Goal: Task Accomplishment & Management: Manage account settings

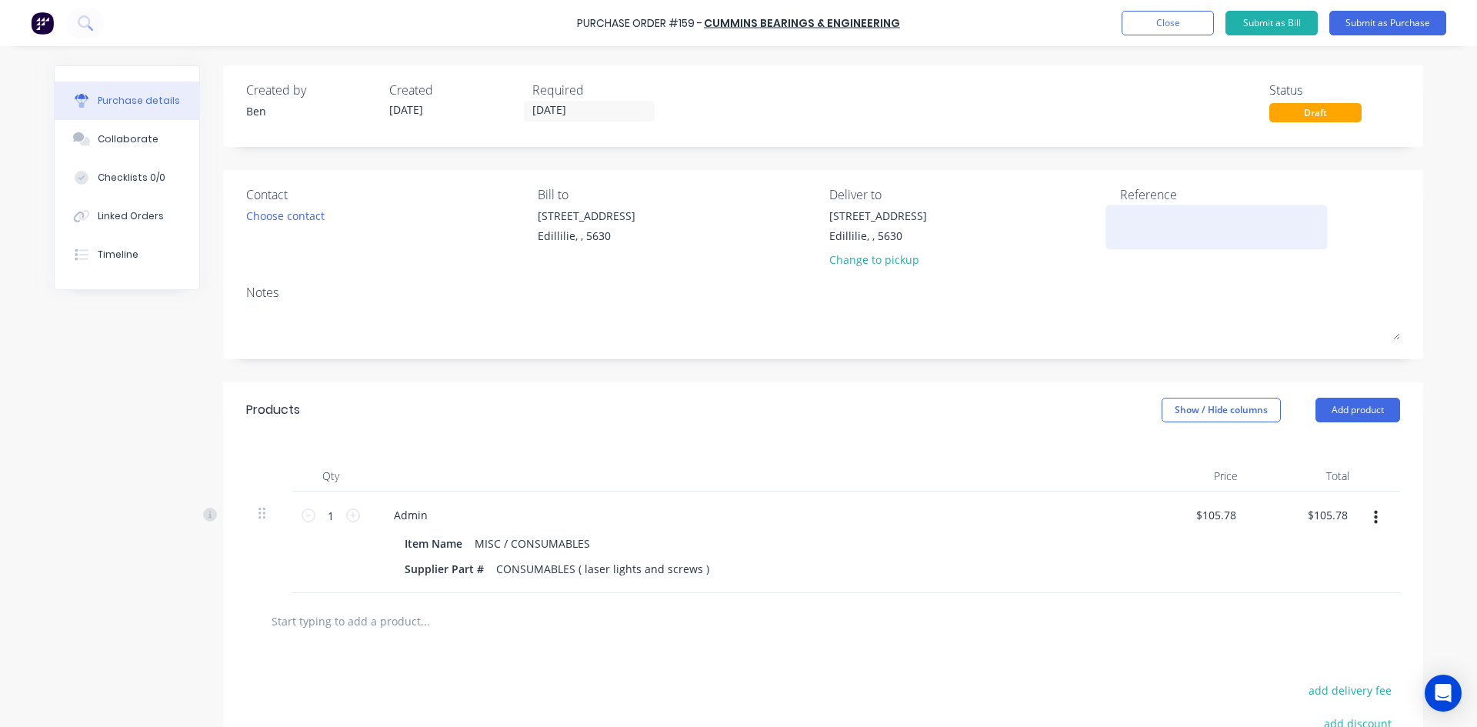
click at [1138, 219] on textarea at bounding box center [1216, 225] width 192 height 35
type textarea "I"
type textarea "INV:[PHONE_NUMBER]"
click at [1385, 25] on button "Submit as Purchase" at bounding box center [1388, 23] width 117 height 25
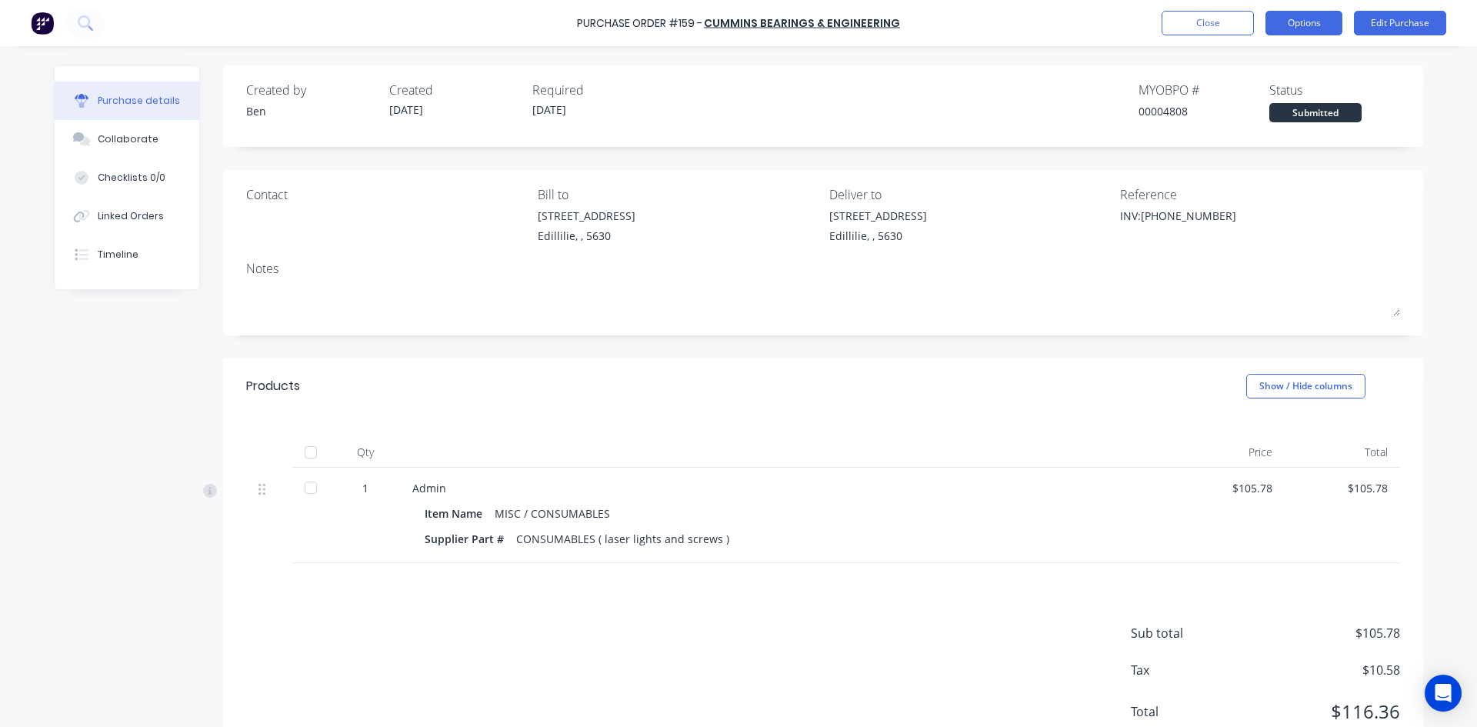
click at [1316, 32] on button "Options" at bounding box center [1304, 23] width 77 height 25
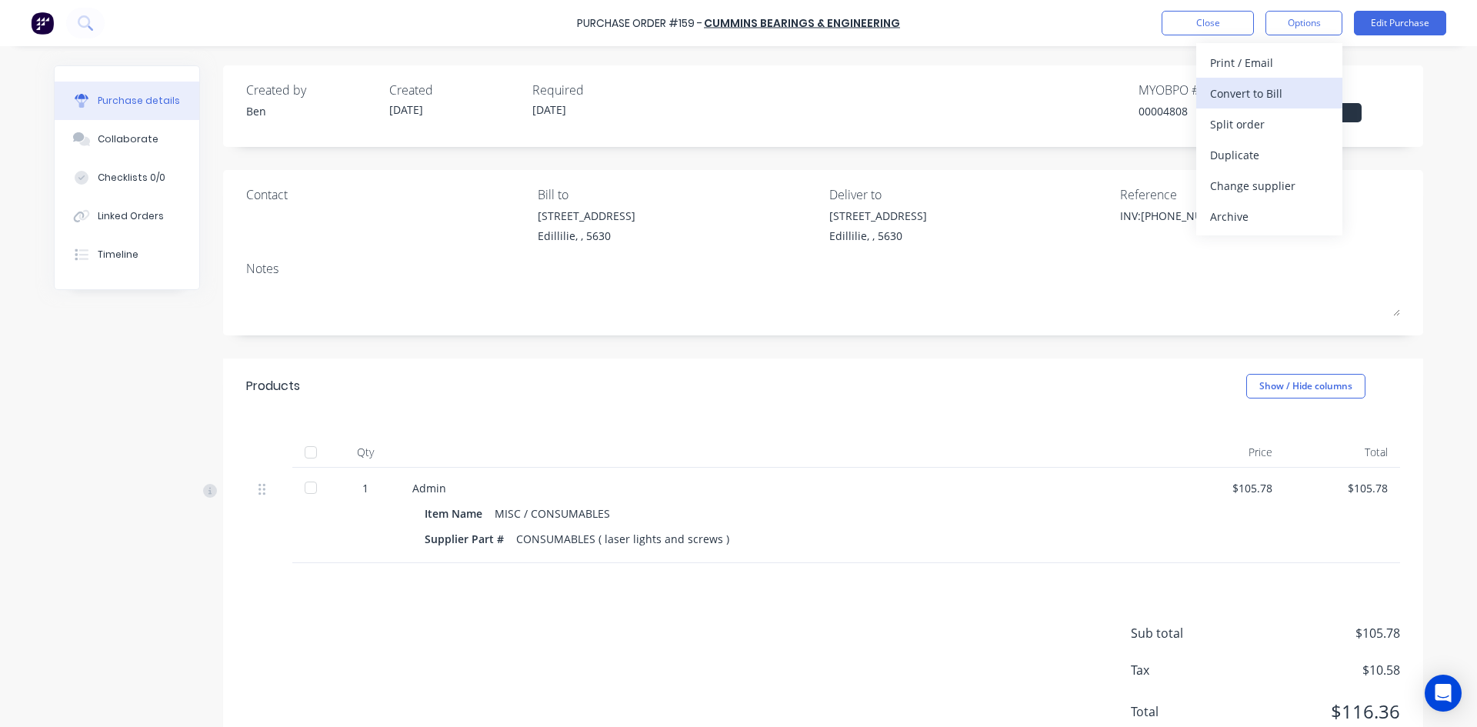
click at [1237, 97] on div "Convert to Bill" at bounding box center [1269, 93] width 118 height 22
type textarea "x"
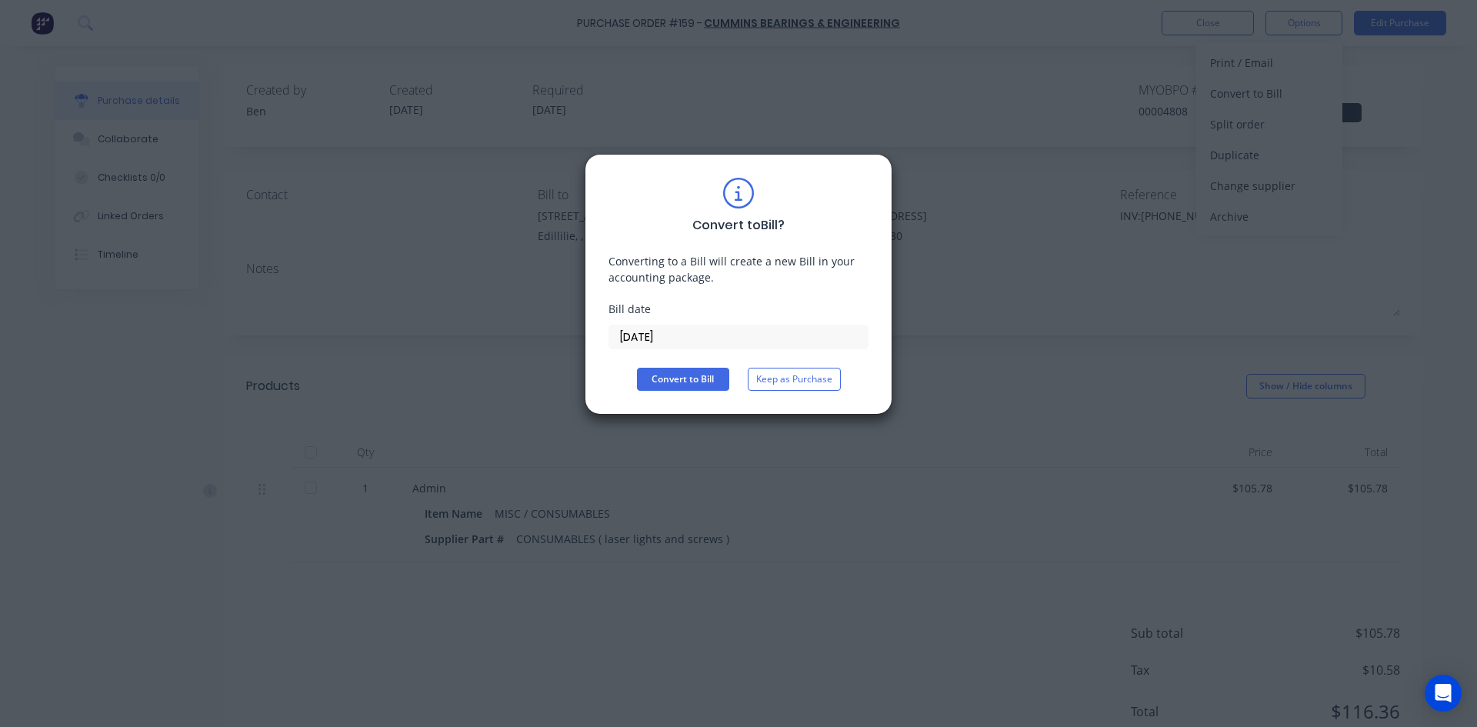
click at [679, 335] on input "[DATE]" at bounding box center [738, 336] width 259 height 23
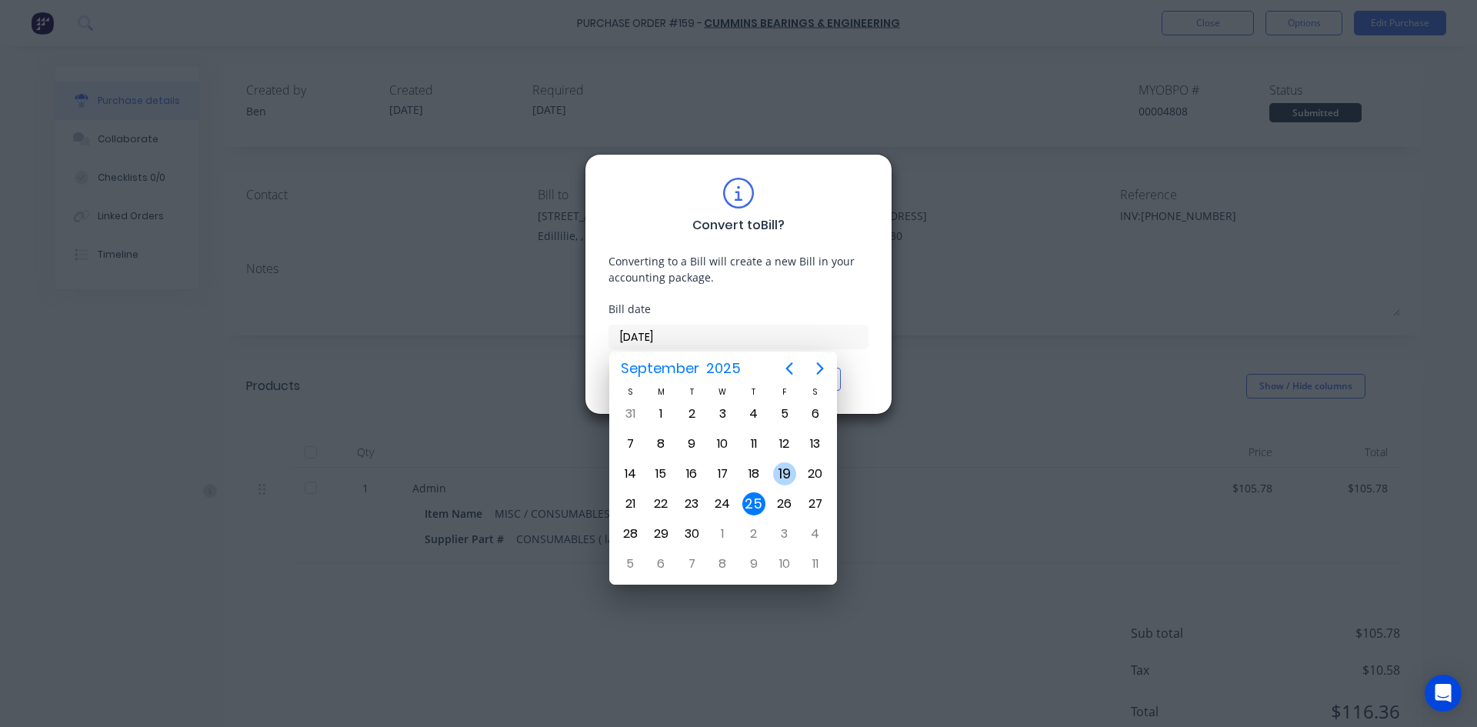
click at [786, 476] on div "19" at bounding box center [784, 473] width 23 height 23
type input "[DATE]"
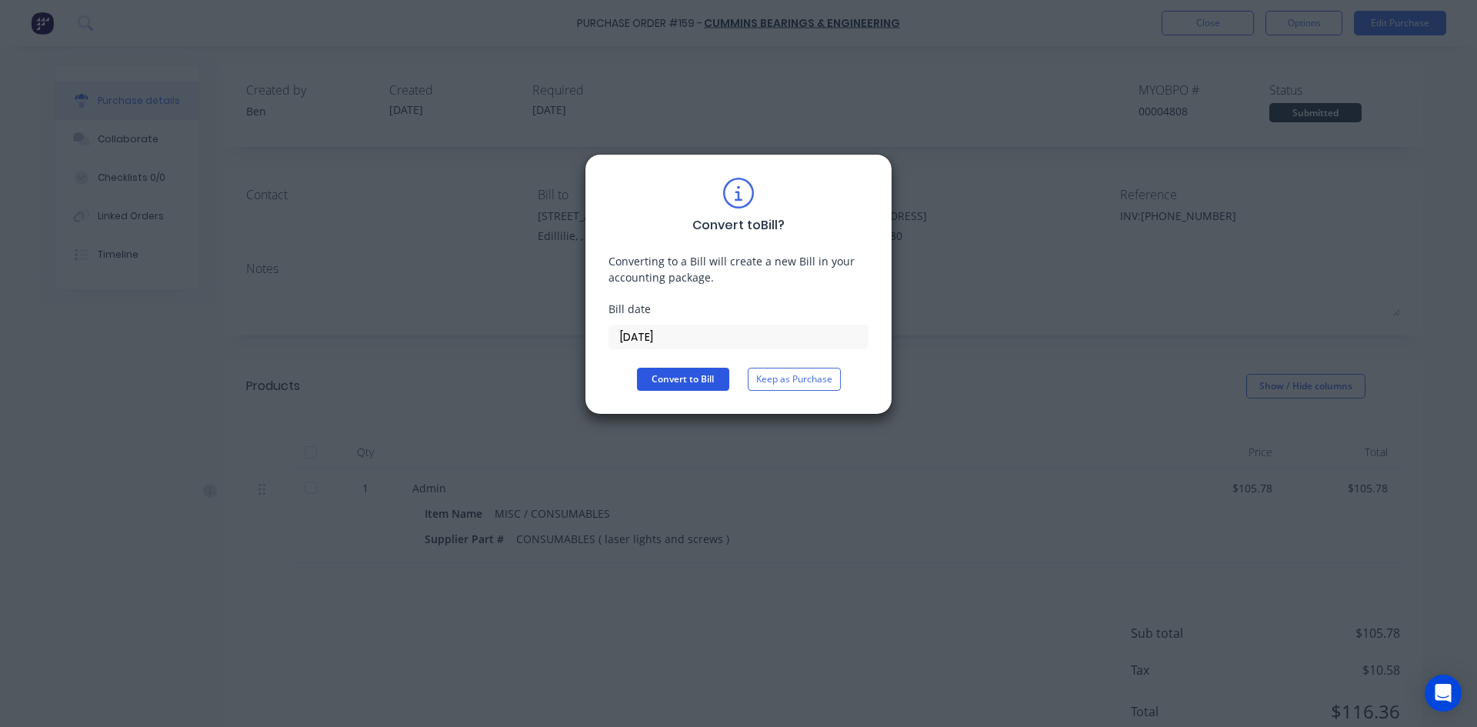
click at [714, 383] on button "Convert to Bill" at bounding box center [683, 379] width 92 height 23
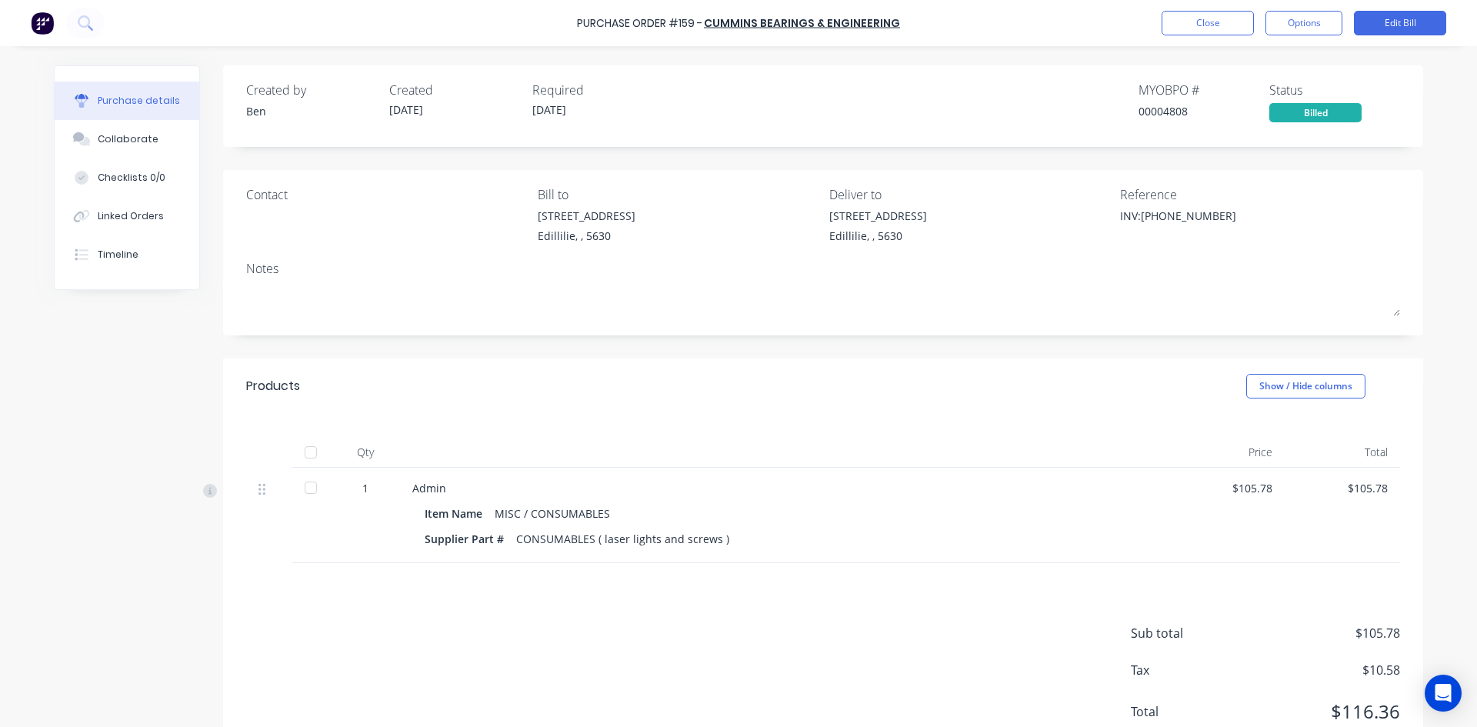
drag, startPoint x: 305, startPoint y: 449, endPoint x: 344, endPoint y: 444, distance: 39.5
click at [305, 449] on div at bounding box center [310, 452] width 31 height 31
type textarea "x"
click at [1231, 23] on button "Close" at bounding box center [1208, 23] width 92 height 25
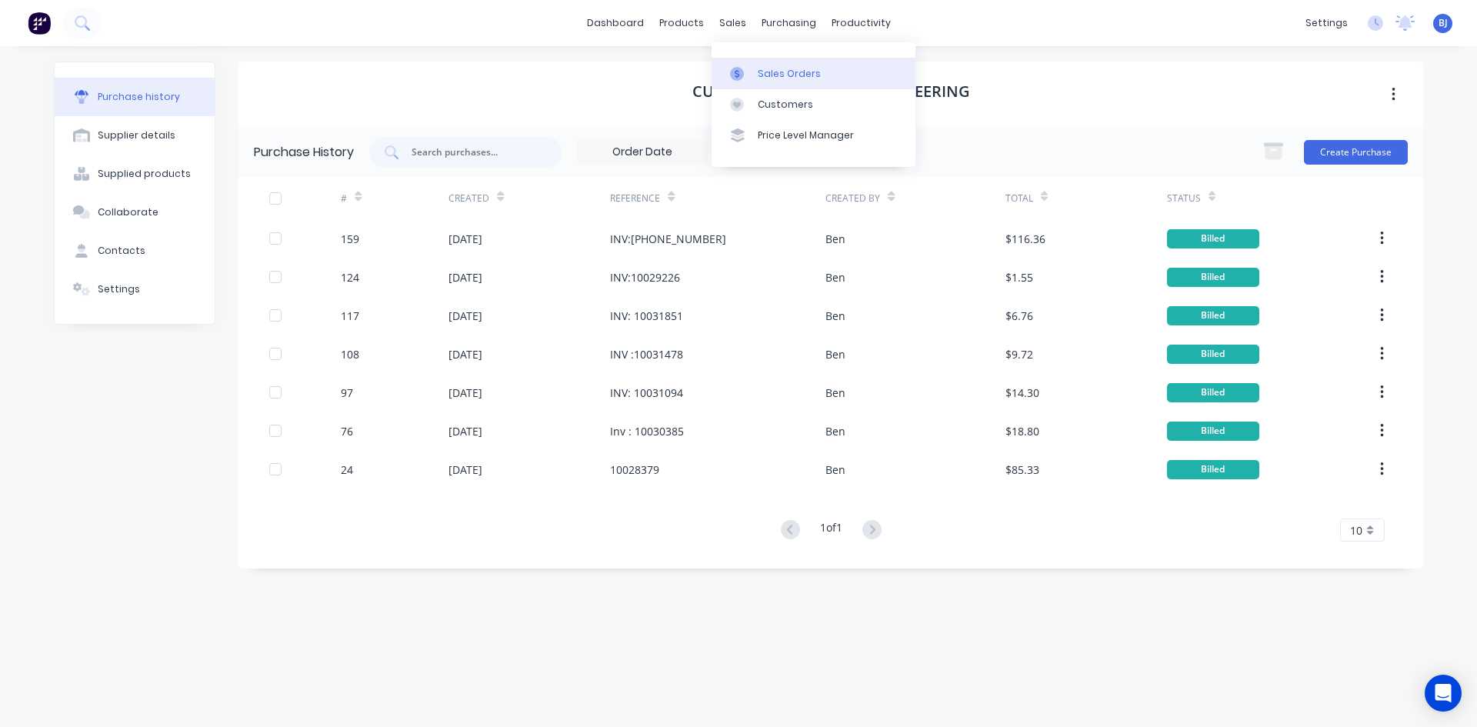
click at [740, 74] on icon at bounding box center [737, 74] width 14 height 14
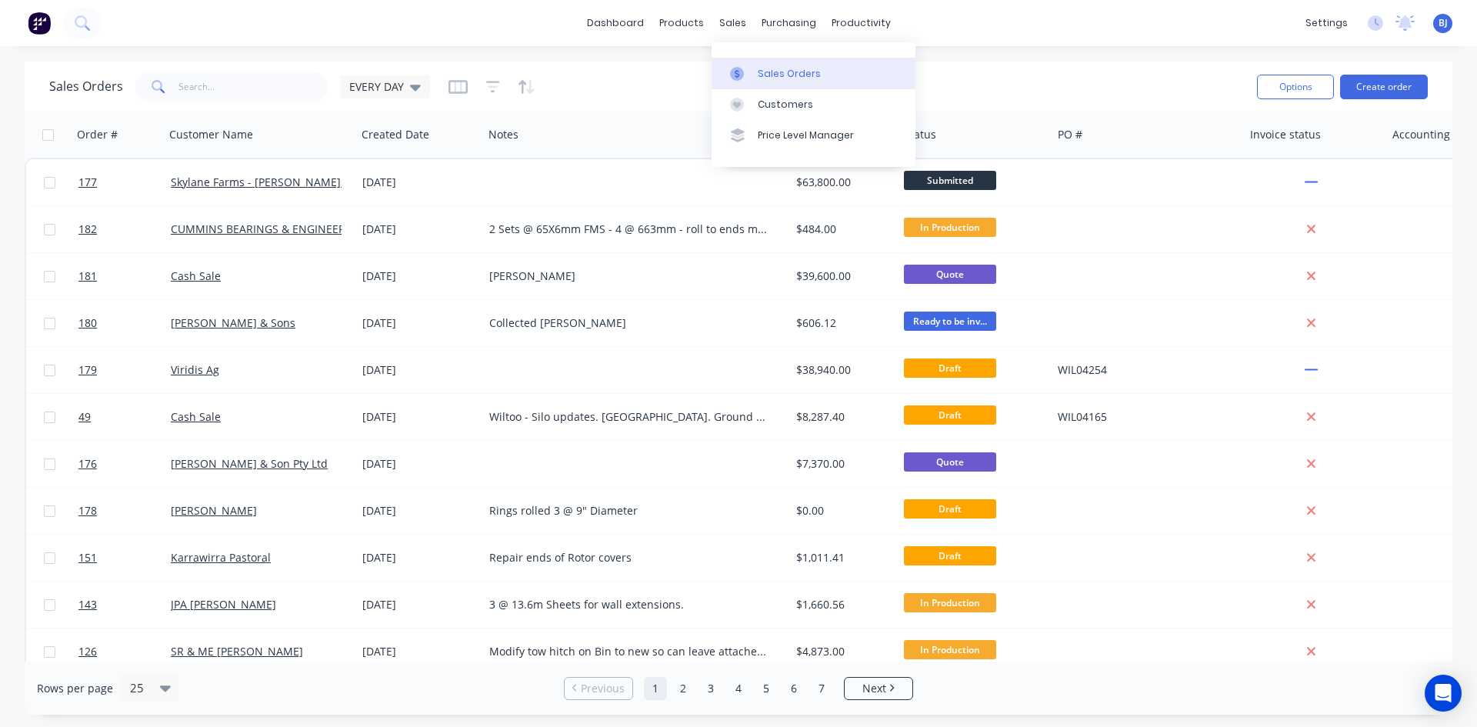
click at [744, 73] on div at bounding box center [741, 74] width 23 height 14
click at [734, 75] on icon at bounding box center [737, 74] width 14 height 14
click at [1372, 83] on button "Create order" at bounding box center [1384, 87] width 88 height 25
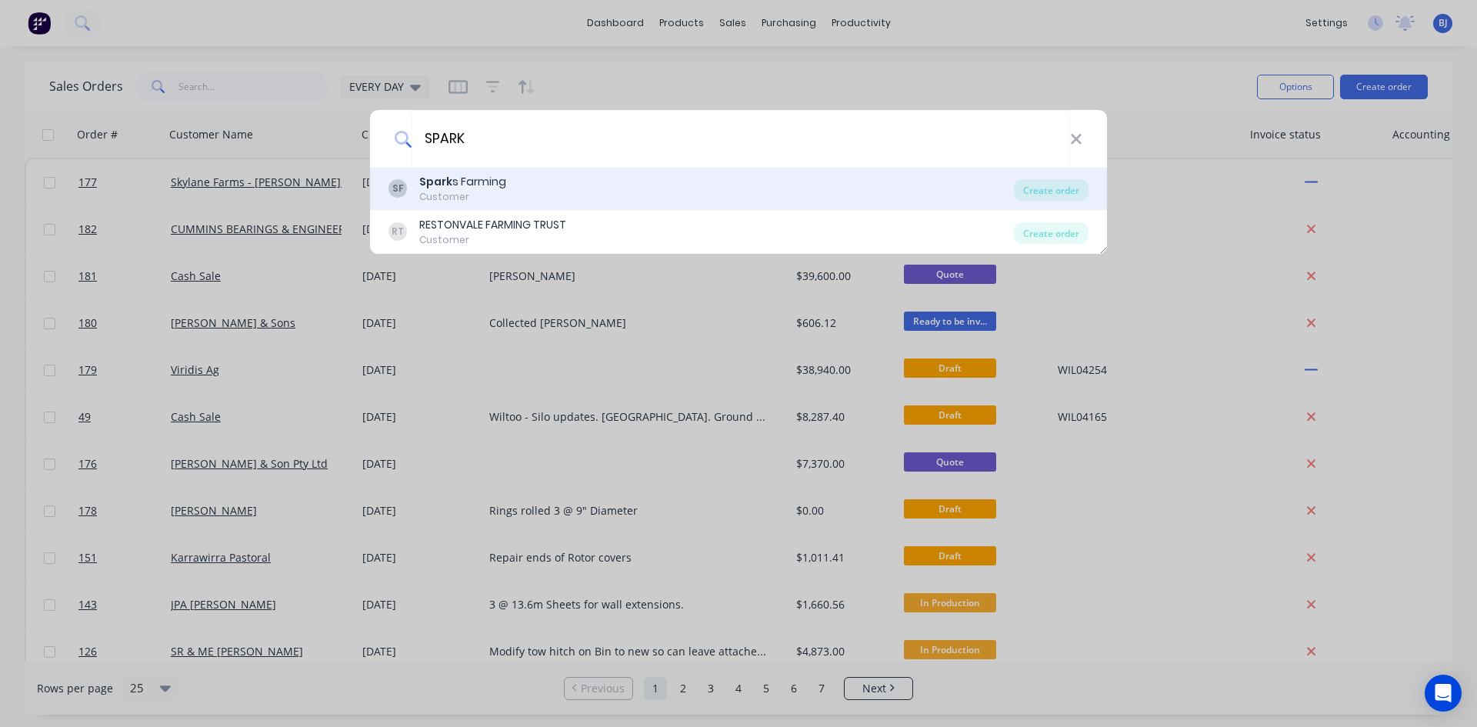
type input "SPARK"
click at [455, 183] on div "Spark s Farming" at bounding box center [462, 182] width 87 height 16
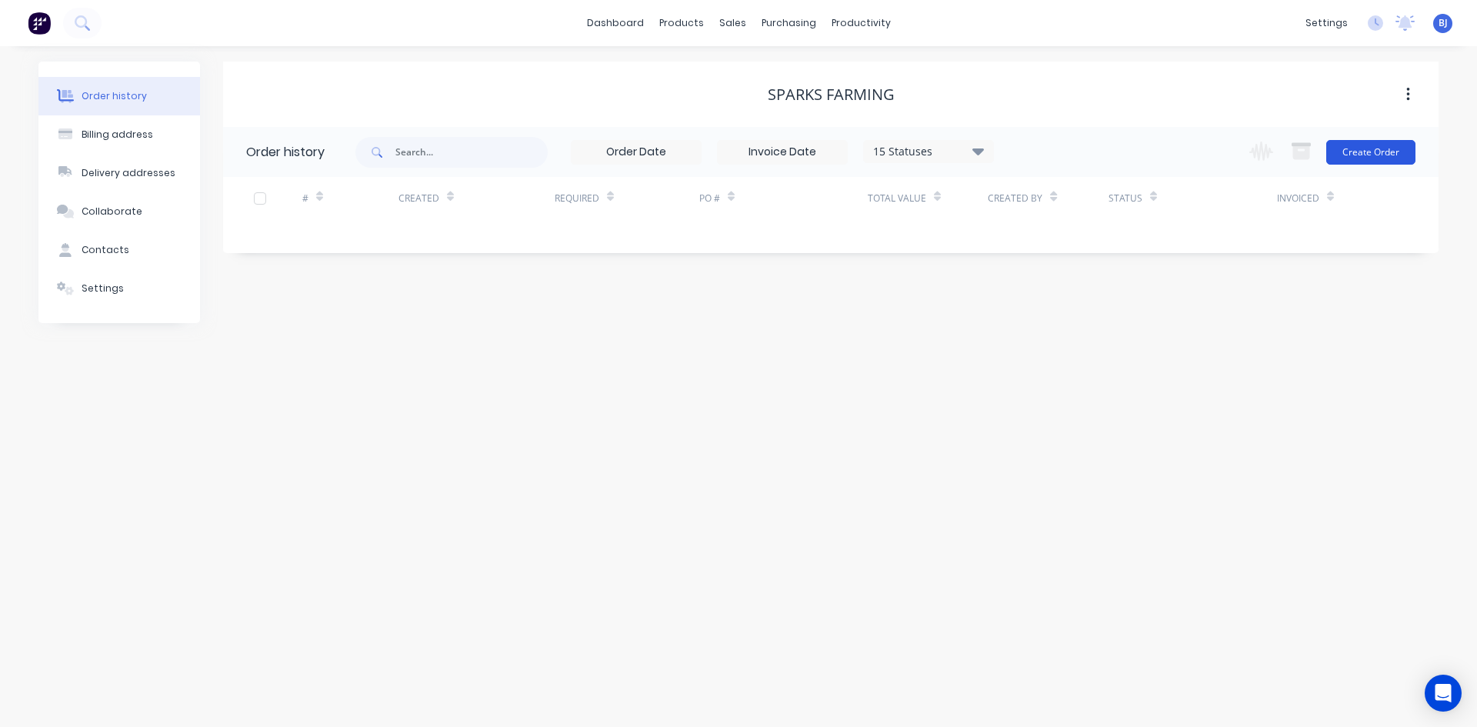
click at [1372, 154] on button "Create Order" at bounding box center [1370, 152] width 89 height 25
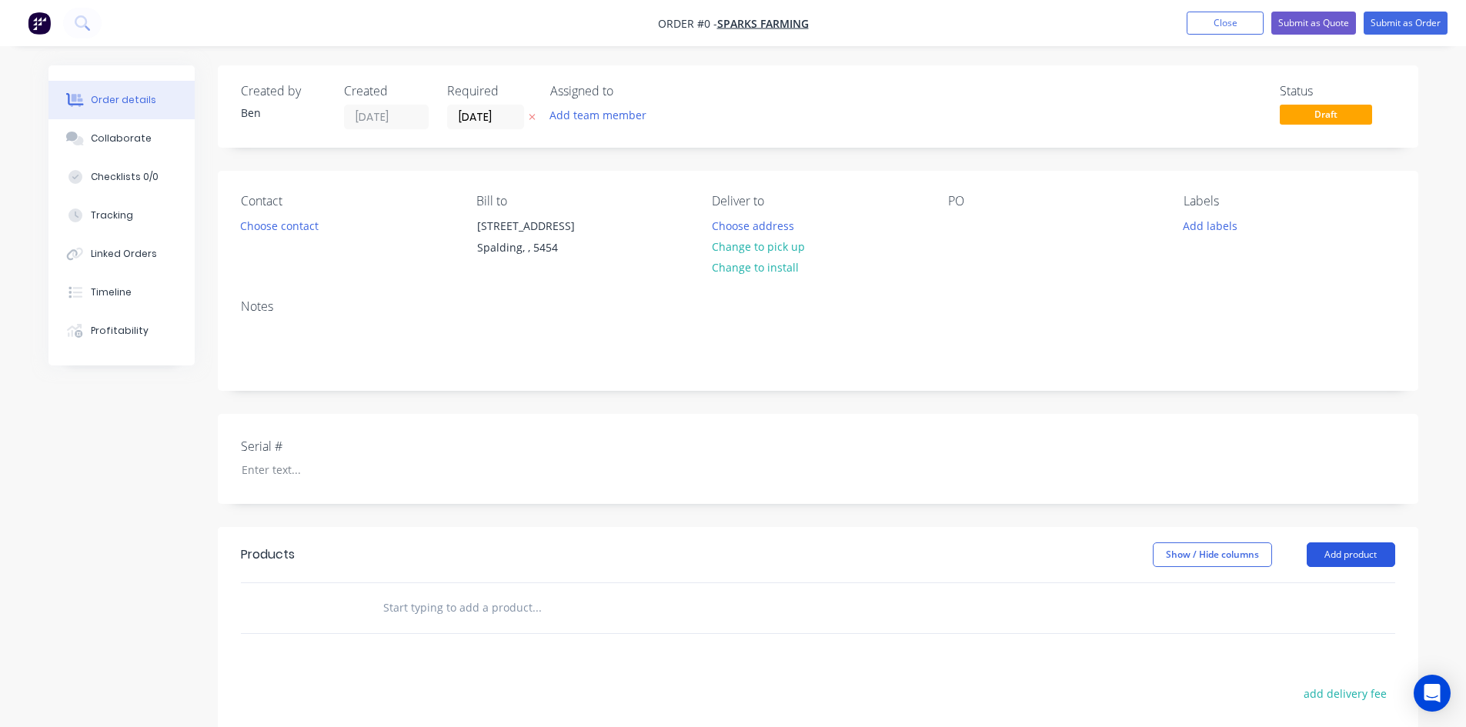
click at [1342, 567] on button "Add product" at bounding box center [1350, 554] width 88 height 25
click at [1300, 605] on div "Product catalogue" at bounding box center [1322, 593] width 118 height 22
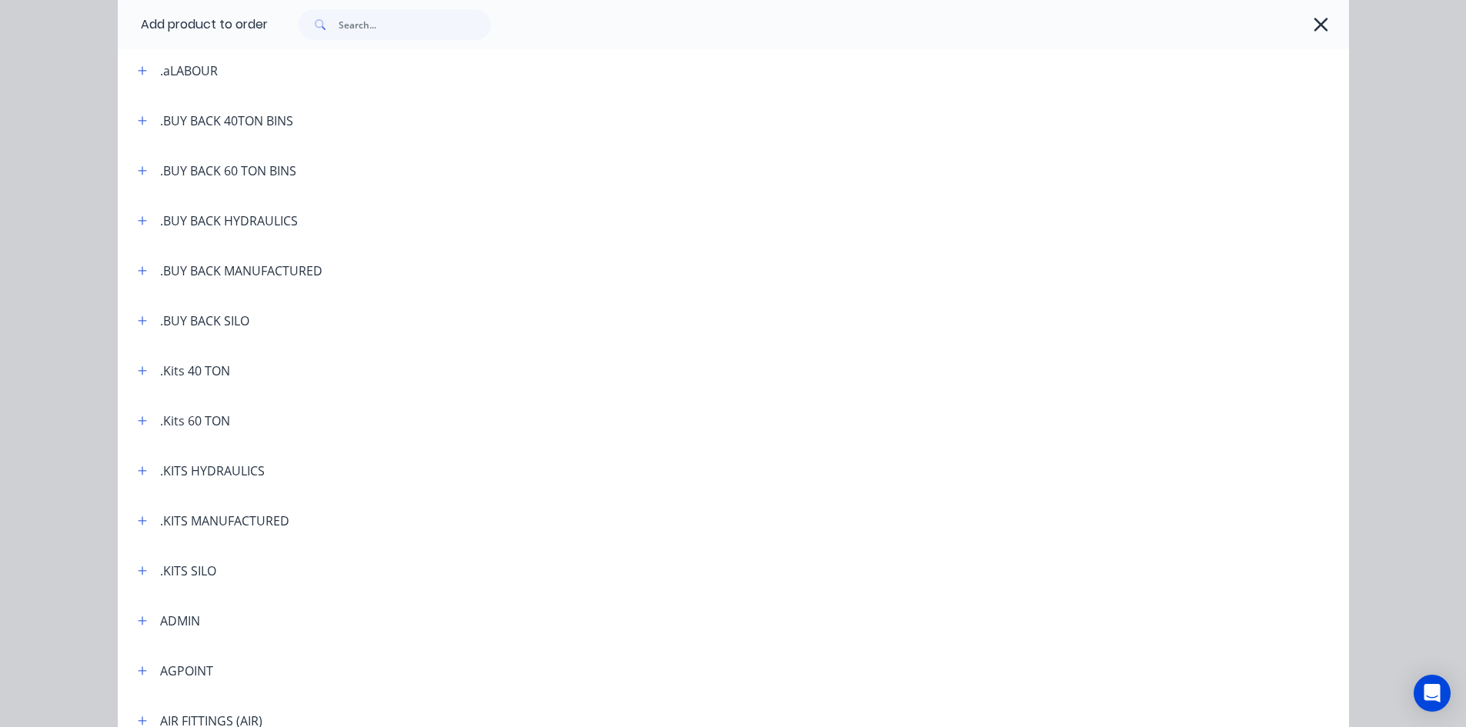
scroll to position [154, 0]
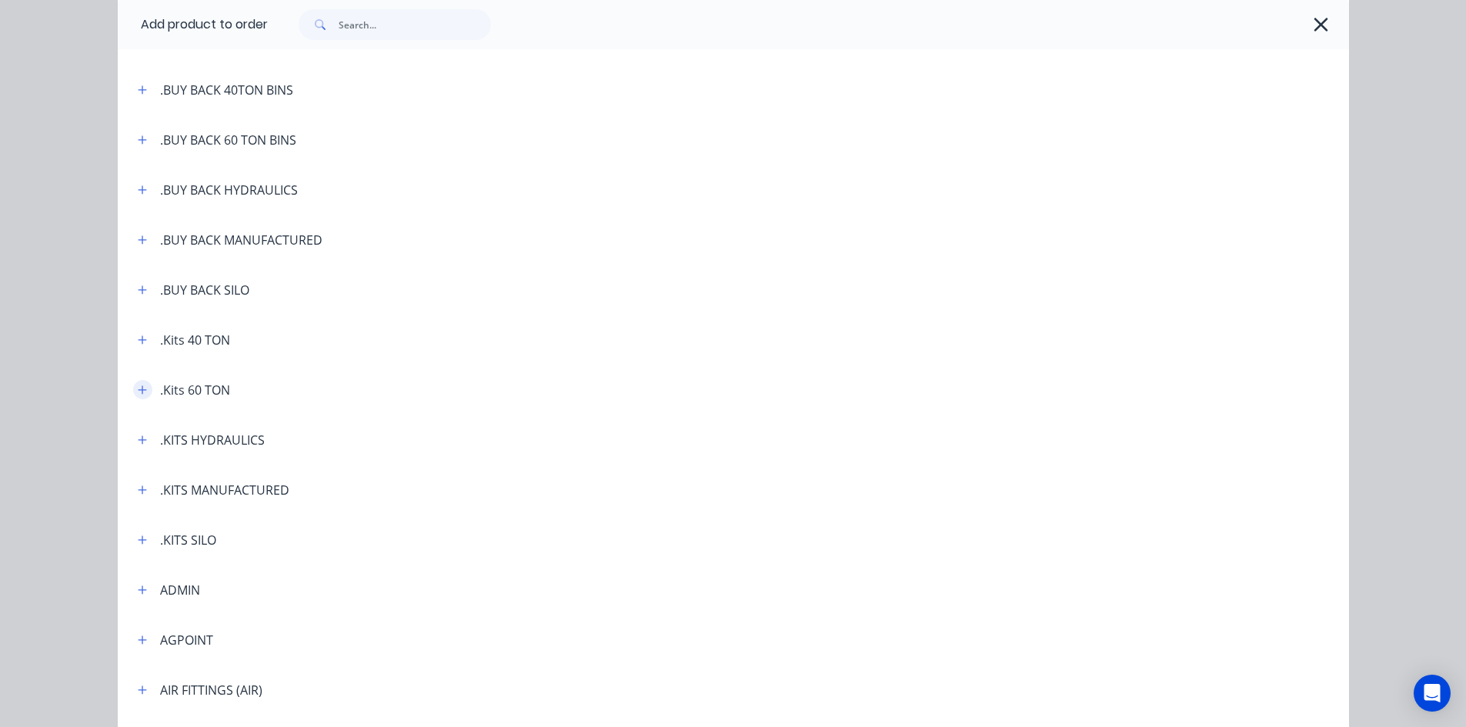
click at [138, 389] on icon "button" at bounding box center [142, 390] width 9 height 11
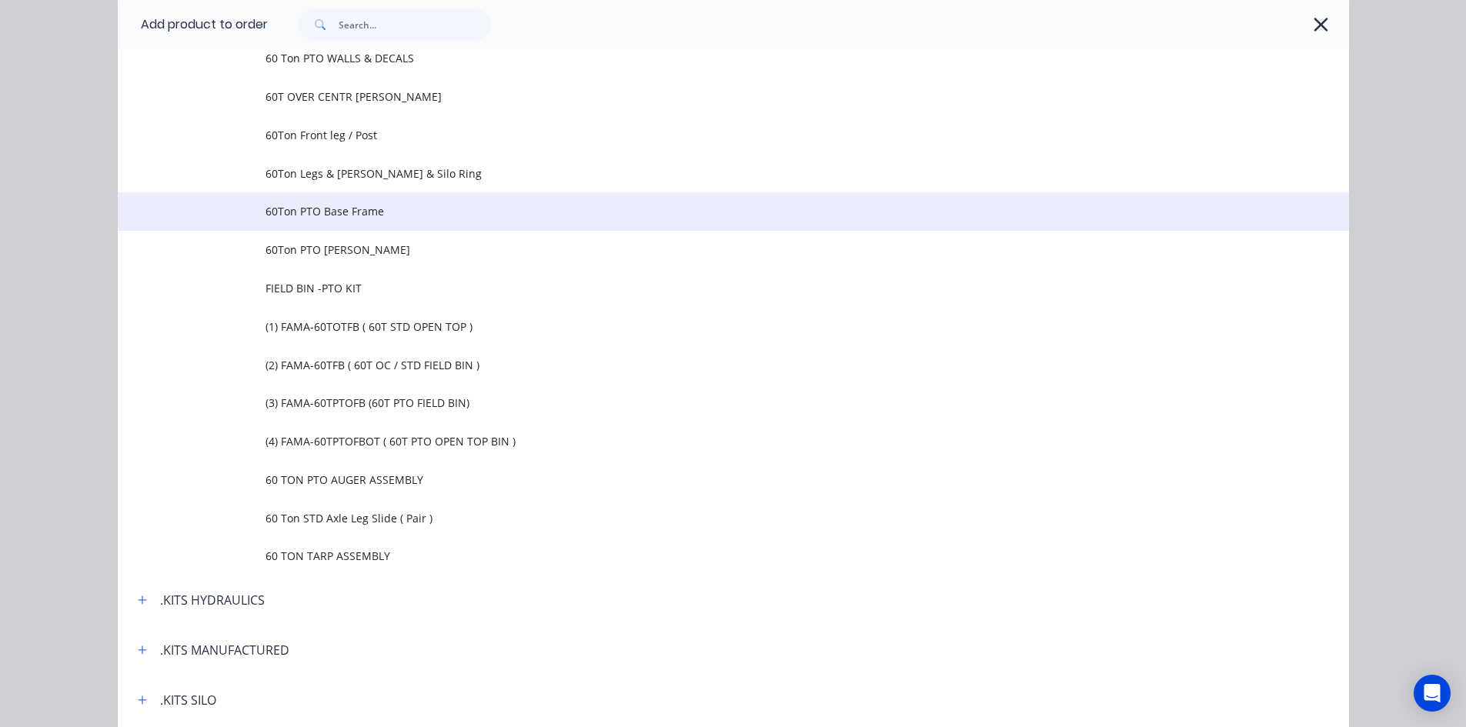
scroll to position [1154, 0]
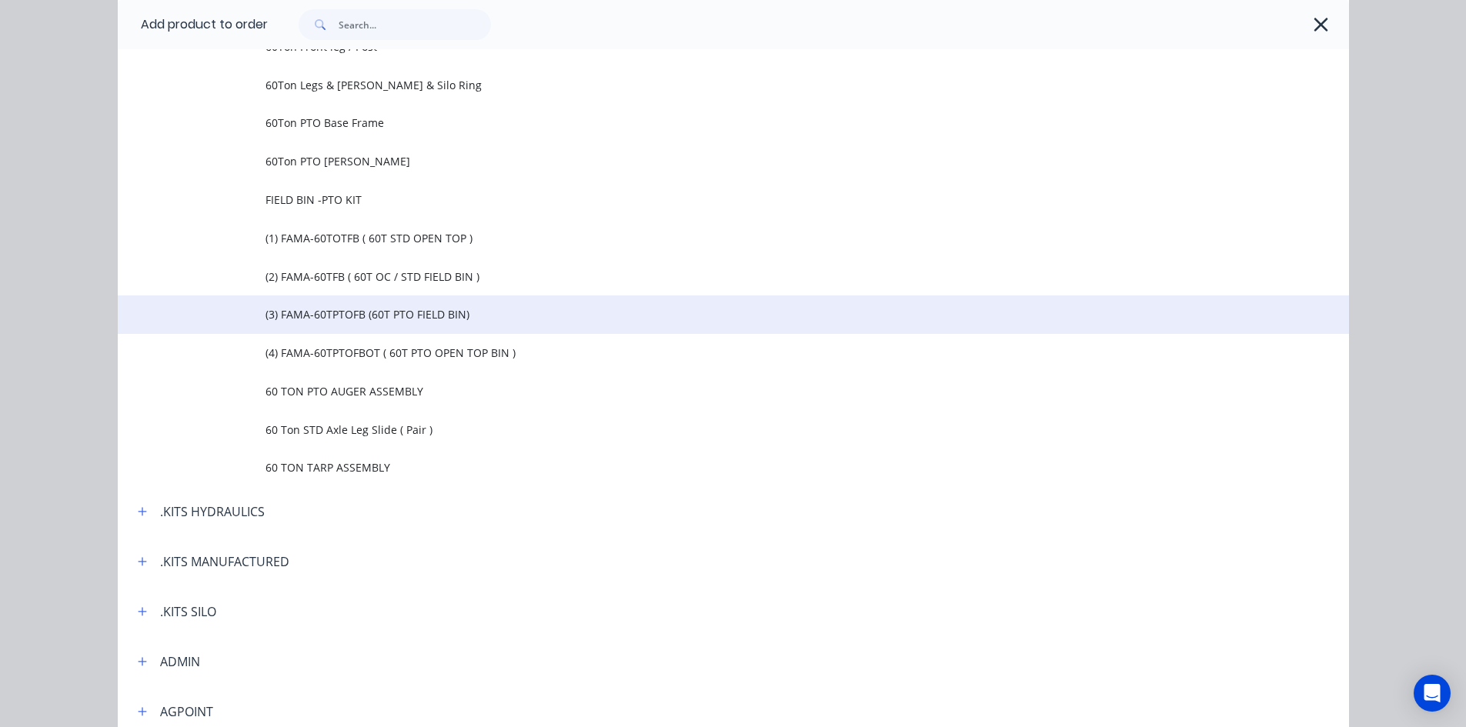
click at [362, 314] on span "(3) FAMA-60TPTOFB (60T PTO FIELD BIN)" at bounding box center [698, 314] width 866 height 16
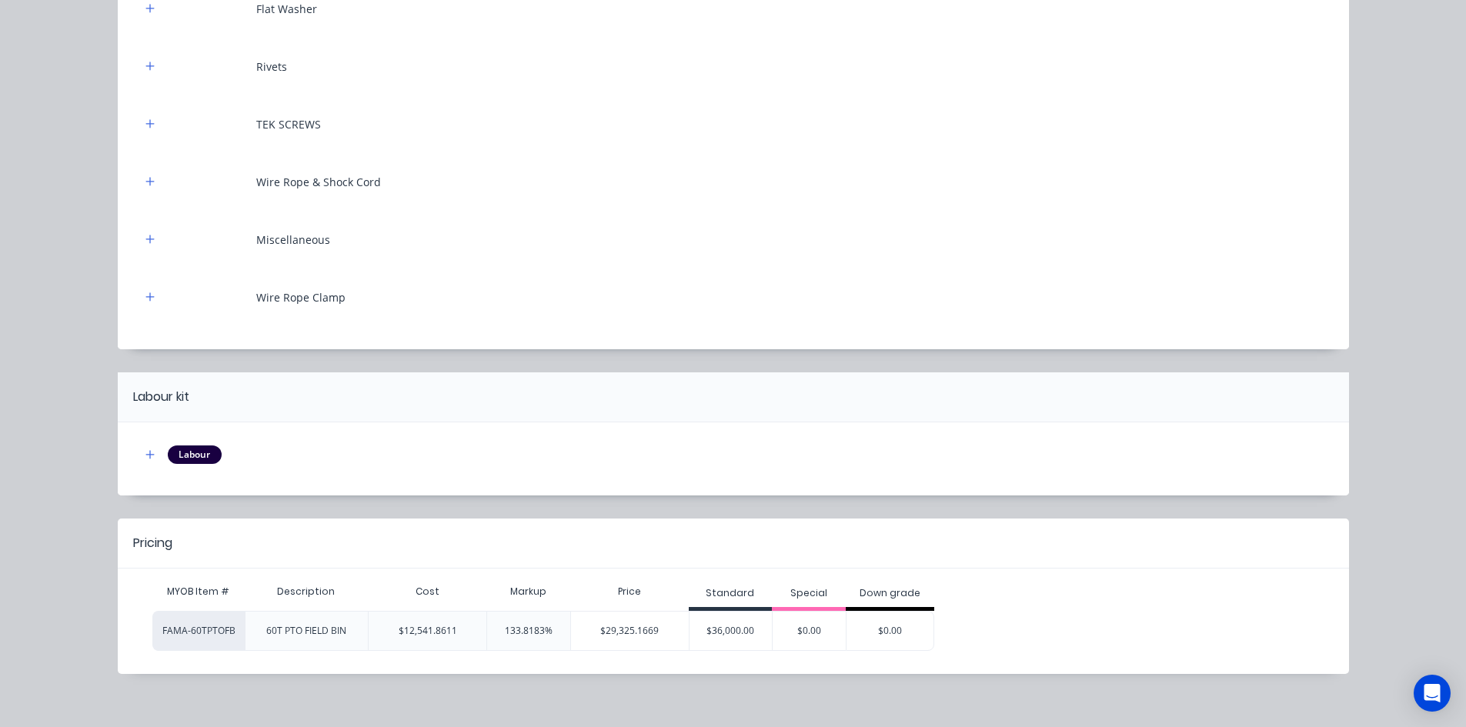
scroll to position [9043, 0]
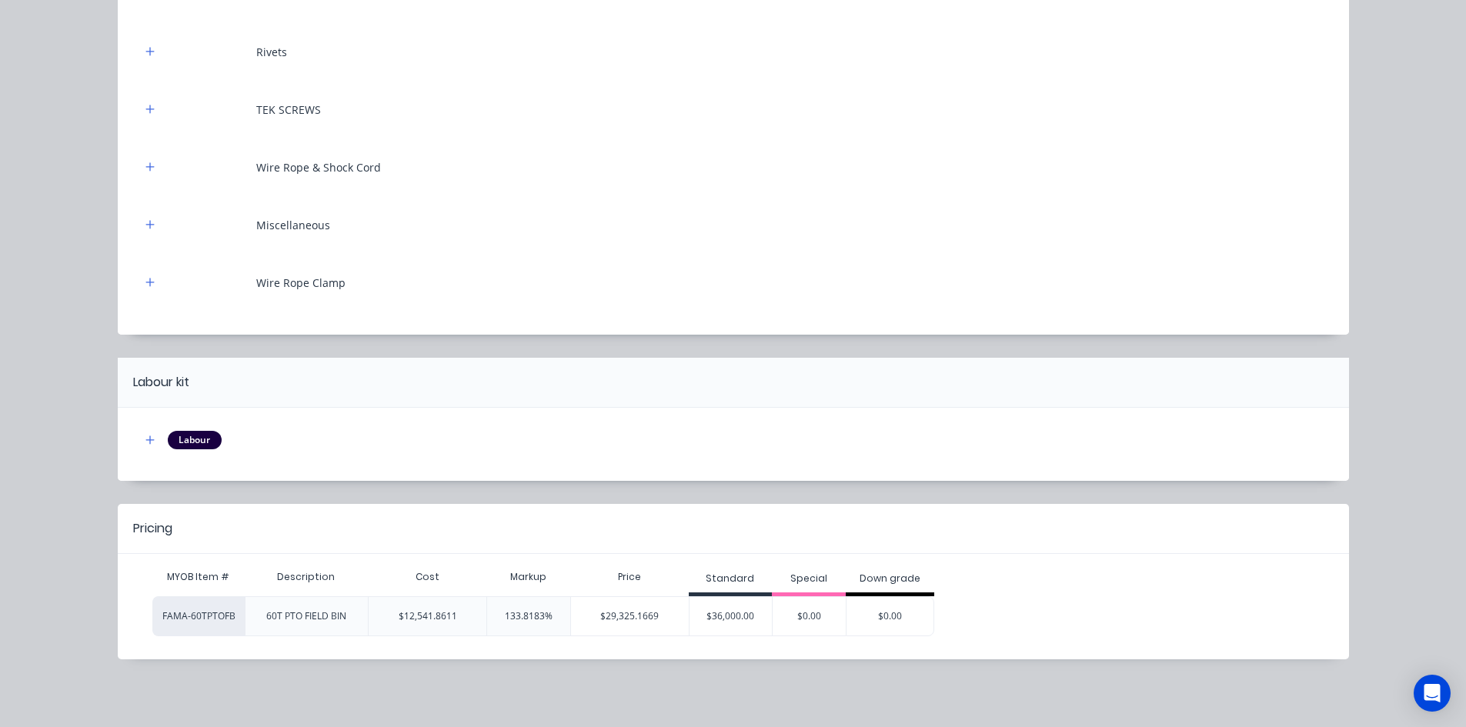
click at [713, 610] on div "$36,000.00" at bounding box center [730, 616] width 83 height 38
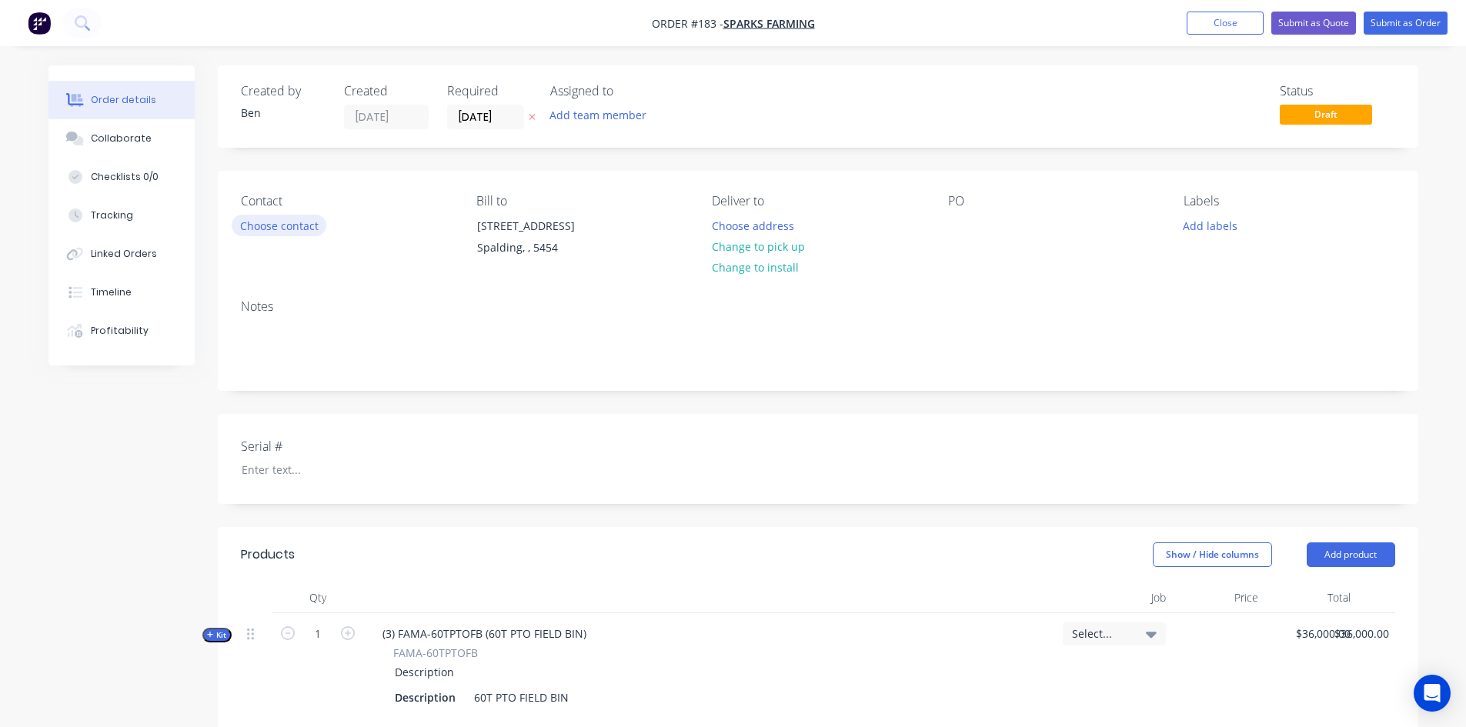
click at [269, 226] on button "Choose contact" at bounding box center [279, 225] width 95 height 21
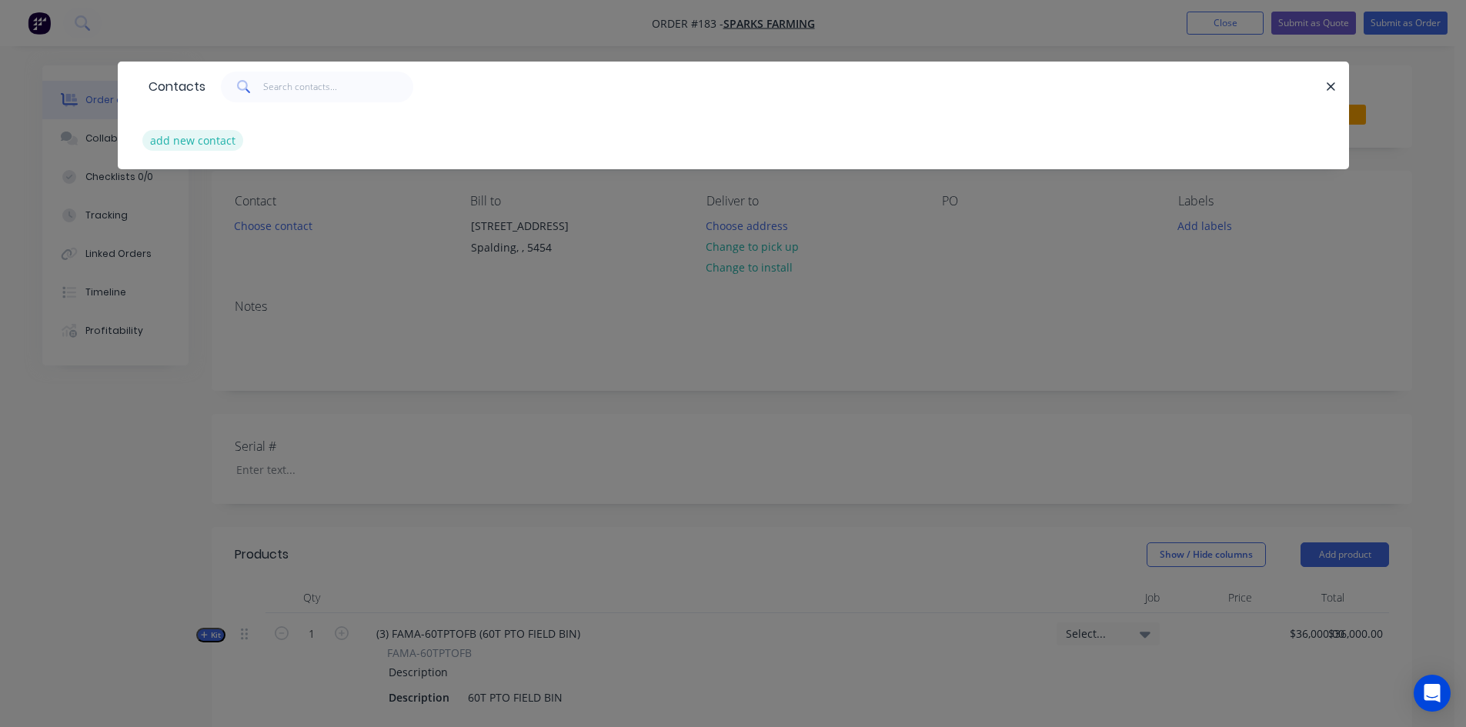
click at [212, 142] on button "add new contact" at bounding box center [193, 140] width 102 height 21
select select "AU"
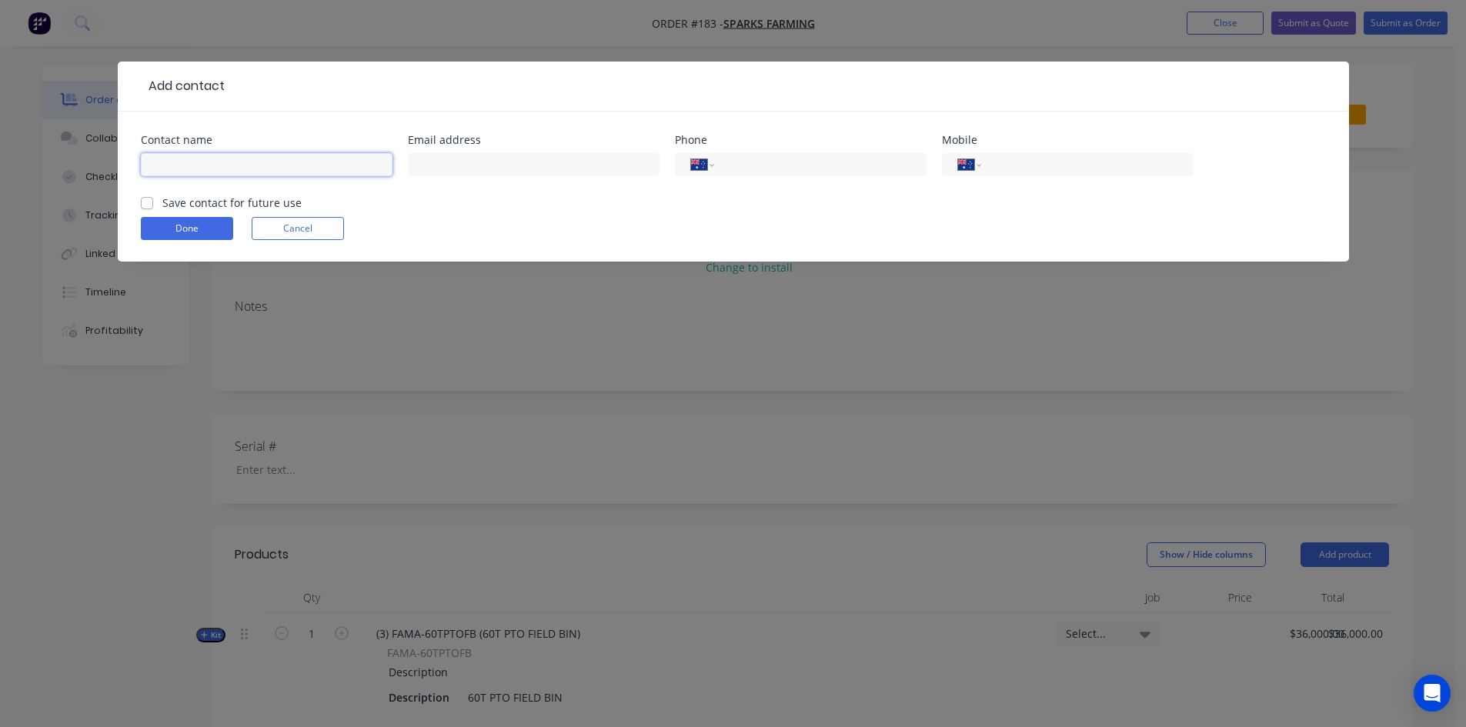
click at [164, 159] on input "text" at bounding box center [267, 164] width 252 height 23
type input "[PERSON_NAME]"
click at [1001, 165] on input "tel" at bounding box center [1084, 165] width 185 height 18
type input "0428 653 217"
click at [165, 224] on button "Done" at bounding box center [187, 228] width 92 height 23
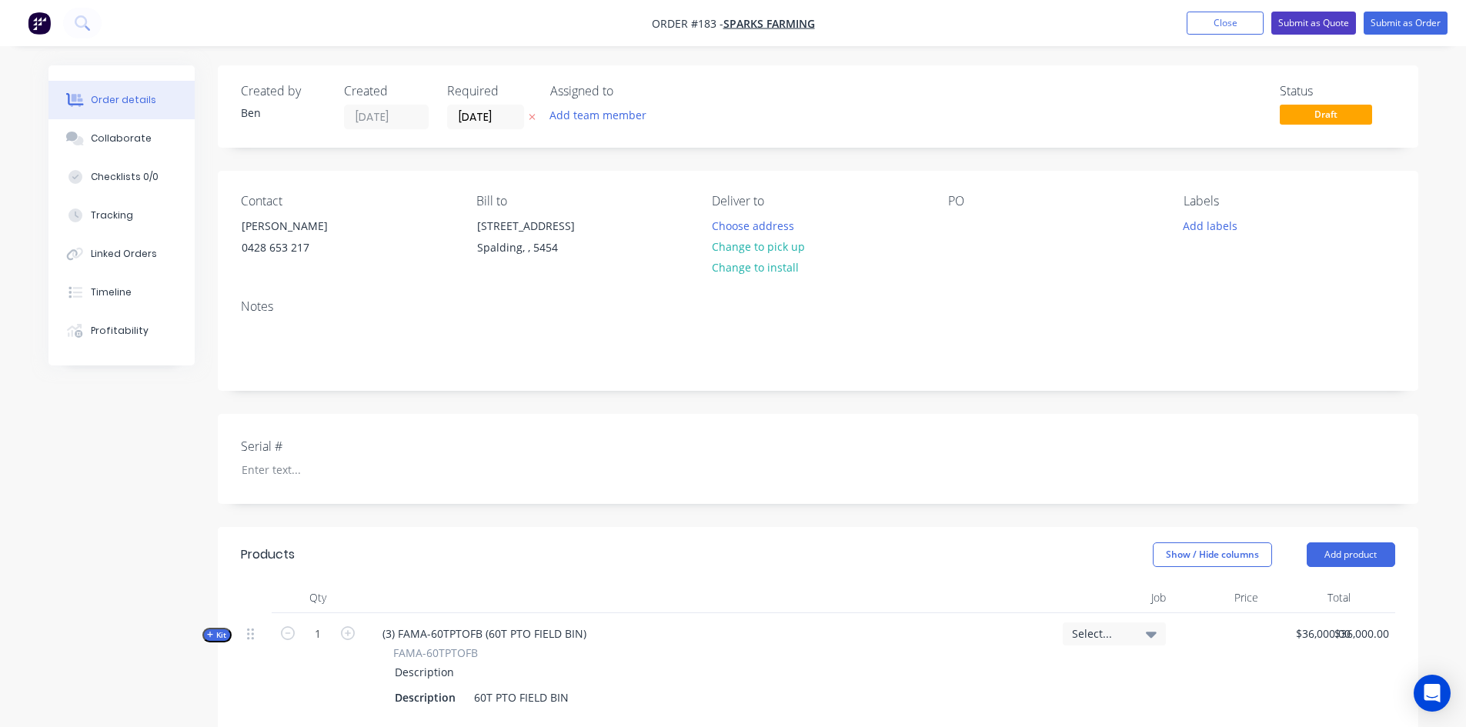
click at [1320, 27] on button "Submit as Quote" at bounding box center [1313, 23] width 85 height 23
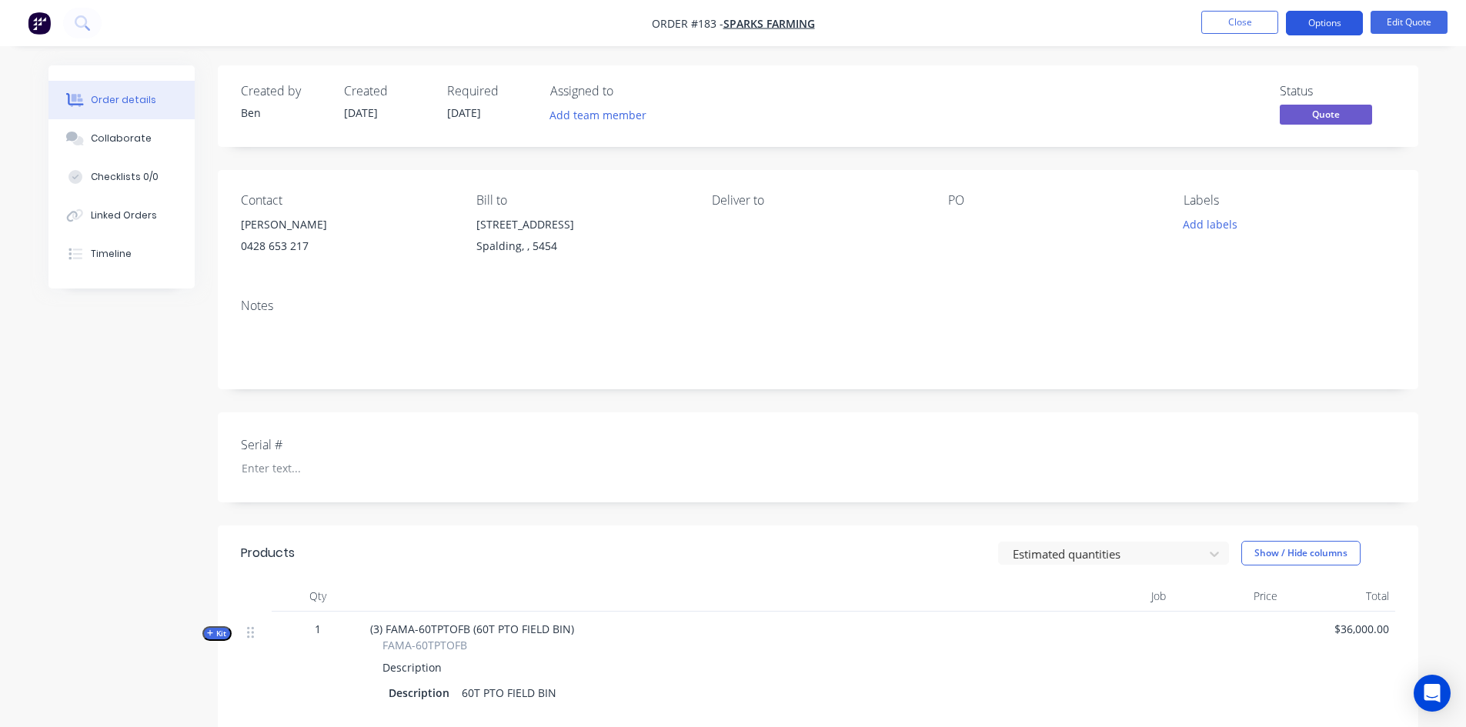
click at [1329, 32] on button "Options" at bounding box center [1324, 23] width 77 height 25
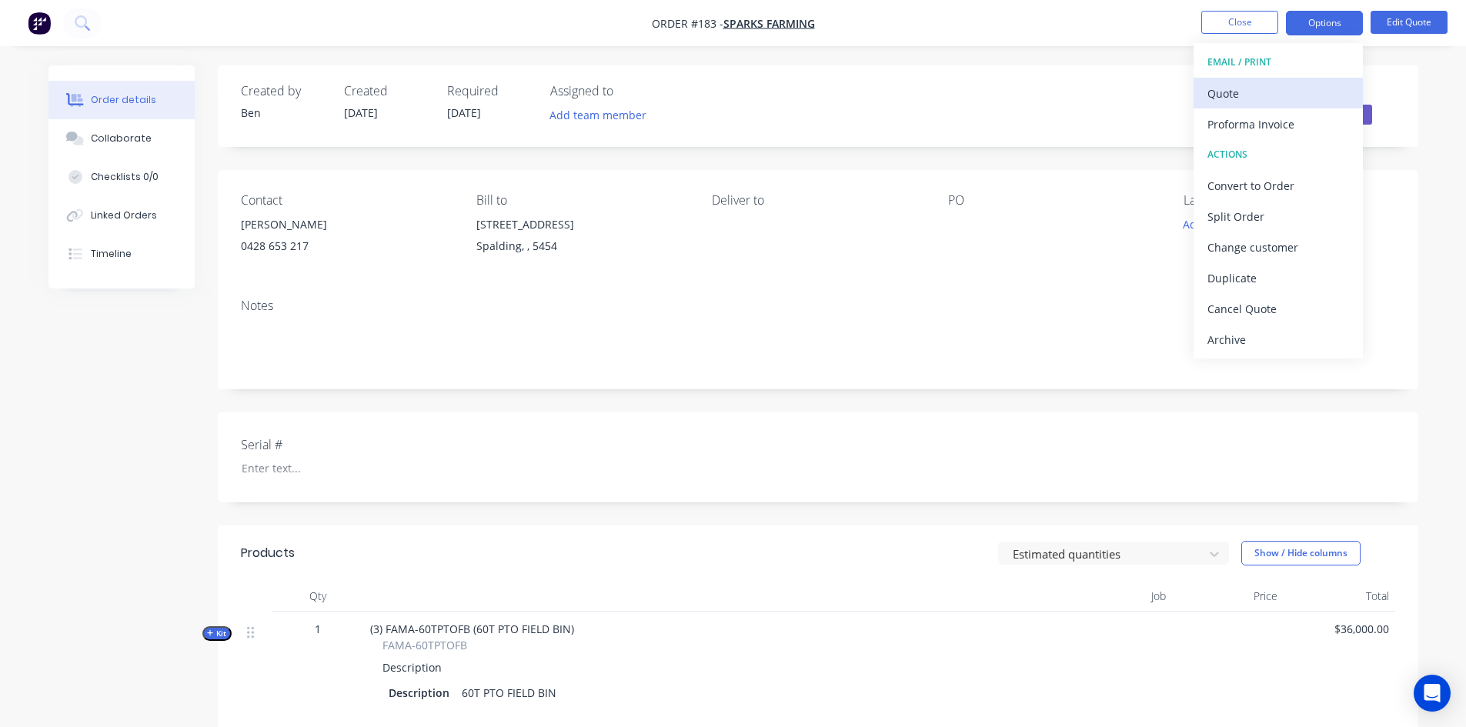
click at [1239, 97] on div "Quote" at bounding box center [1278, 93] width 142 height 22
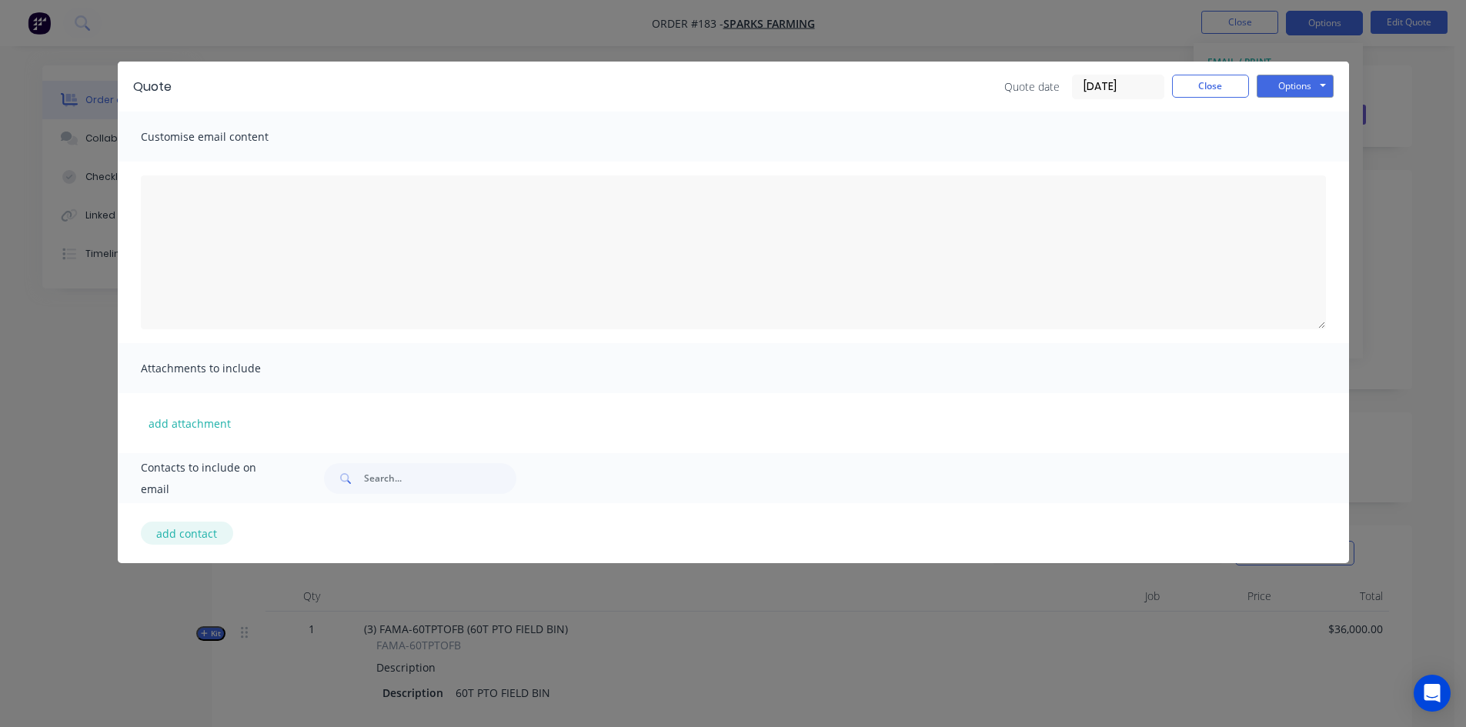
click at [203, 536] on button "add contact" at bounding box center [187, 533] width 92 height 23
select select "AU"
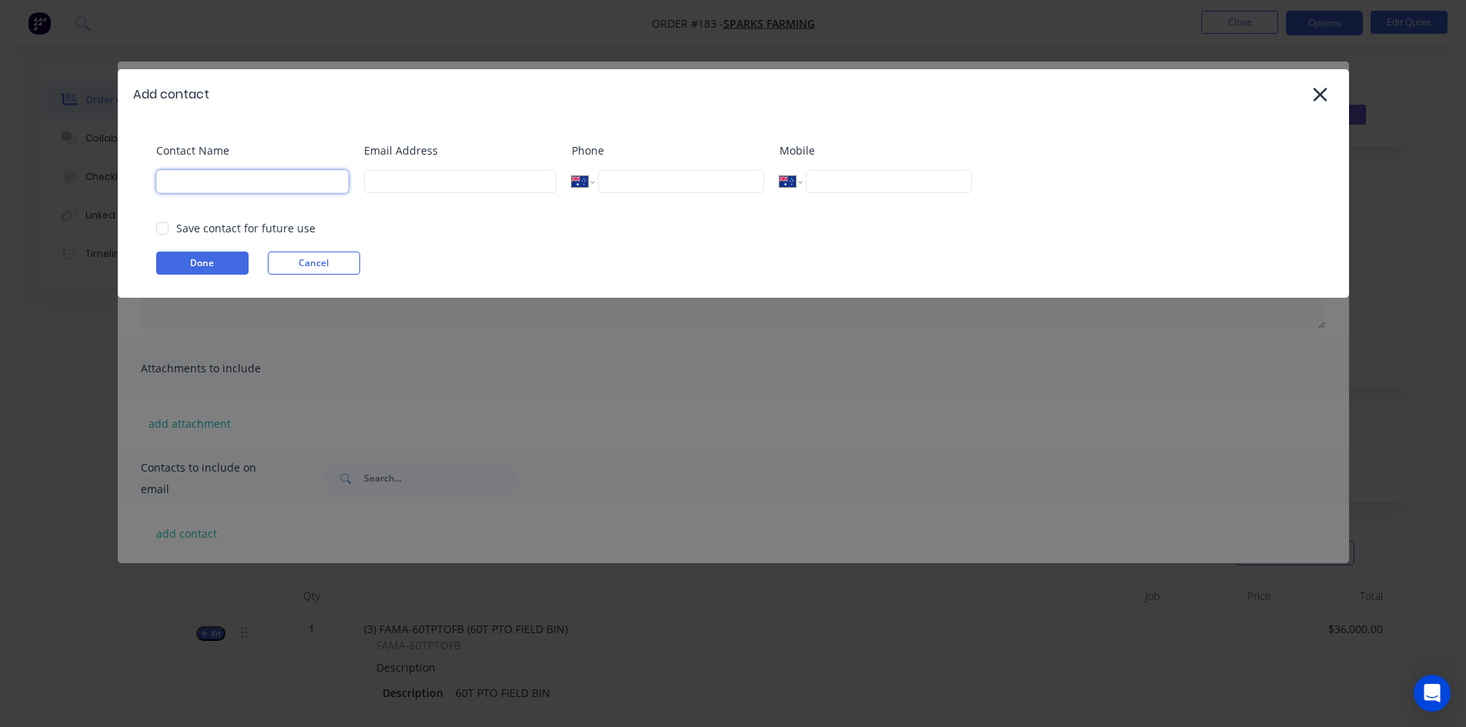
click at [171, 182] on input at bounding box center [252, 181] width 192 height 23
type input "[PERSON_NAME]"
click at [375, 182] on input at bounding box center [460, 181] width 192 height 23
type input "I"
type input "[PERSON_NAME][EMAIL_ADDRESS][DOMAIN_NAME]"
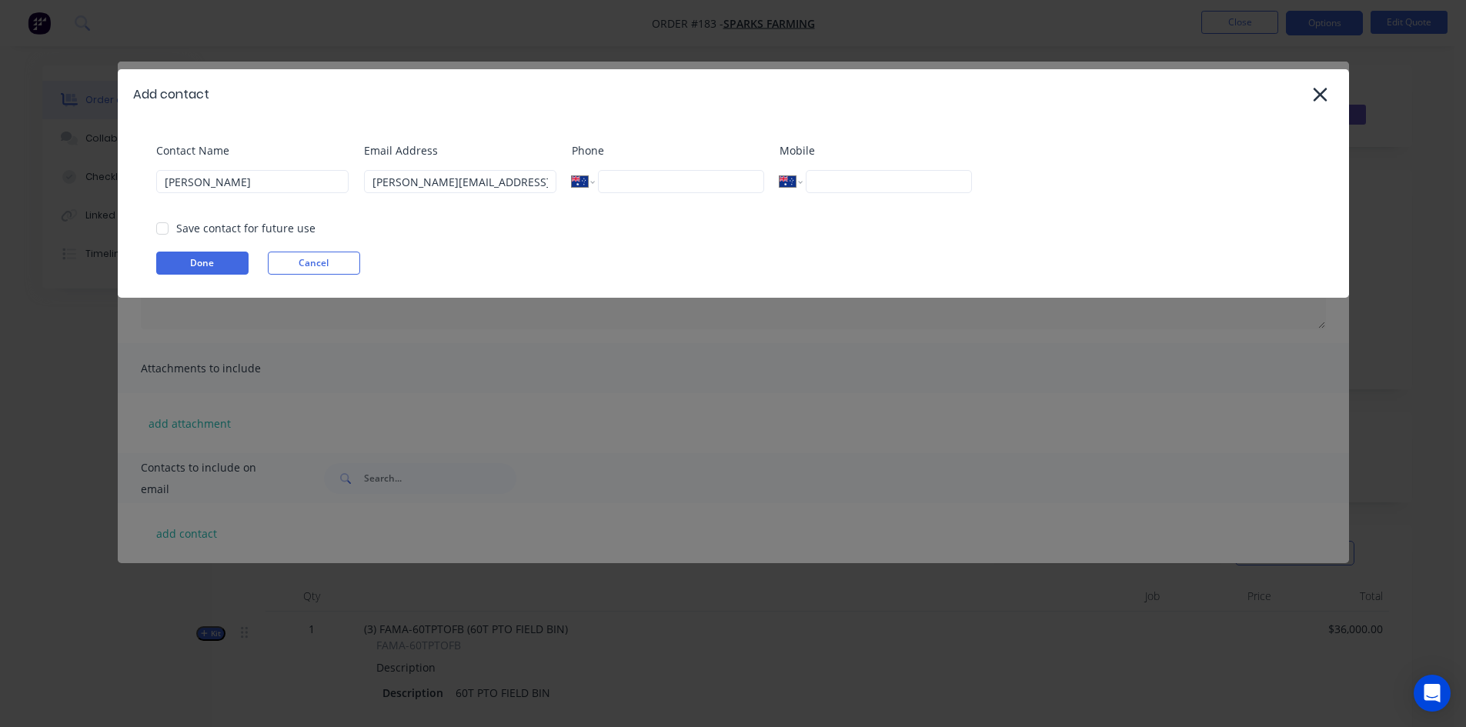
click at [842, 176] on input "tel" at bounding box center [888, 181] width 165 height 23
click at [855, 183] on input "0428 655 217" at bounding box center [888, 181] width 165 height 23
click at [165, 229] on div at bounding box center [162, 228] width 31 height 31
type input "0428 653 217"
click at [194, 256] on button "Done" at bounding box center [202, 263] width 92 height 23
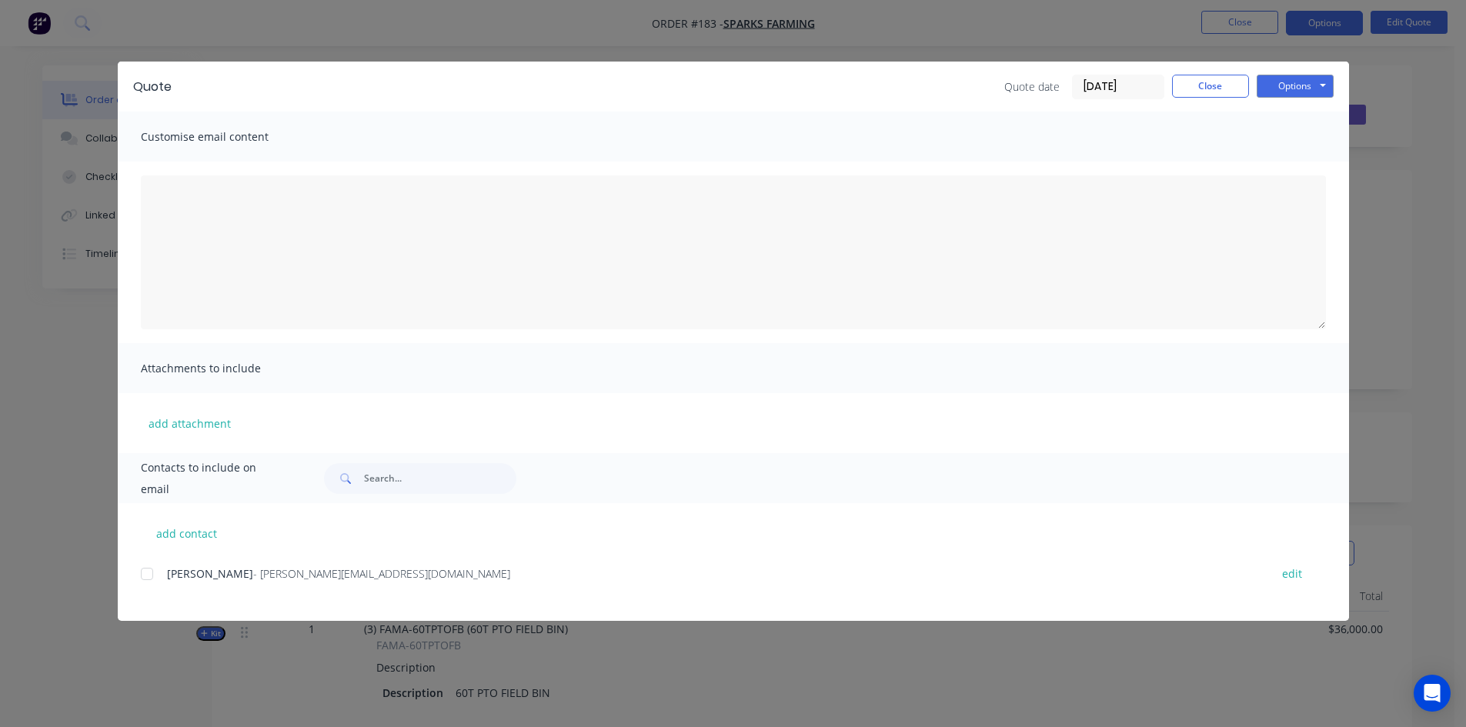
click at [147, 572] on div at bounding box center [147, 574] width 31 height 31
click at [182, 425] on button "add attachment" at bounding box center [190, 423] width 98 height 23
click at [186, 419] on button "add attachment" at bounding box center [190, 423] width 98 height 23
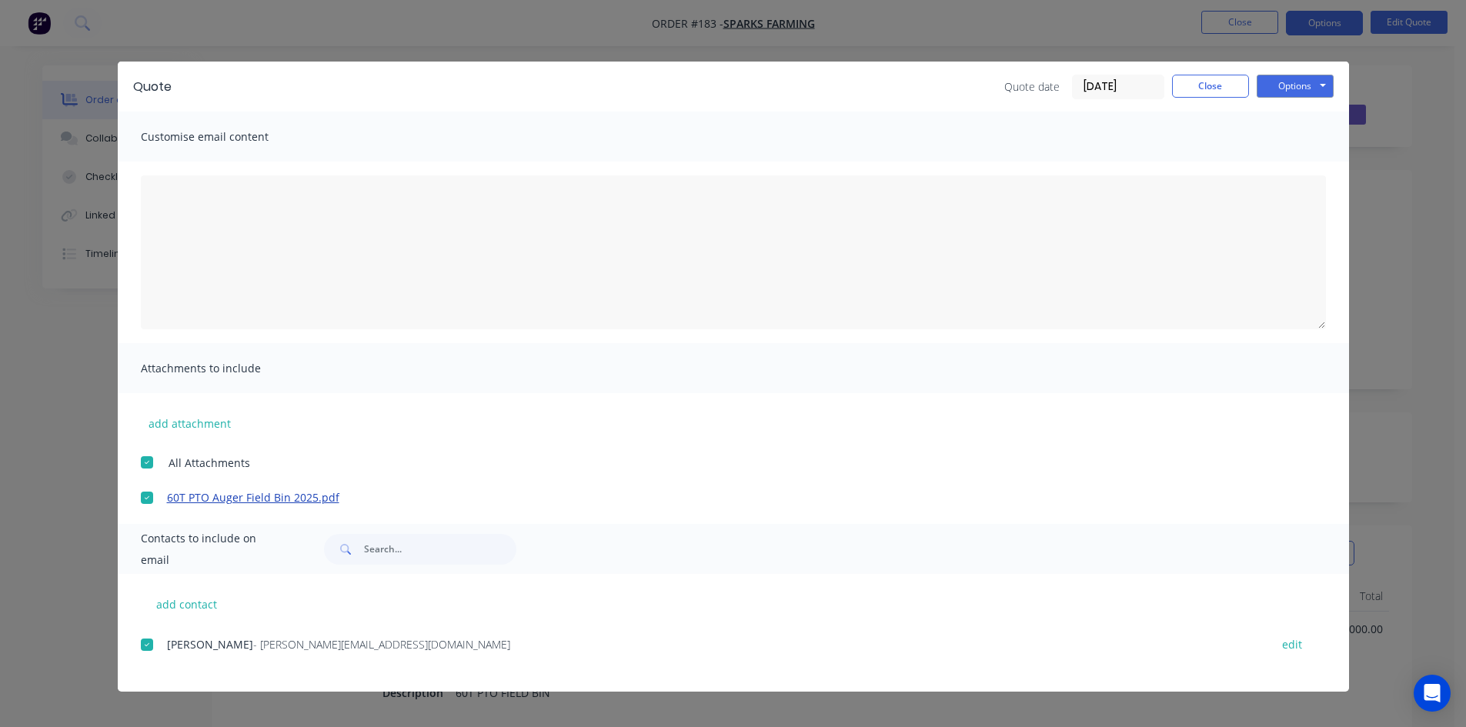
click at [246, 501] on link "60T PTO Auger Field Bin 2025.pdf" at bounding box center [710, 497] width 1087 height 16
click at [1229, 92] on button "Close" at bounding box center [1210, 86] width 77 height 23
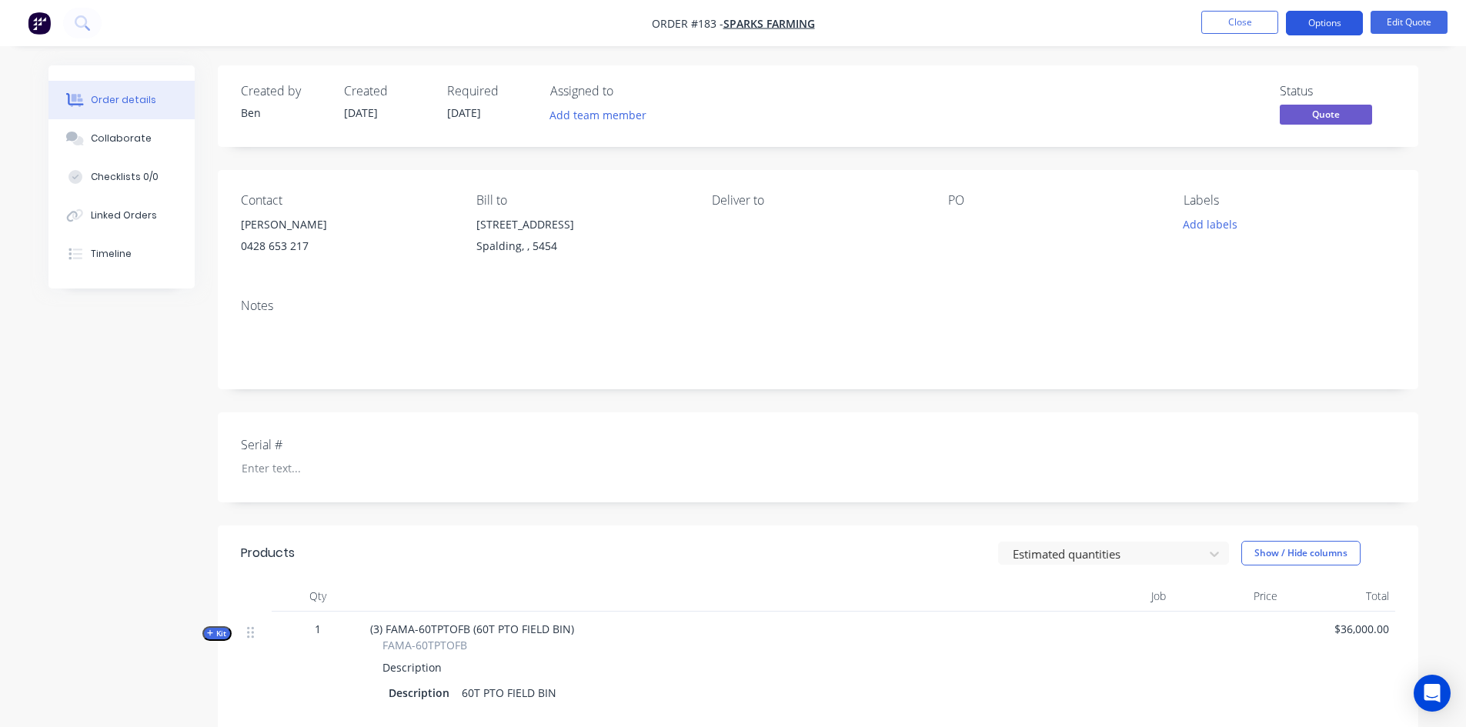
click at [1345, 26] on button "Options" at bounding box center [1324, 23] width 77 height 25
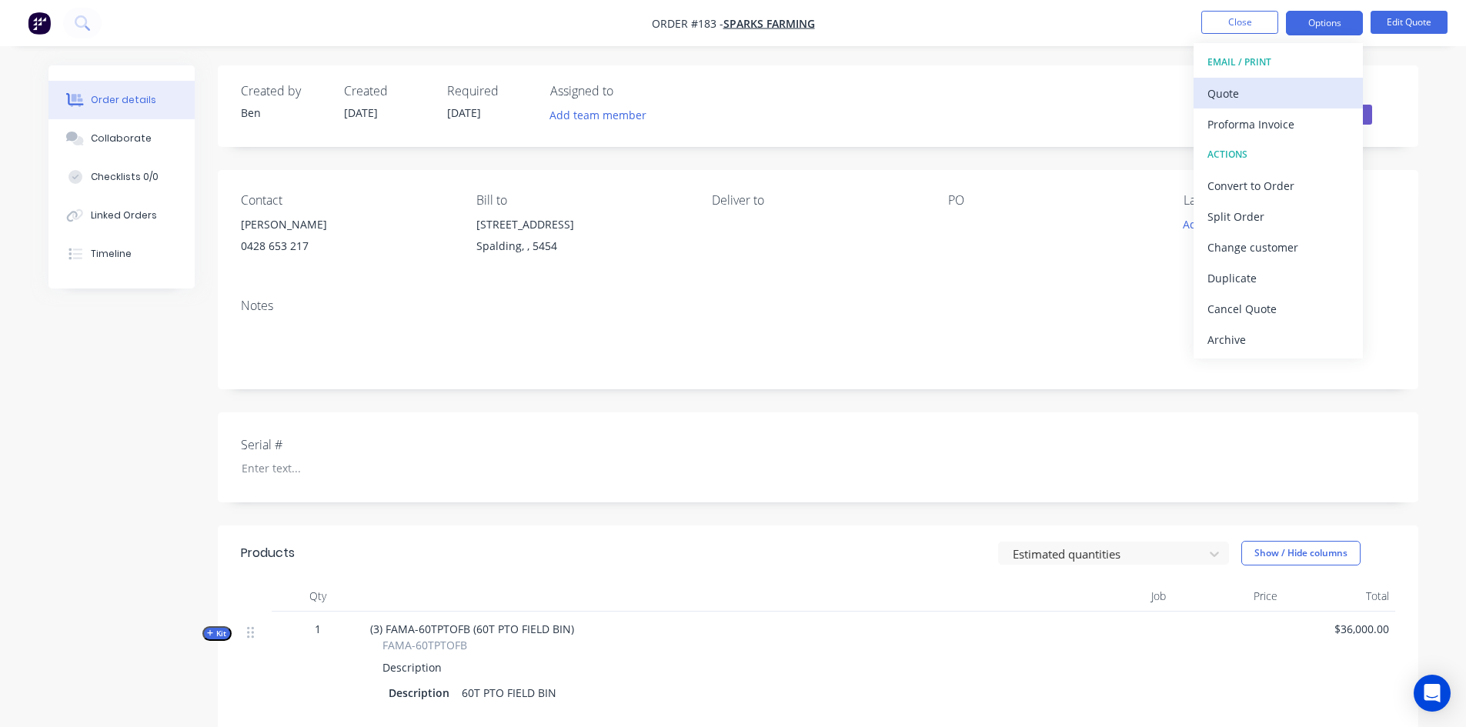
click at [1255, 98] on div "Quote" at bounding box center [1278, 93] width 142 height 22
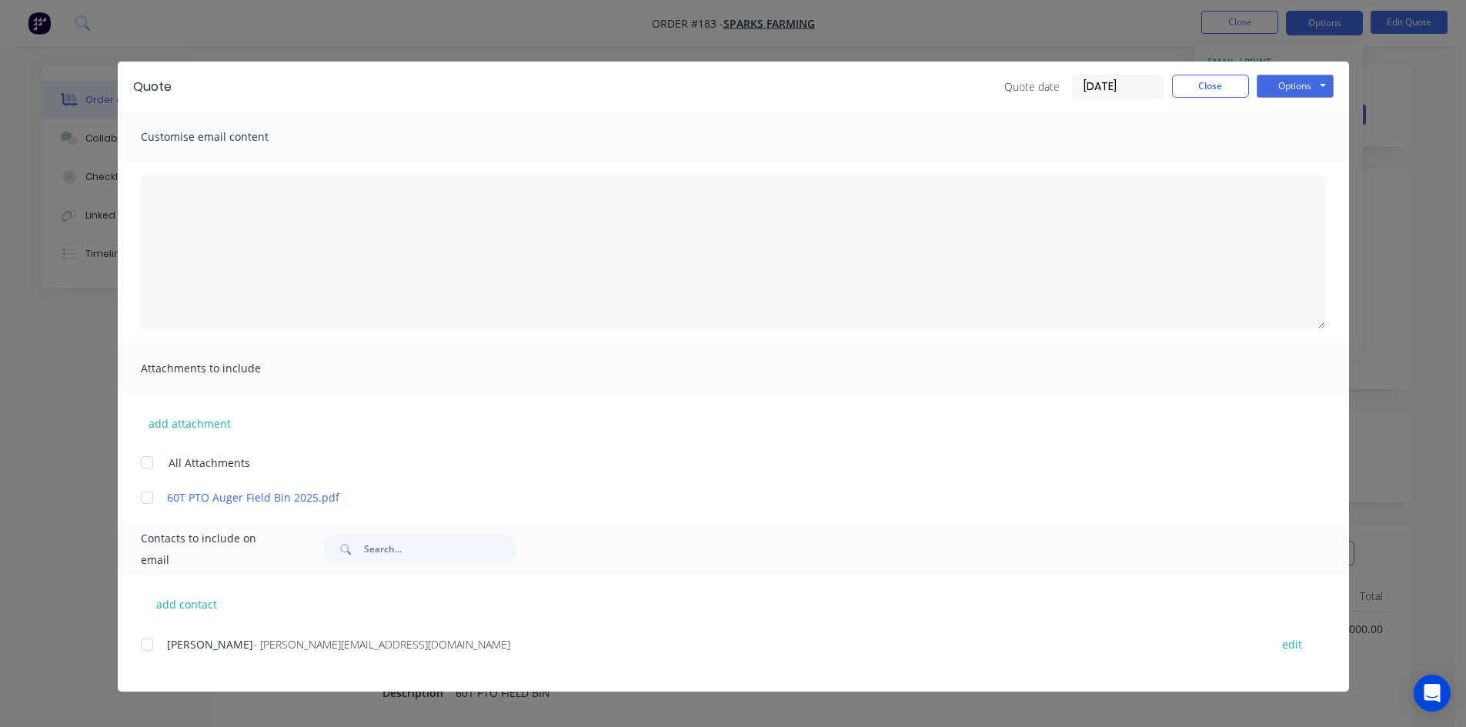
click at [148, 499] on div at bounding box center [147, 497] width 31 height 31
drag, startPoint x: 146, startPoint y: 646, endPoint x: 171, endPoint y: 644, distance: 24.7
click at [148, 644] on div at bounding box center [147, 644] width 31 height 31
click at [1305, 88] on button "Options" at bounding box center [1294, 86] width 77 height 23
click at [1298, 112] on button "Preview" at bounding box center [1305, 113] width 98 height 25
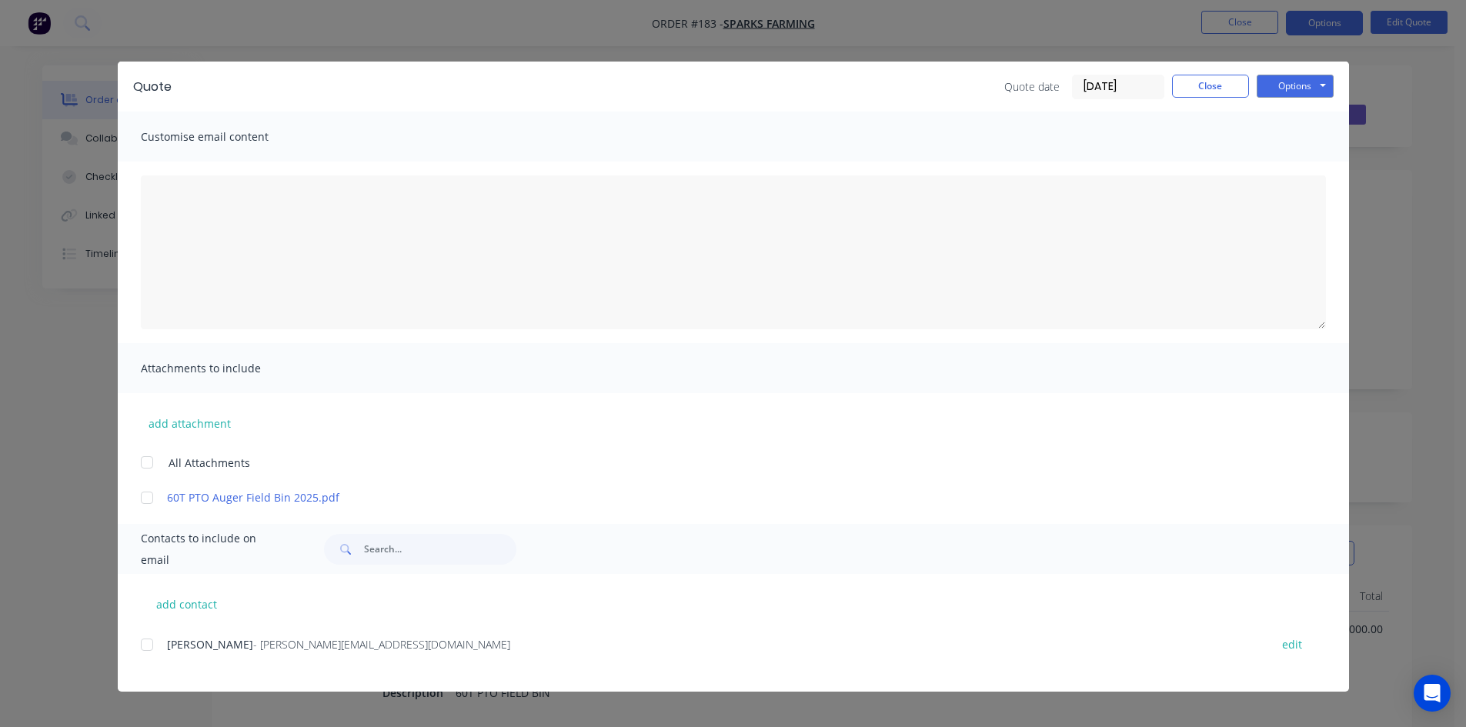
click at [146, 499] on div at bounding box center [147, 497] width 31 height 31
click at [150, 640] on div at bounding box center [147, 644] width 31 height 31
click at [1314, 86] on button "Options" at bounding box center [1294, 86] width 77 height 23
click at [1290, 162] on button "Email" at bounding box center [1305, 164] width 98 height 25
click at [1225, 87] on button "Close" at bounding box center [1210, 86] width 77 height 23
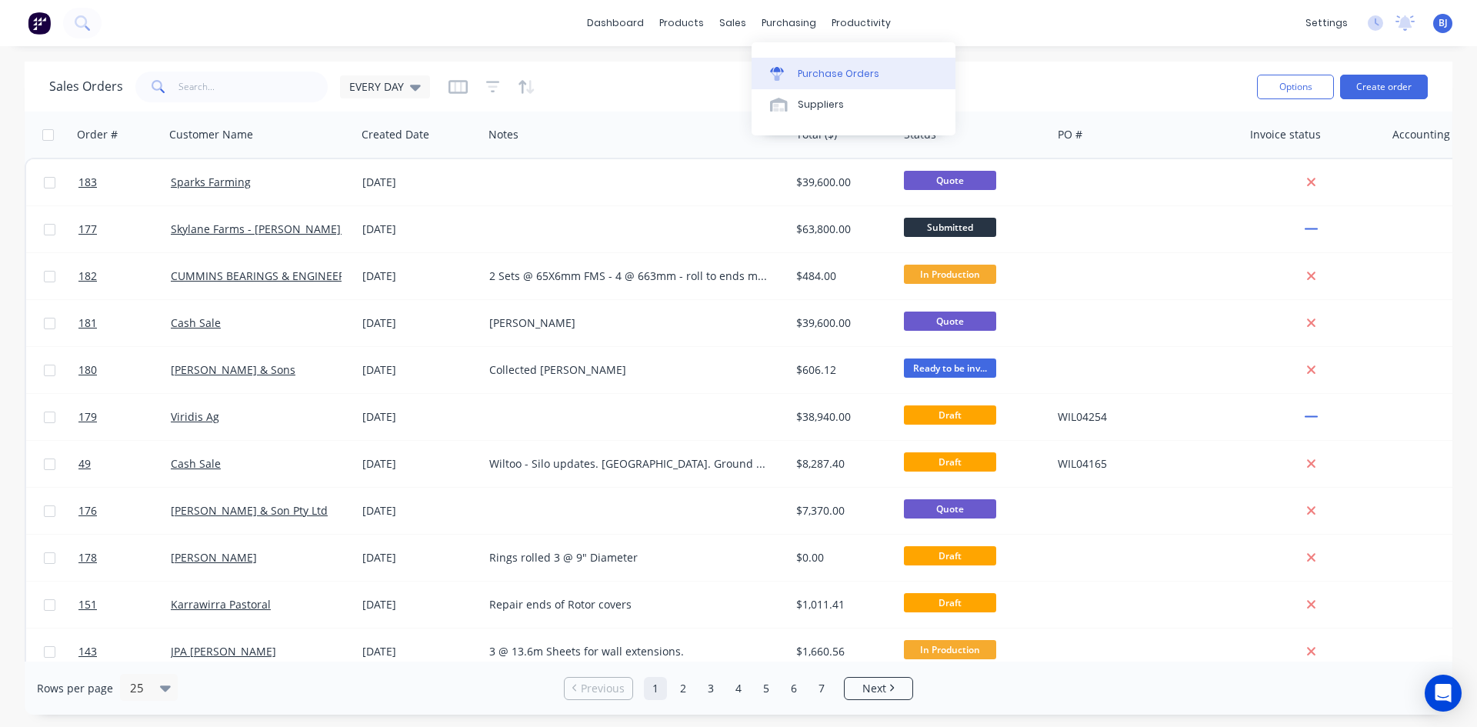
click at [789, 75] on div at bounding box center [781, 74] width 23 height 14
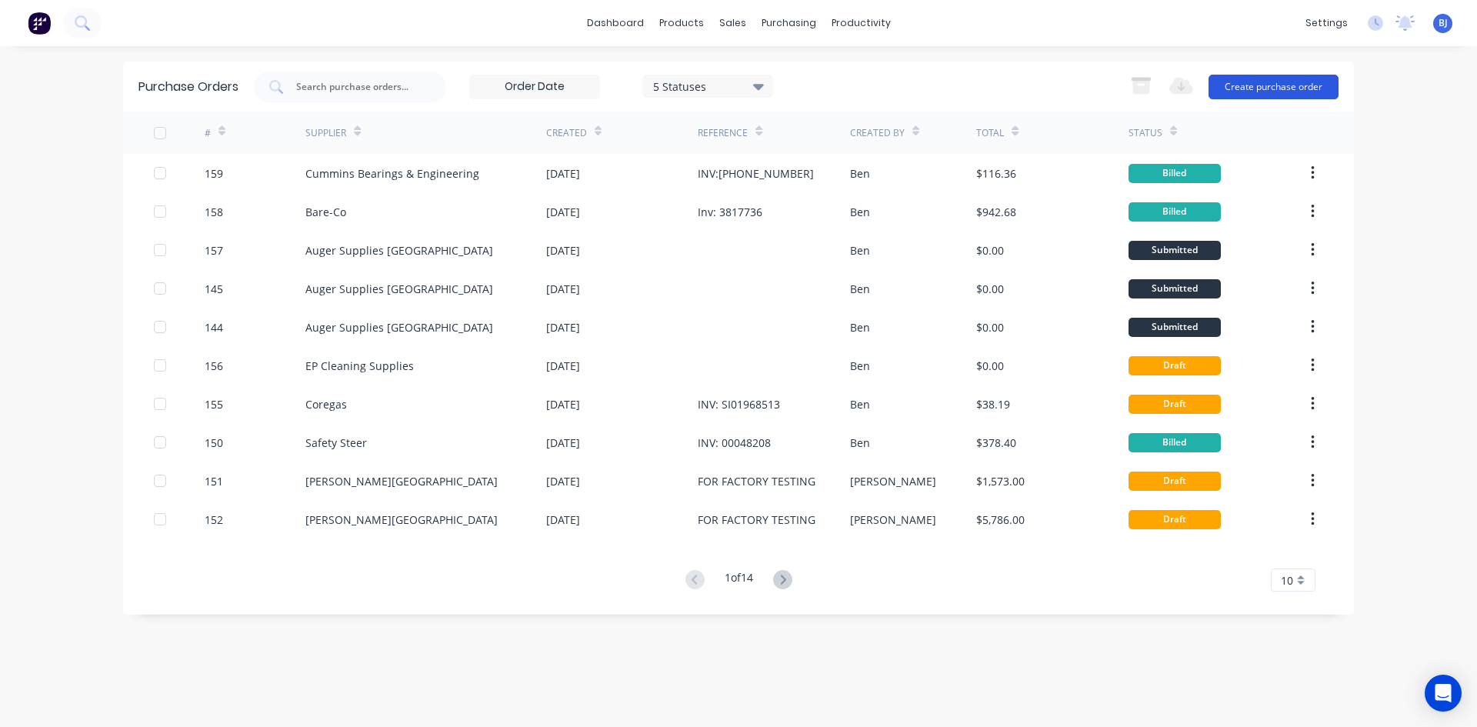
click at [1259, 85] on button "Create purchase order" at bounding box center [1274, 87] width 130 height 25
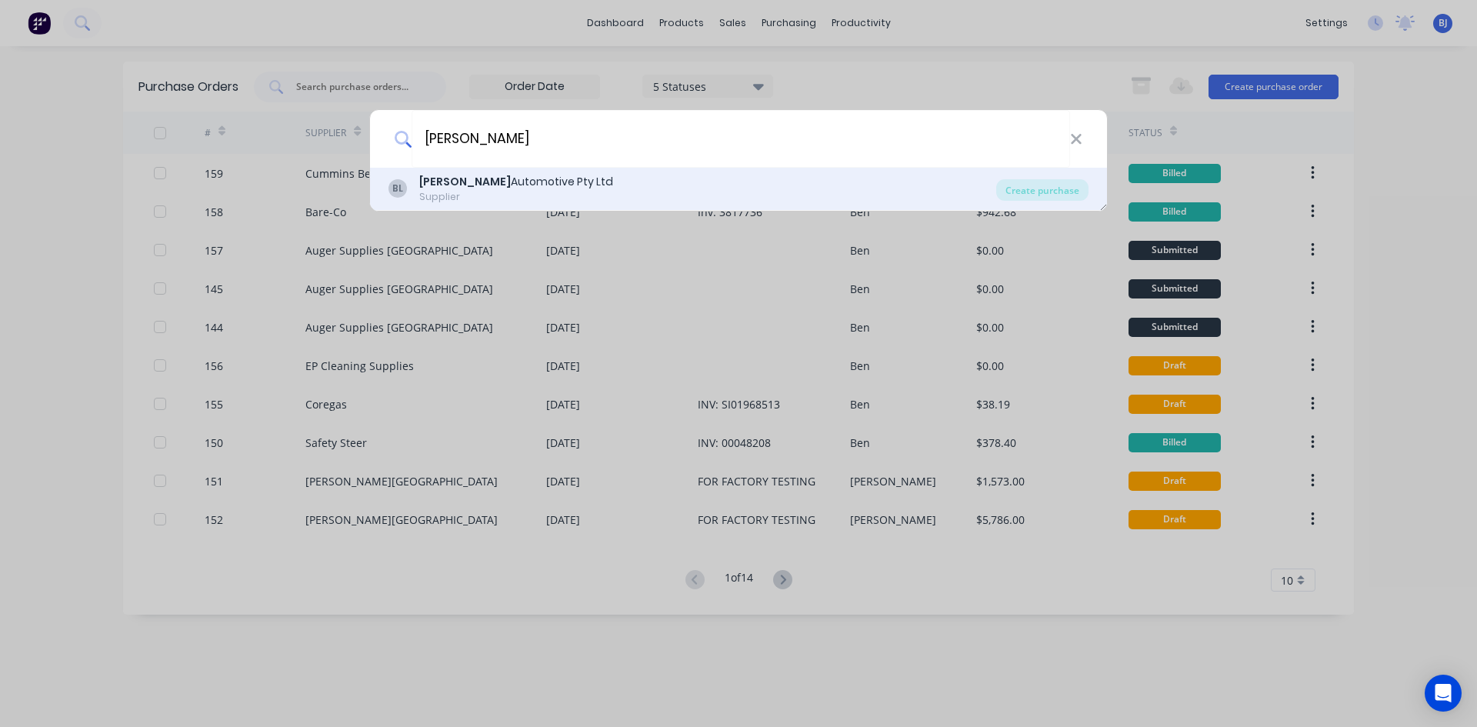
type input "[PERSON_NAME]"
click at [475, 179] on div "[PERSON_NAME] Automotive Pty Ltd" at bounding box center [516, 182] width 194 height 16
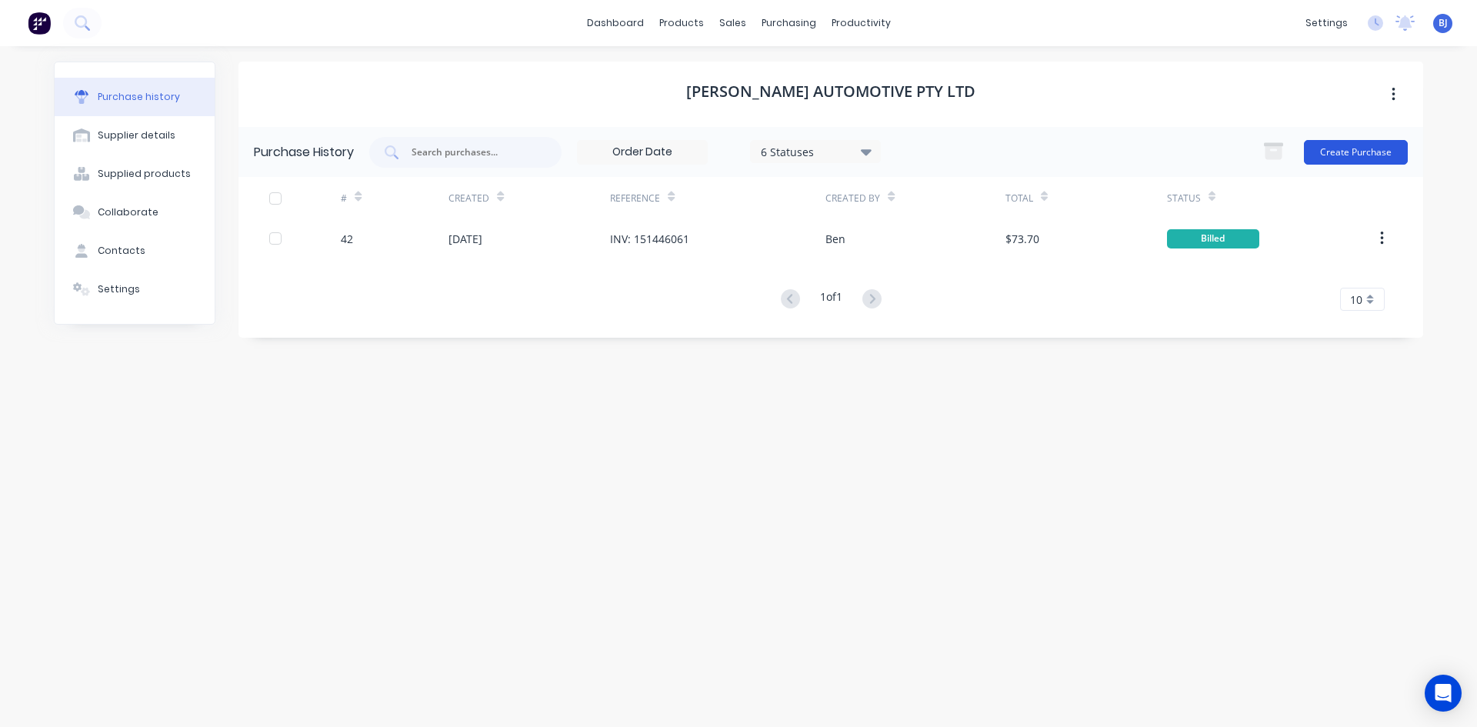
click at [1338, 158] on button "Create Purchase" at bounding box center [1356, 152] width 104 height 25
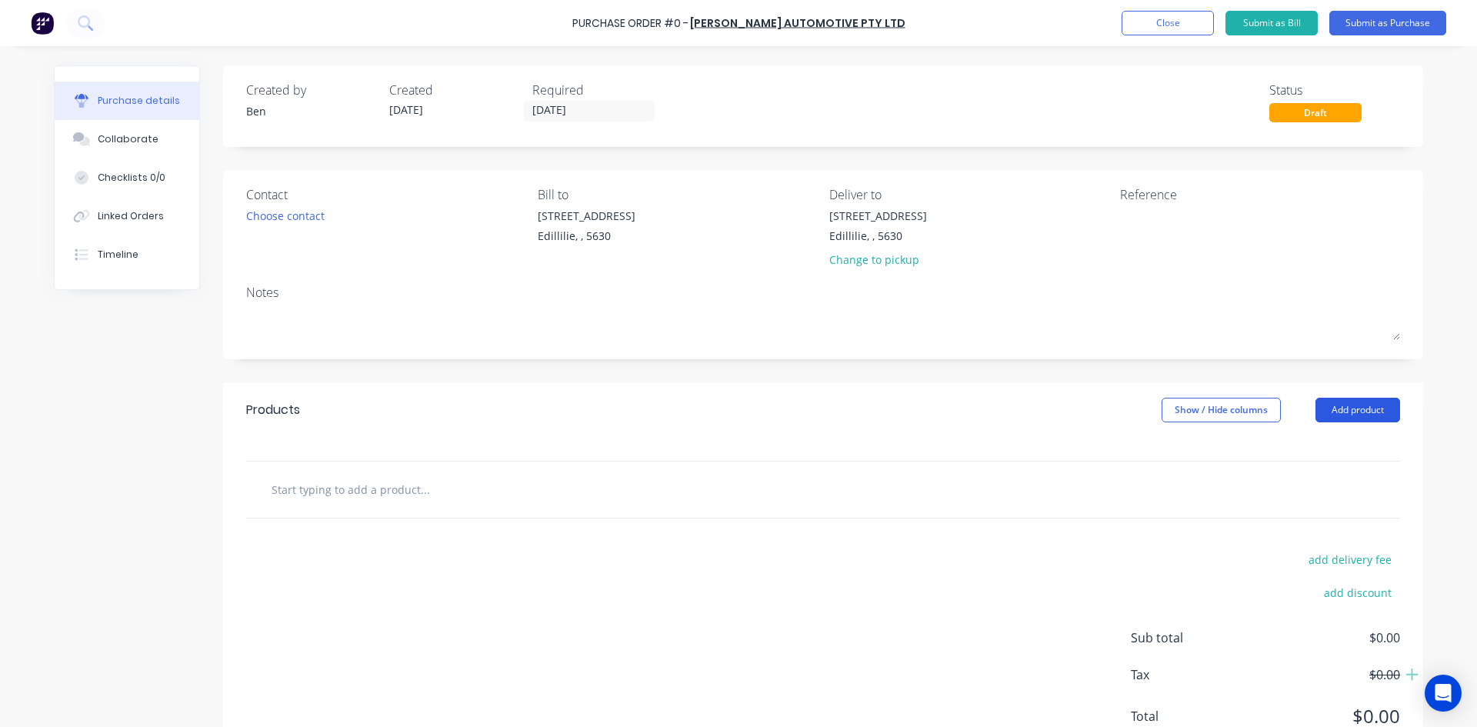
click at [1332, 408] on button "Add product" at bounding box center [1358, 410] width 85 height 25
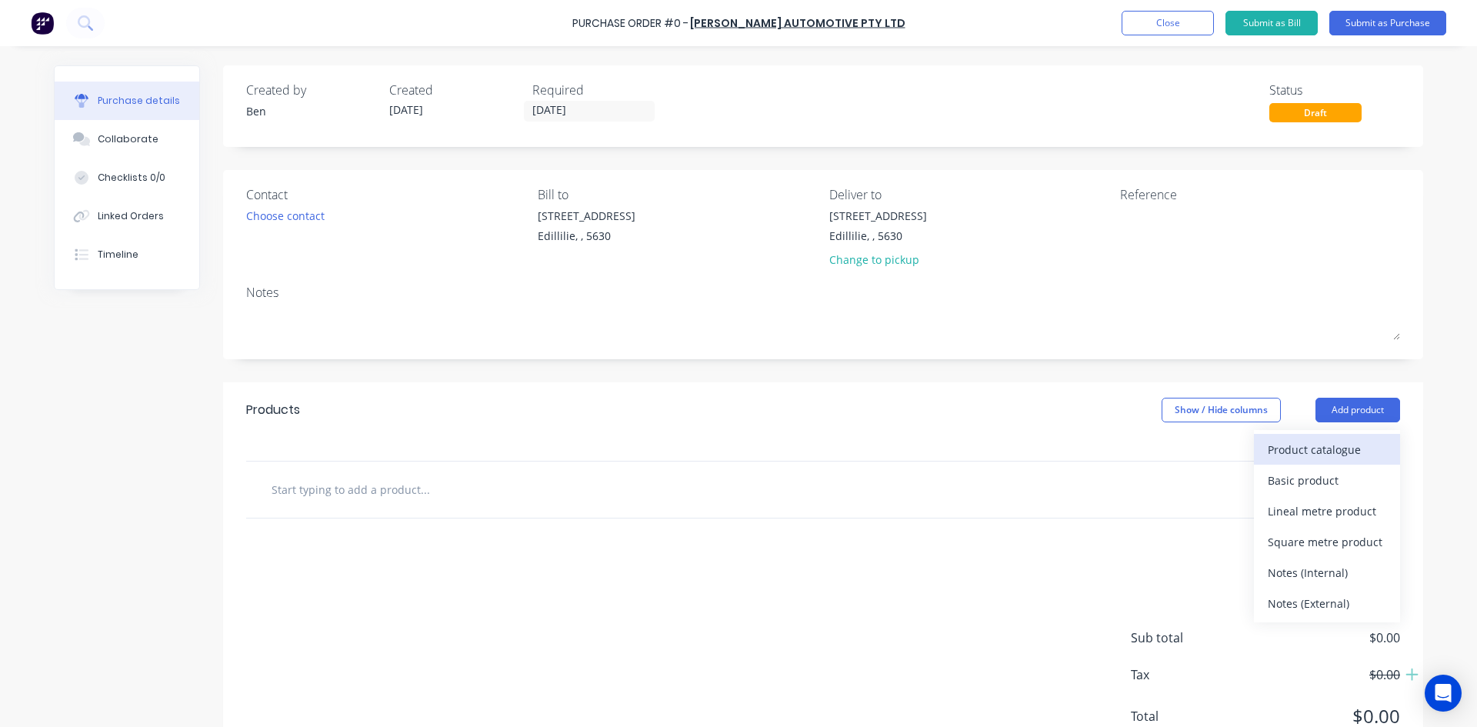
click at [1290, 451] on div "Product catalogue" at bounding box center [1327, 450] width 118 height 22
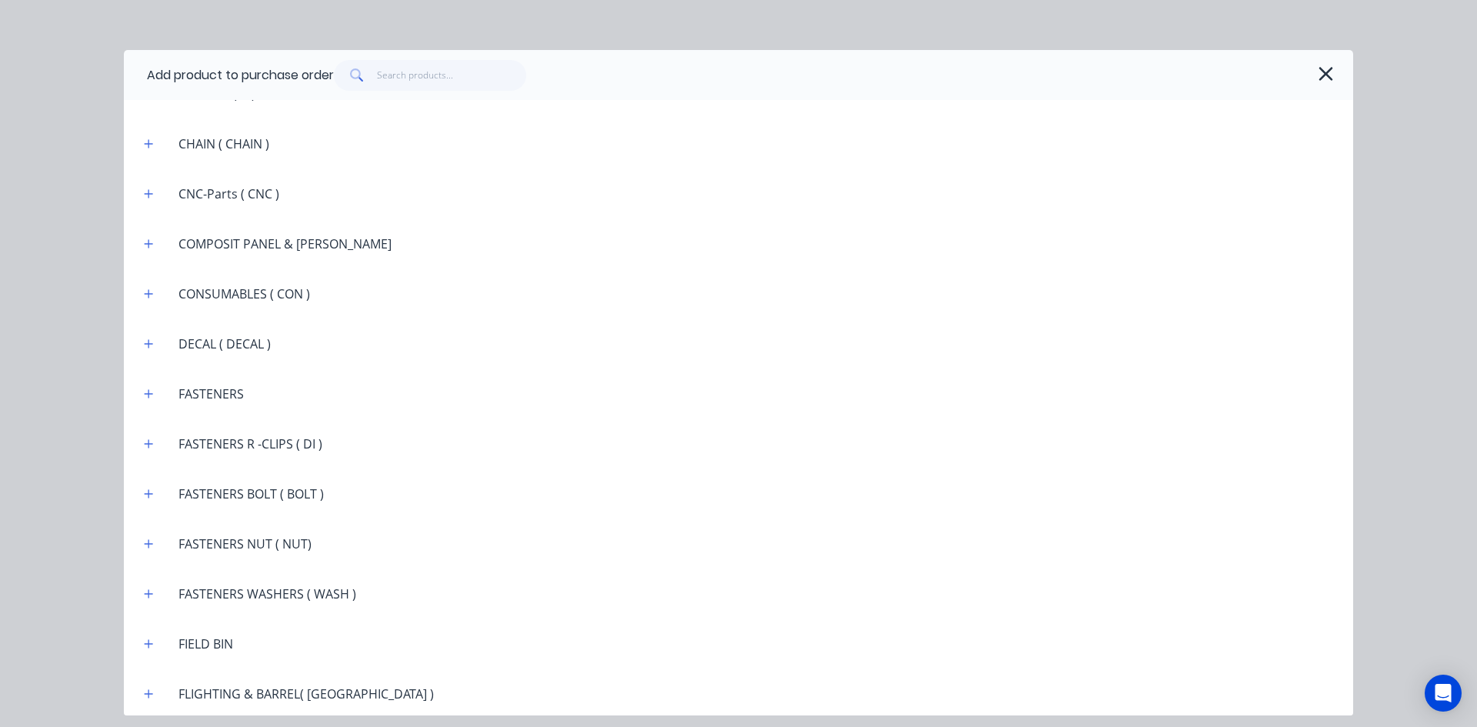
scroll to position [1154, 0]
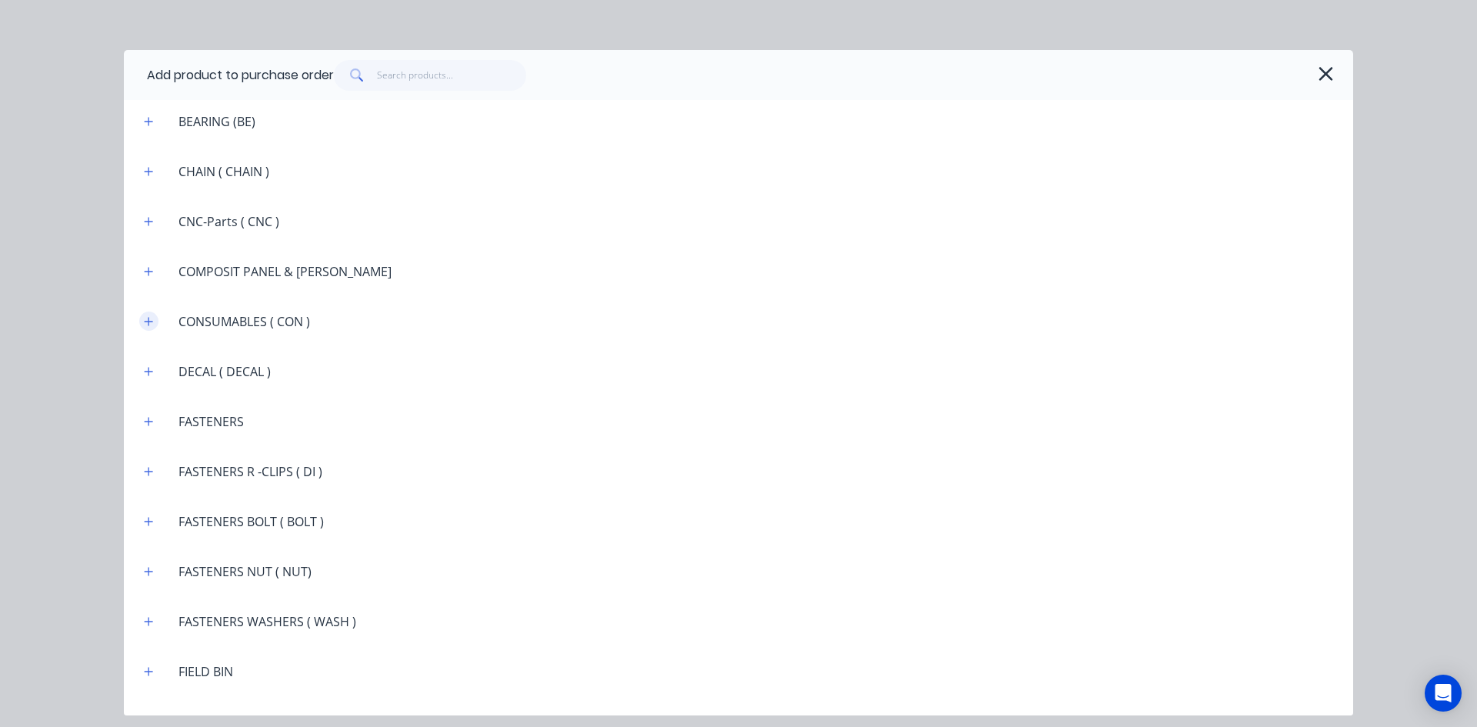
click at [146, 317] on icon "button" at bounding box center [148, 321] width 9 height 11
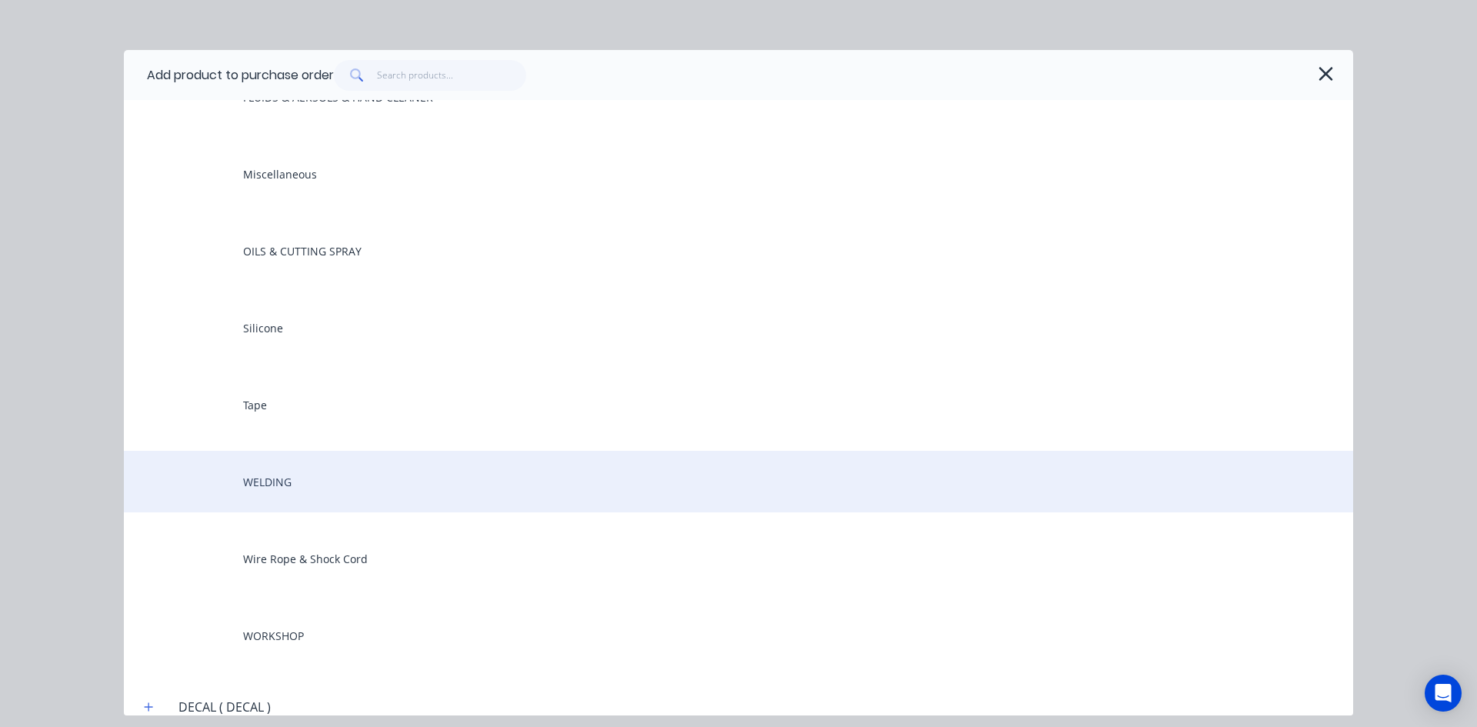
scroll to position [1539, 0]
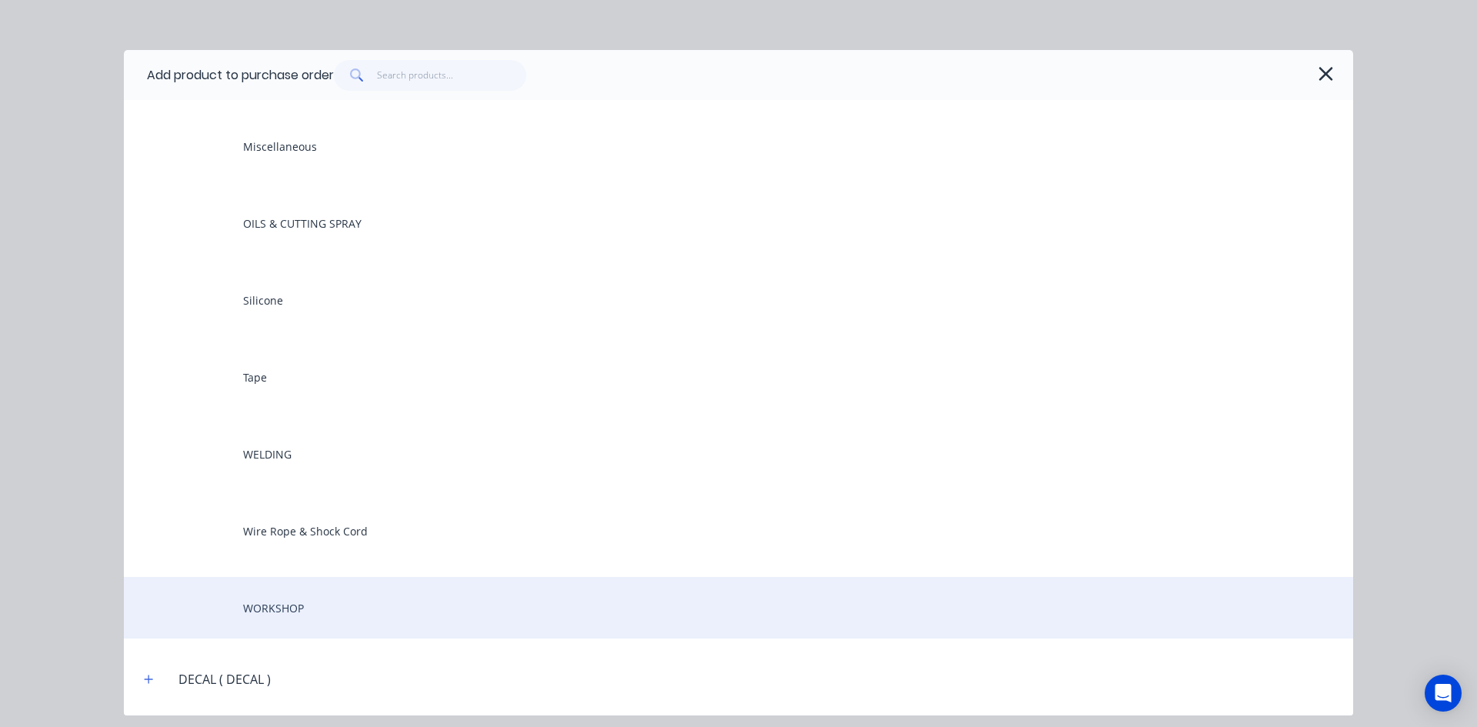
click at [281, 605] on div "WORKSHOP" at bounding box center [738, 608] width 1229 height 62
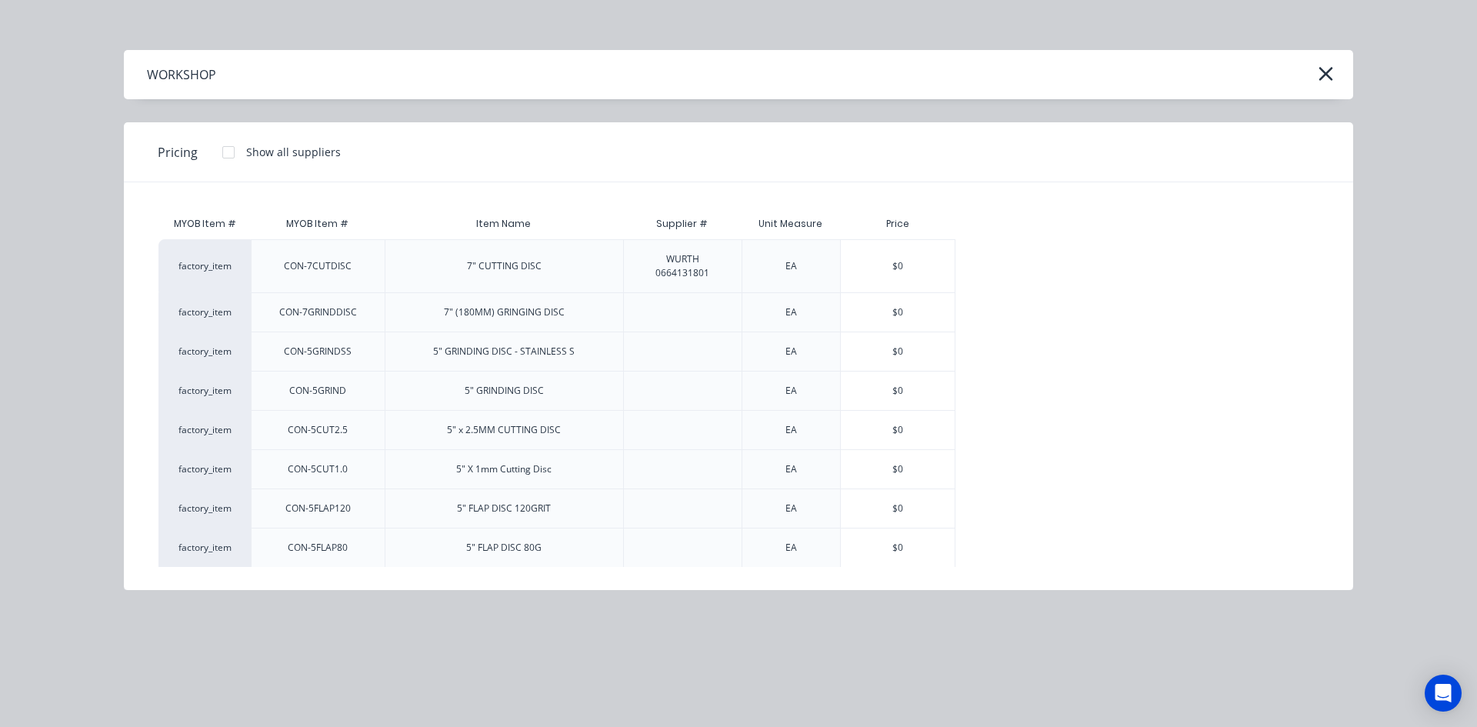
scroll to position [0, 0]
click at [1332, 77] on icon "button" at bounding box center [1326, 74] width 16 height 22
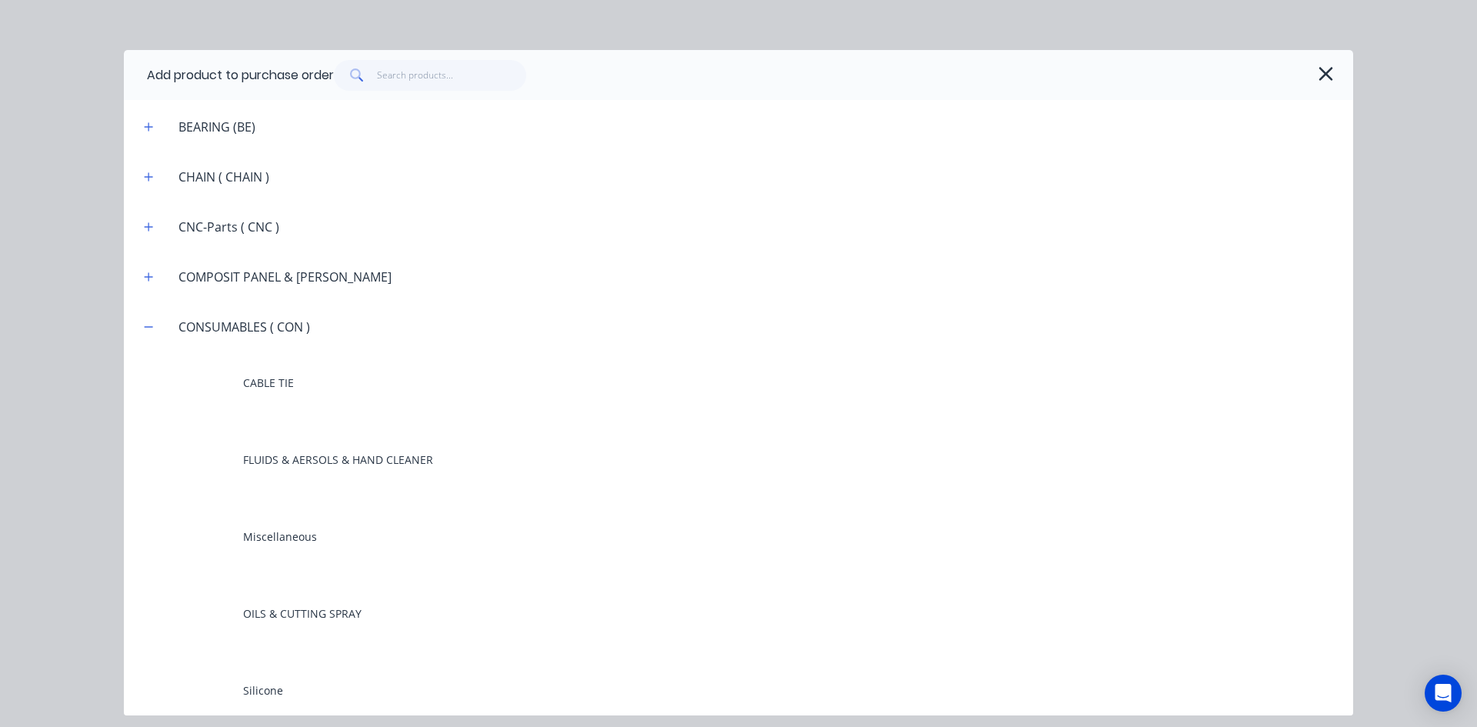
scroll to position [1231, 0]
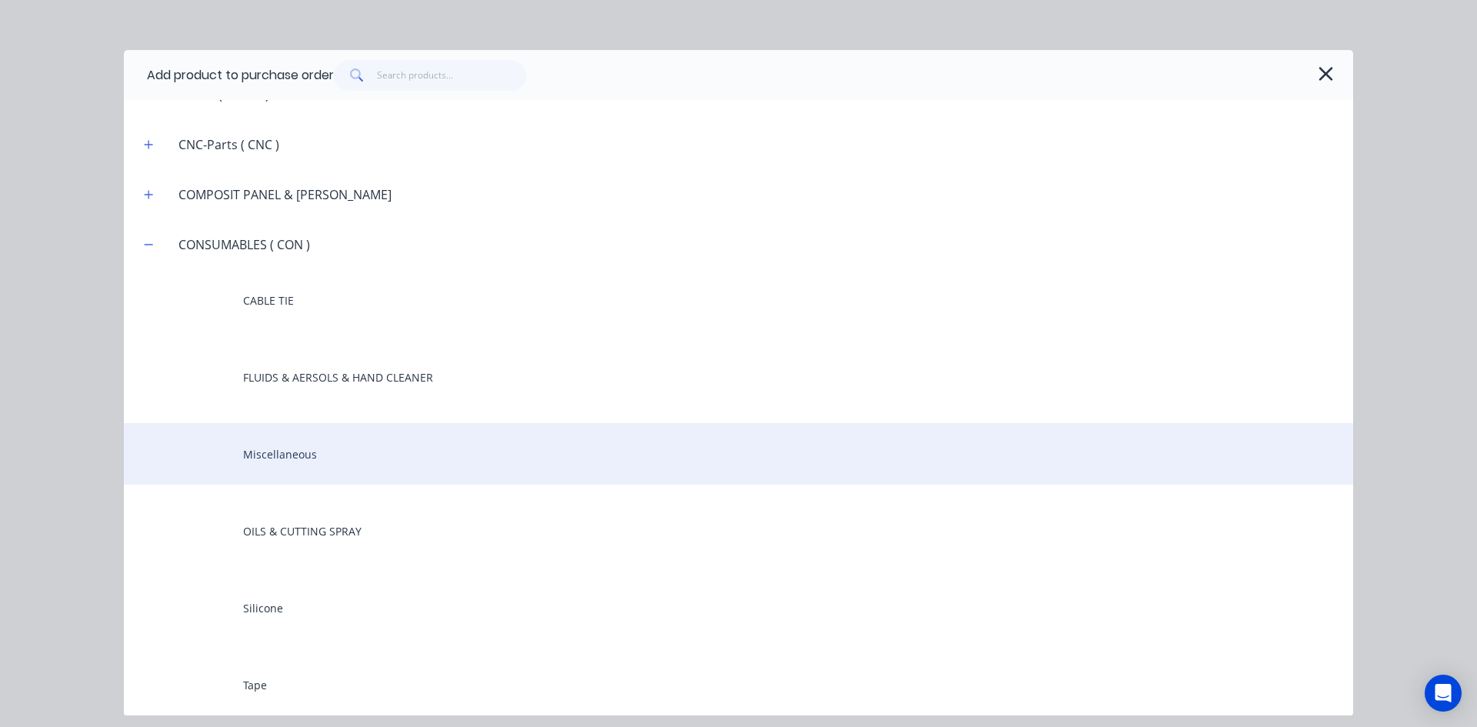
click at [320, 453] on div "Miscellaneous" at bounding box center [738, 454] width 1229 height 62
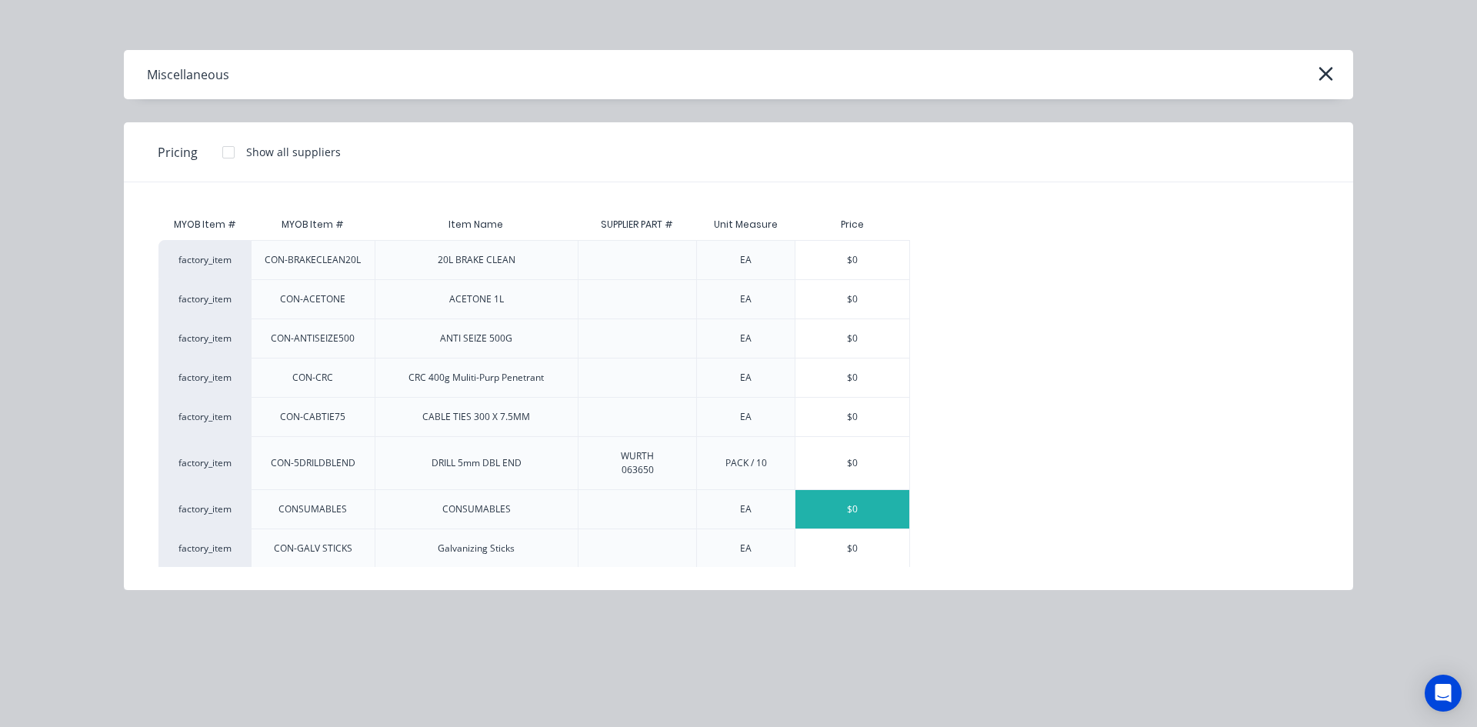
click at [841, 497] on div "$0" at bounding box center [853, 509] width 114 height 38
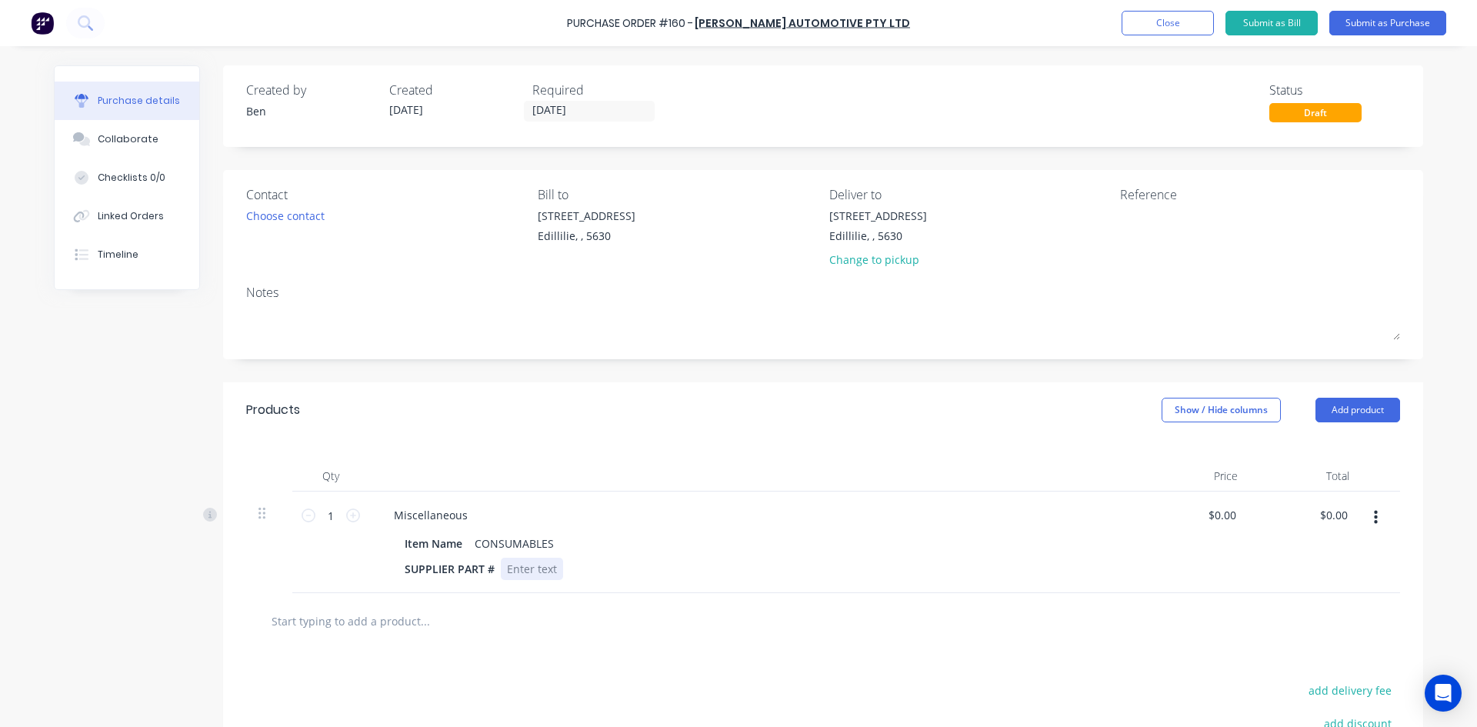
click at [556, 566] on div "SUPPLIER PART #" at bounding box center [751, 569] width 705 height 22
click at [892, 545] on div "Item Name CONSUMABLES" at bounding box center [751, 543] width 705 height 22
click at [1325, 515] on input "0.00" at bounding box center [1333, 515] width 35 height 22
click at [1325, 515] on input "0.00" at bounding box center [1336, 515] width 29 height 22
type input "105.0"
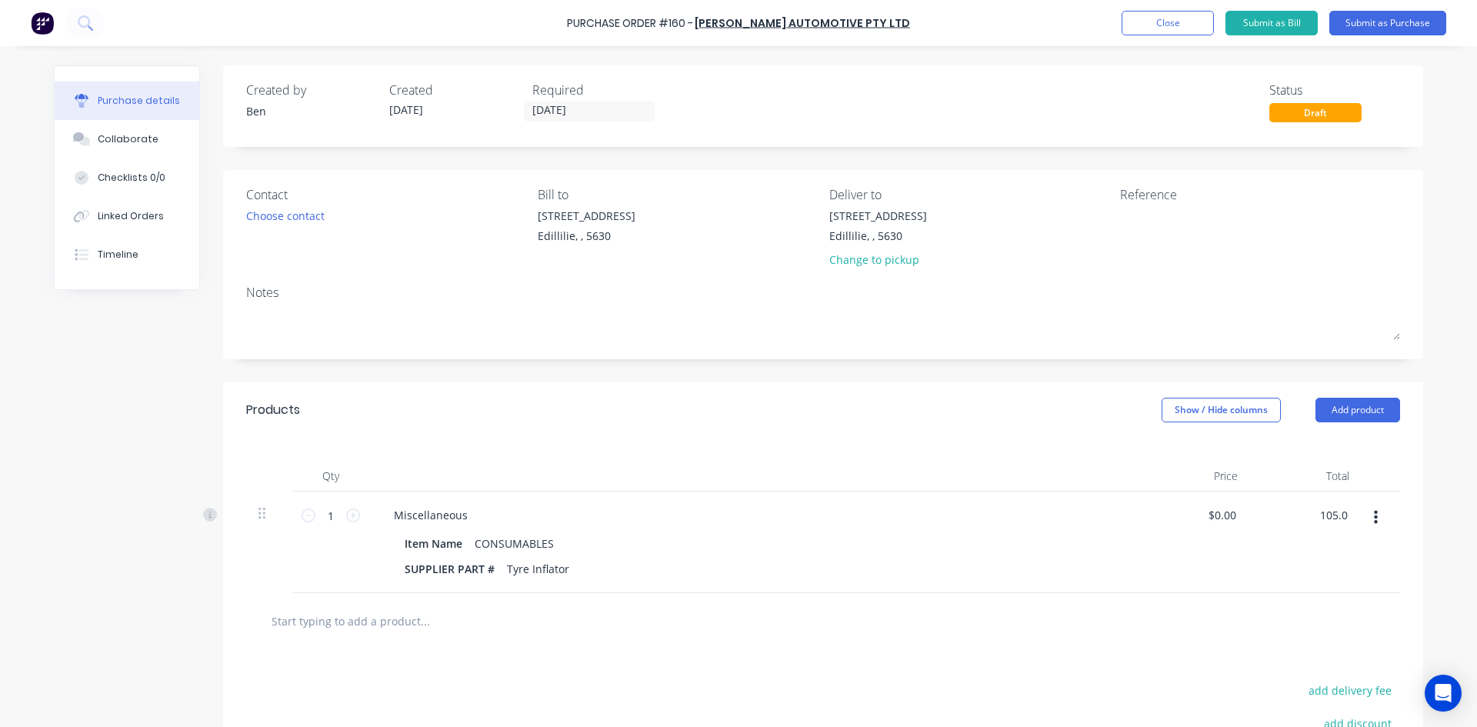
type input "$105.00"
click at [1210, 550] on div "$105.00 $0.00" at bounding box center [1195, 543] width 112 height 102
drag, startPoint x: 1117, startPoint y: 213, endPoint x: 1165, endPoint y: 237, distance: 53.3
click at [1120, 214] on textarea at bounding box center [1216, 225] width 192 height 35
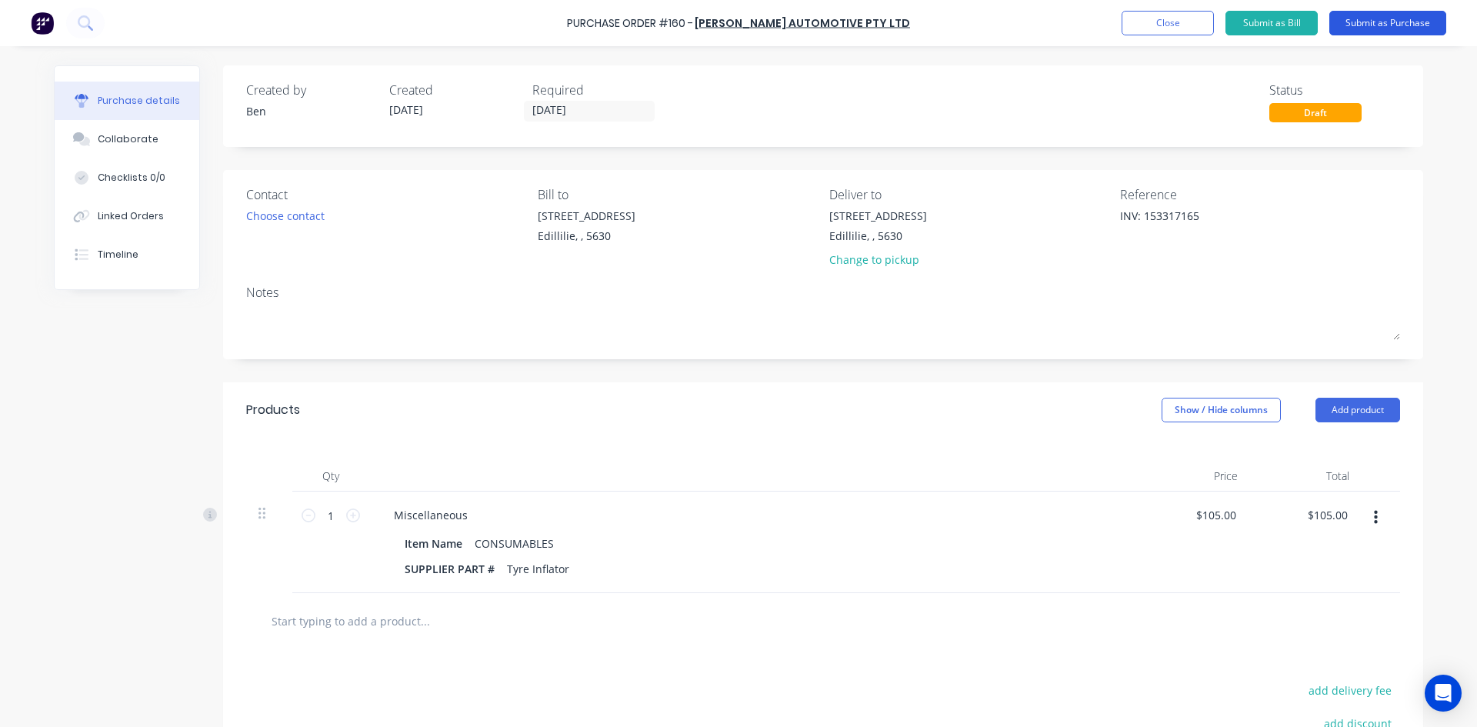
type textarea "INV: 153317165"
type textarea "x"
type textarea "INV: 153317165"
click at [1376, 27] on button "Submit as Purchase" at bounding box center [1388, 23] width 117 height 25
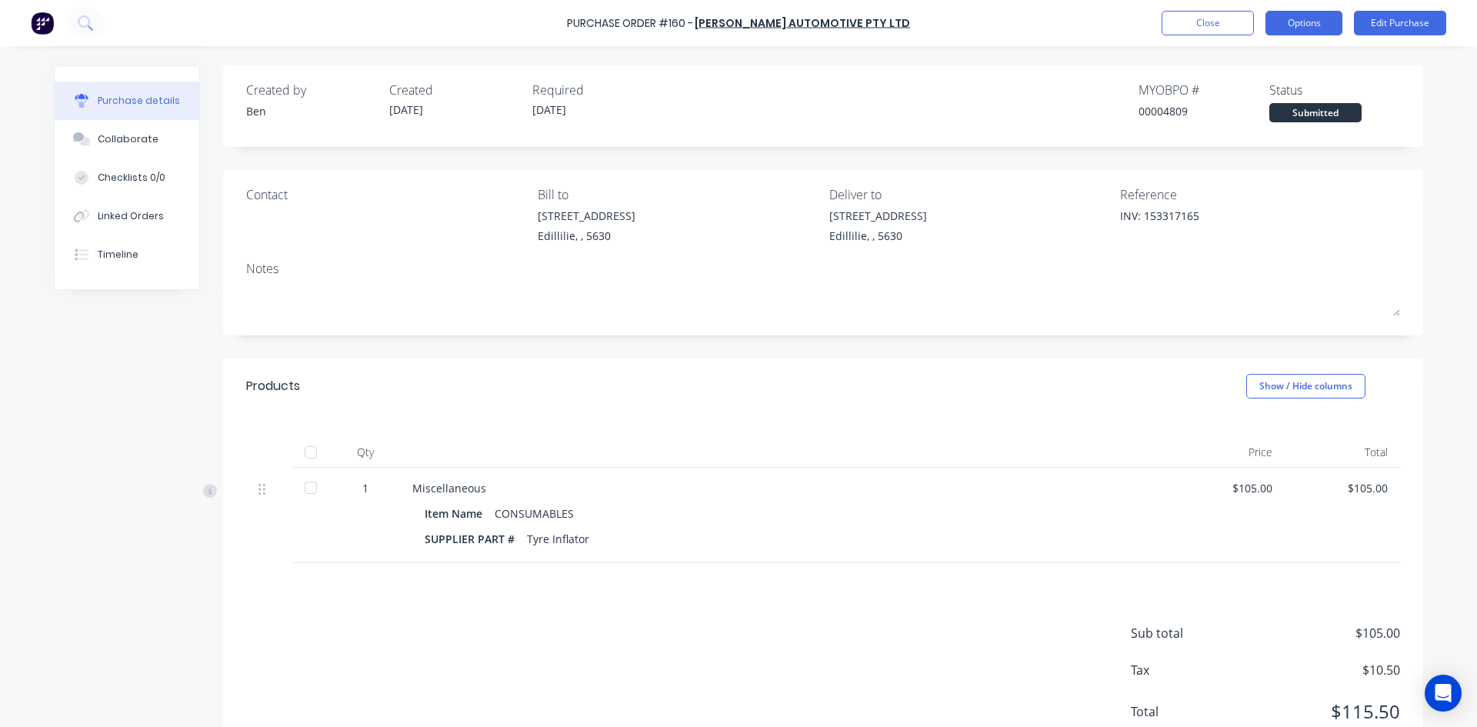
click at [1305, 22] on button "Options" at bounding box center [1304, 23] width 77 height 25
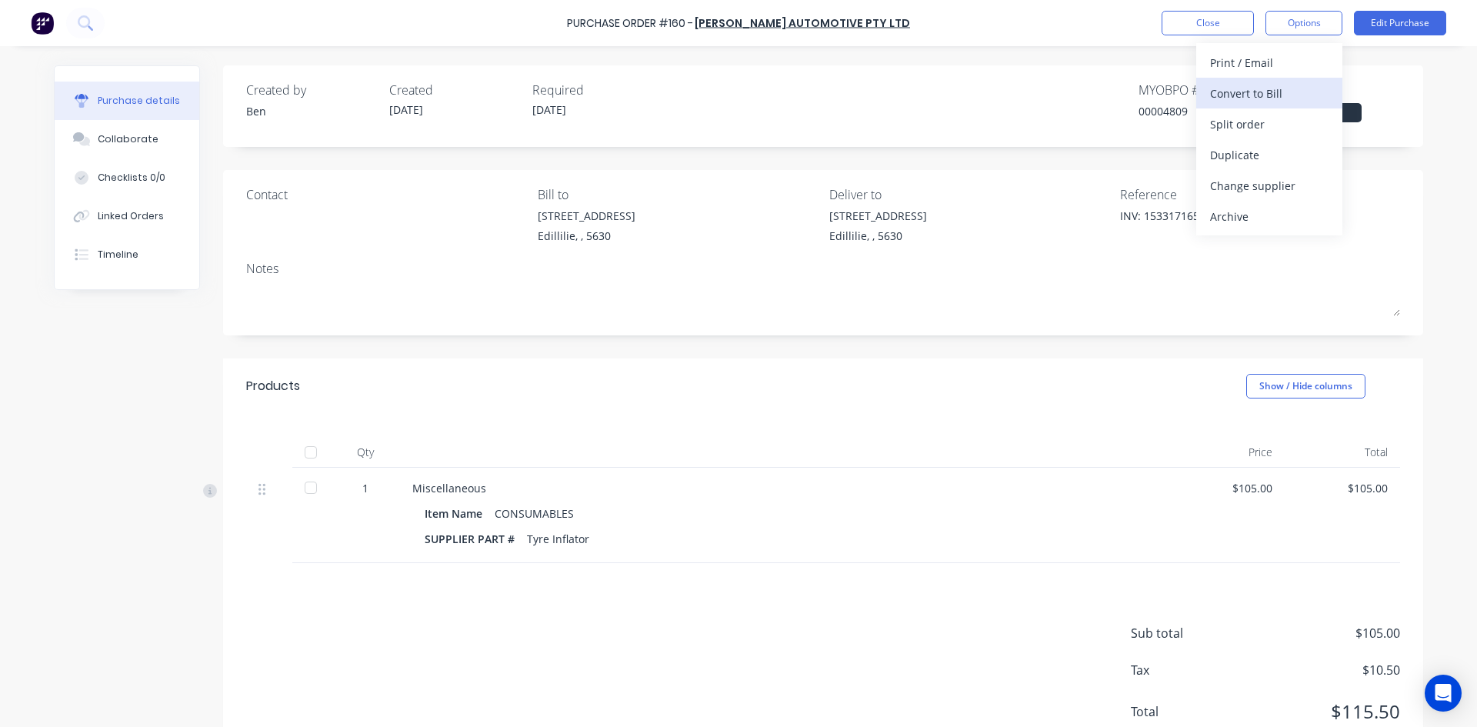
click at [1263, 98] on div "Convert to Bill" at bounding box center [1269, 93] width 118 height 22
type textarea "x"
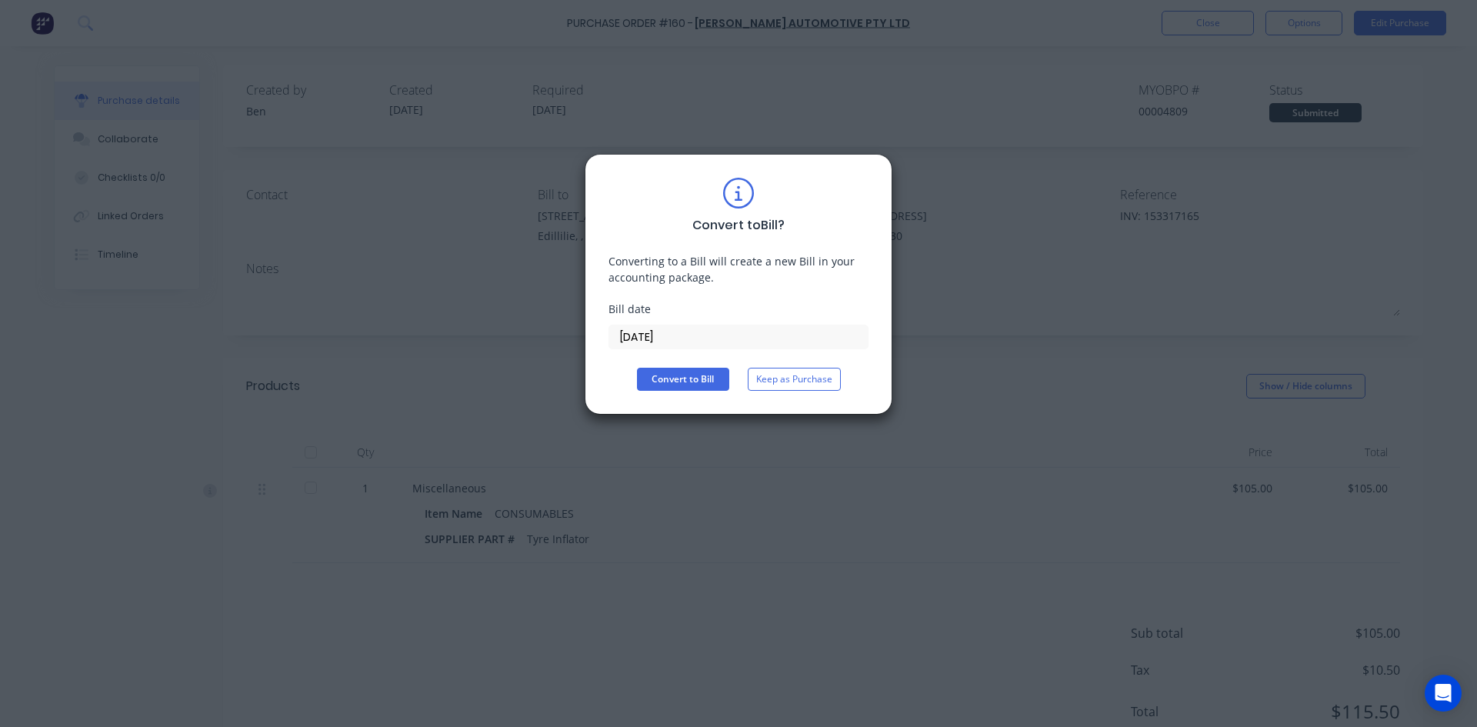
click at [691, 333] on input "[DATE]" at bounding box center [738, 336] width 259 height 23
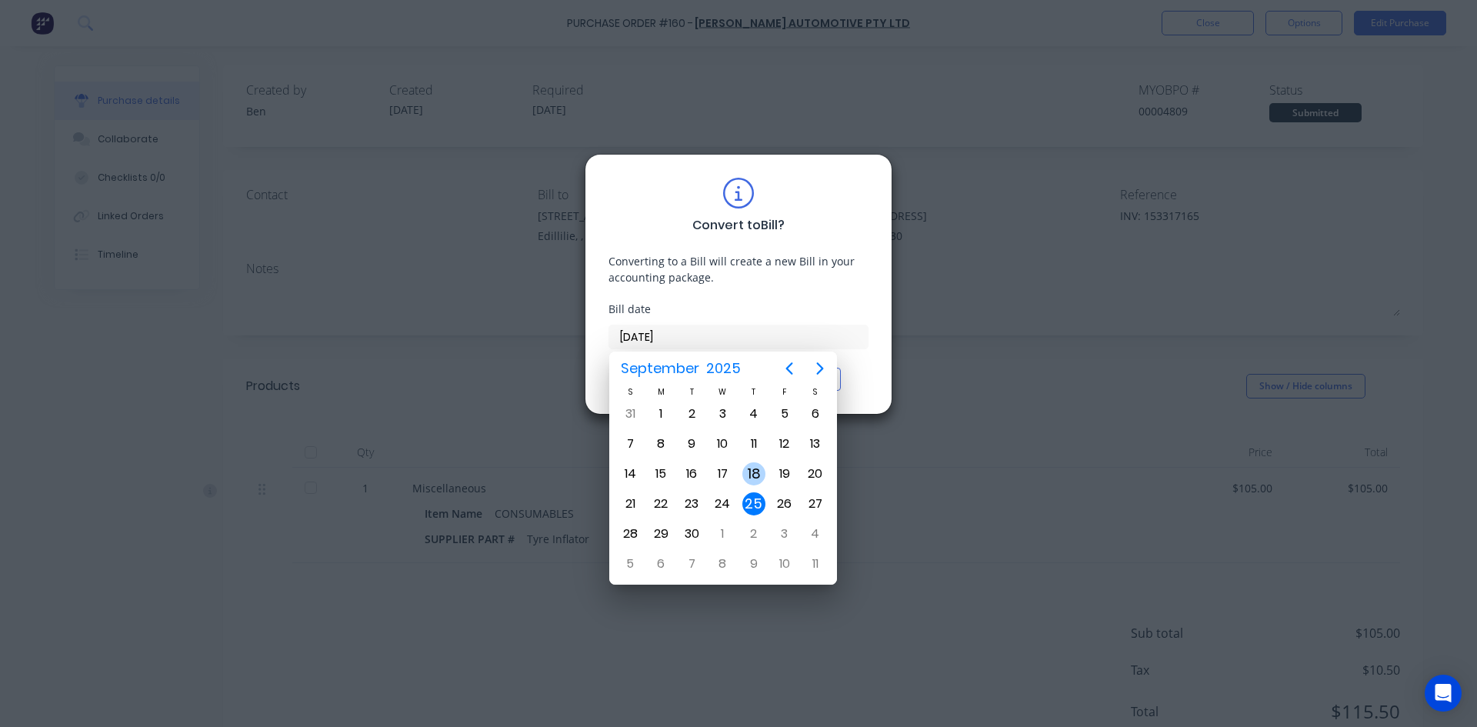
click at [753, 475] on div "18" at bounding box center [753, 473] width 23 height 23
type input "[DATE]"
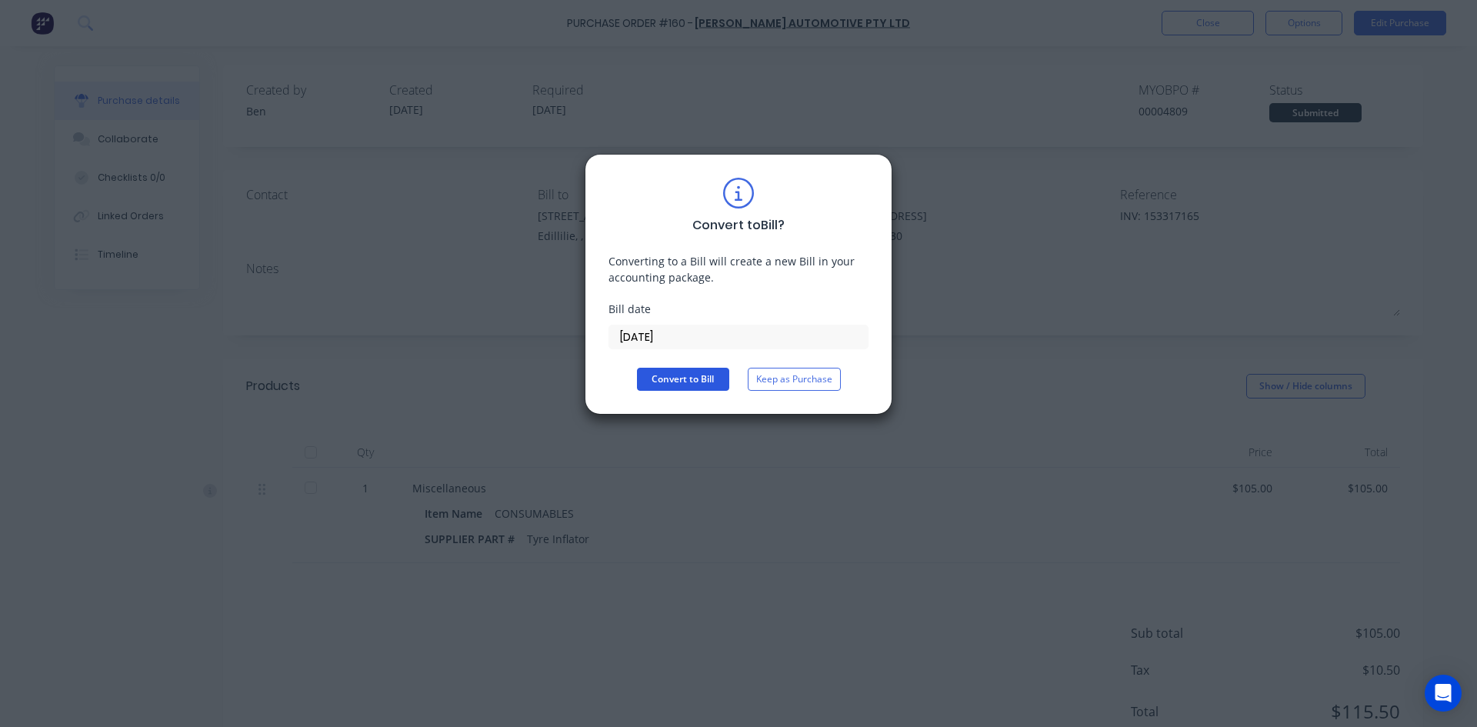
click at [694, 380] on button "Convert to Bill" at bounding box center [683, 379] width 92 height 23
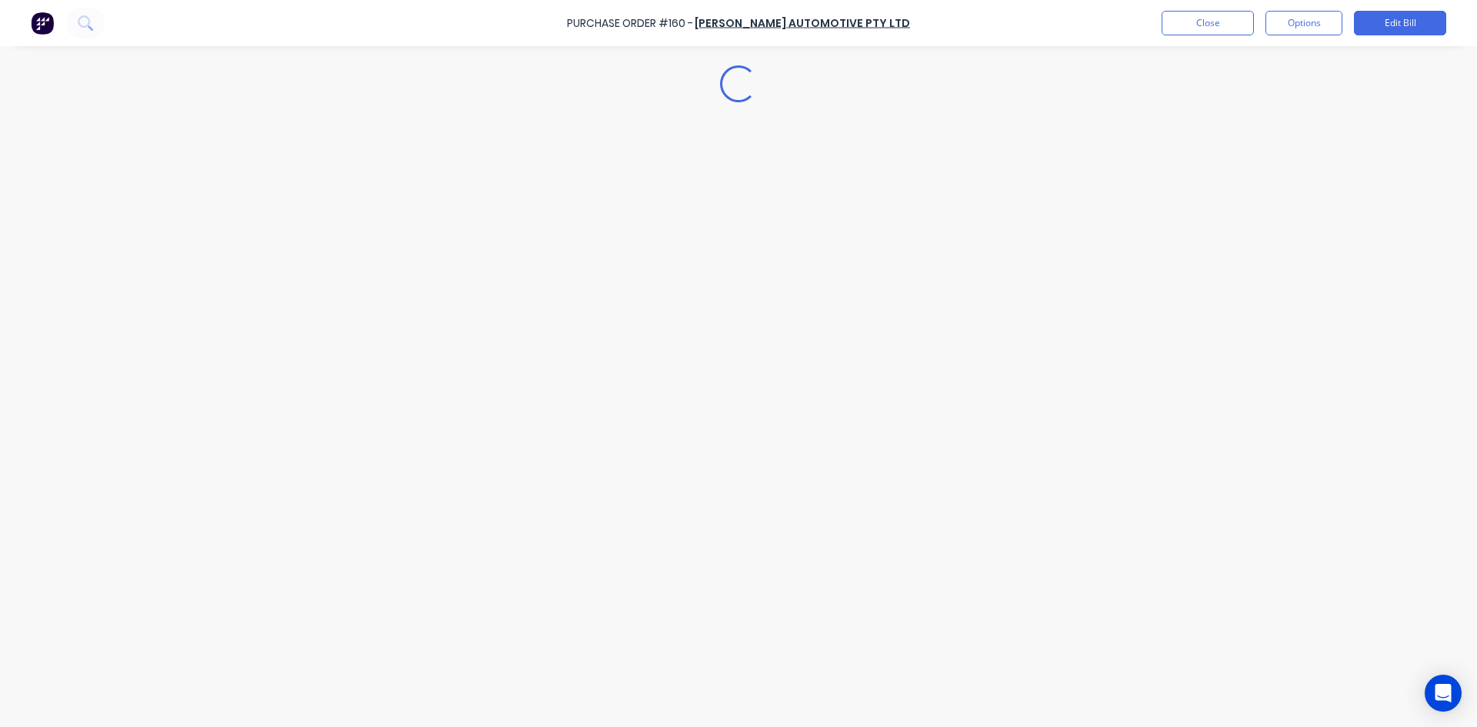
type textarea "x"
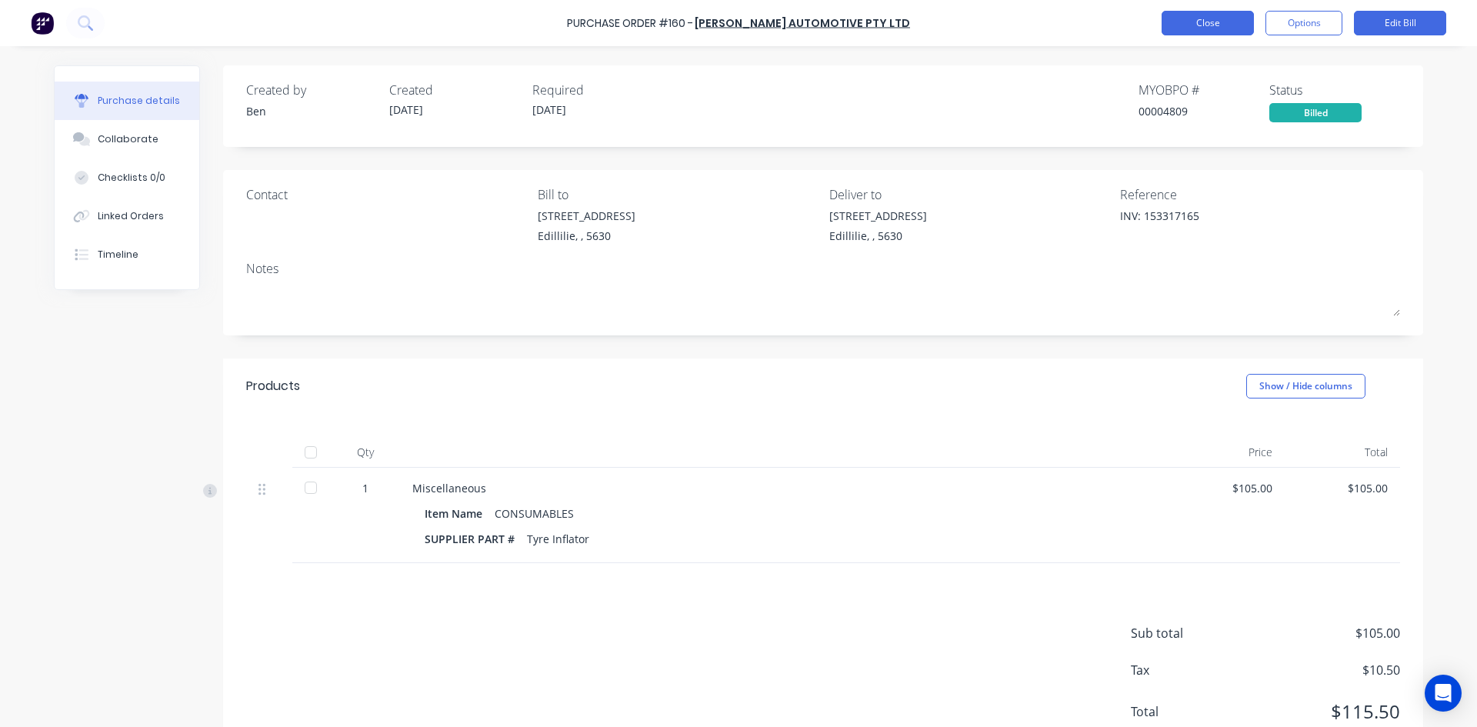
click at [1192, 24] on button "Close" at bounding box center [1208, 23] width 92 height 25
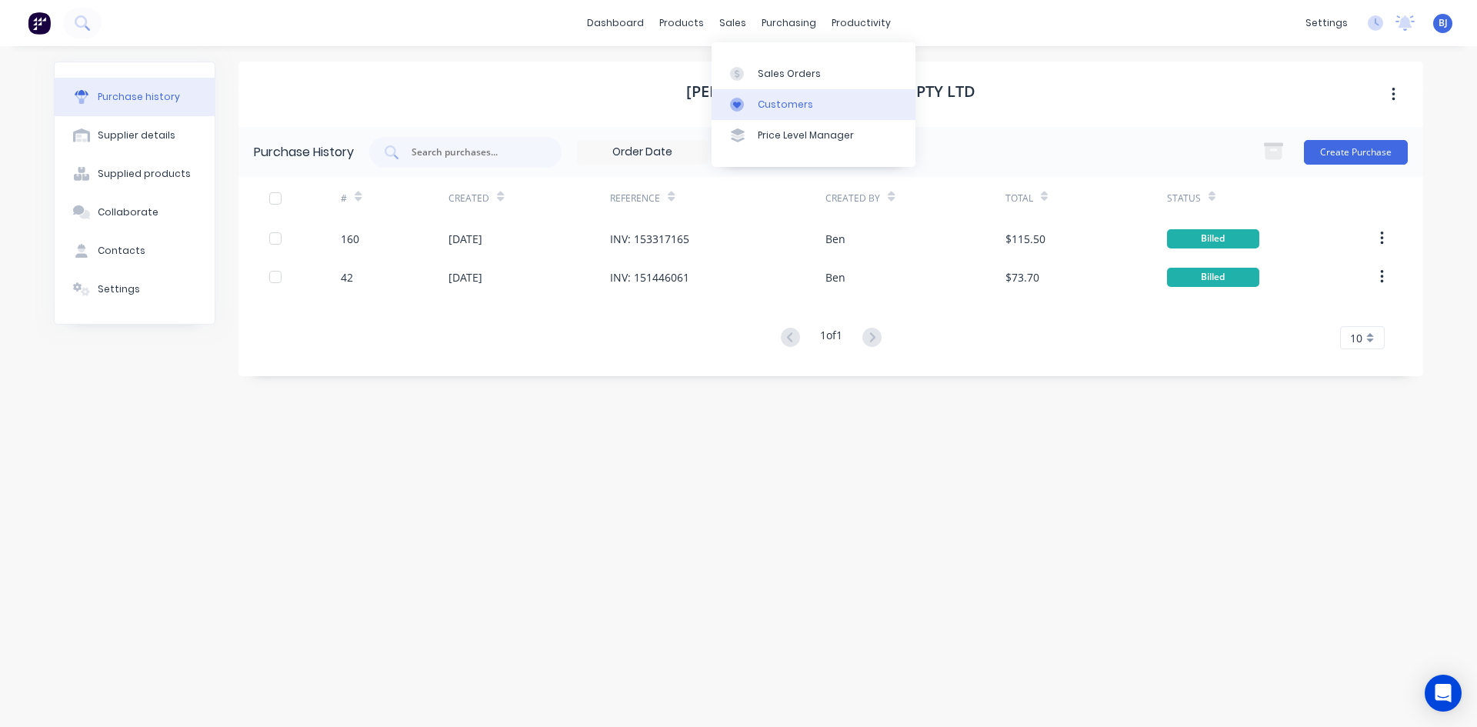
click at [751, 106] on div at bounding box center [741, 105] width 23 height 14
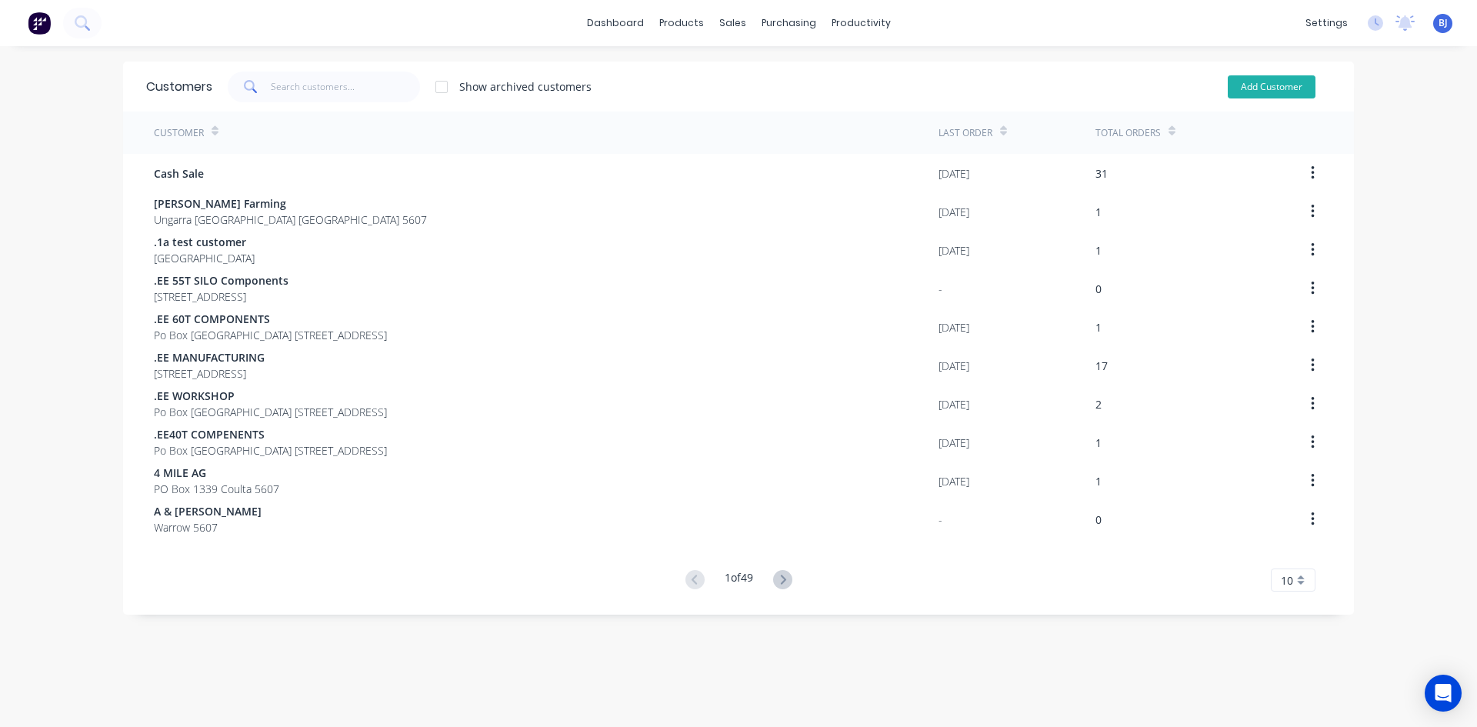
click at [1248, 89] on button "Add Customer" at bounding box center [1272, 86] width 88 height 23
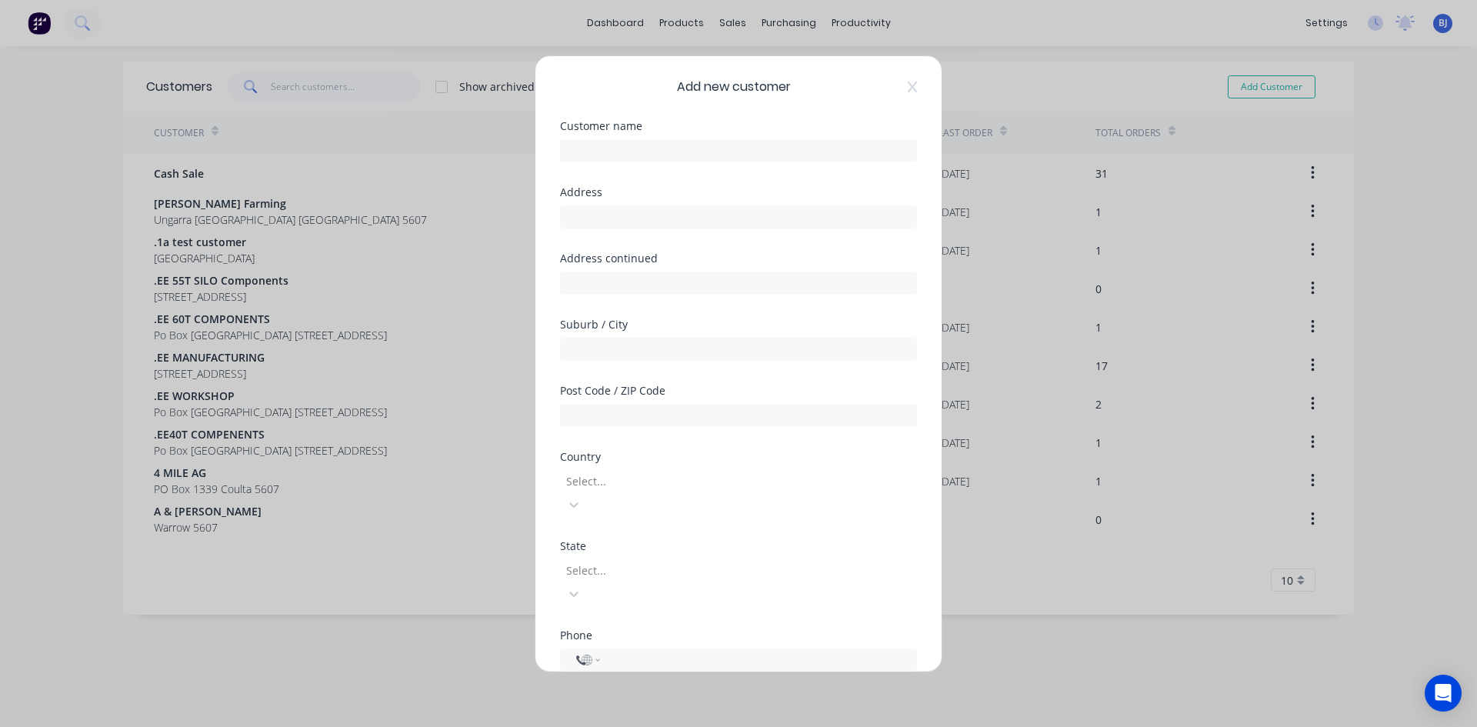
select select "AU"
click at [601, 152] on input "text" at bounding box center [738, 150] width 357 height 23
type input "RESTONVALE FARMING TRUST"
click at [568, 149] on input "RESTONVALE FARMING TRUST" at bounding box center [738, 150] width 357 height 23
click at [908, 92] on icon at bounding box center [912, 87] width 9 height 12
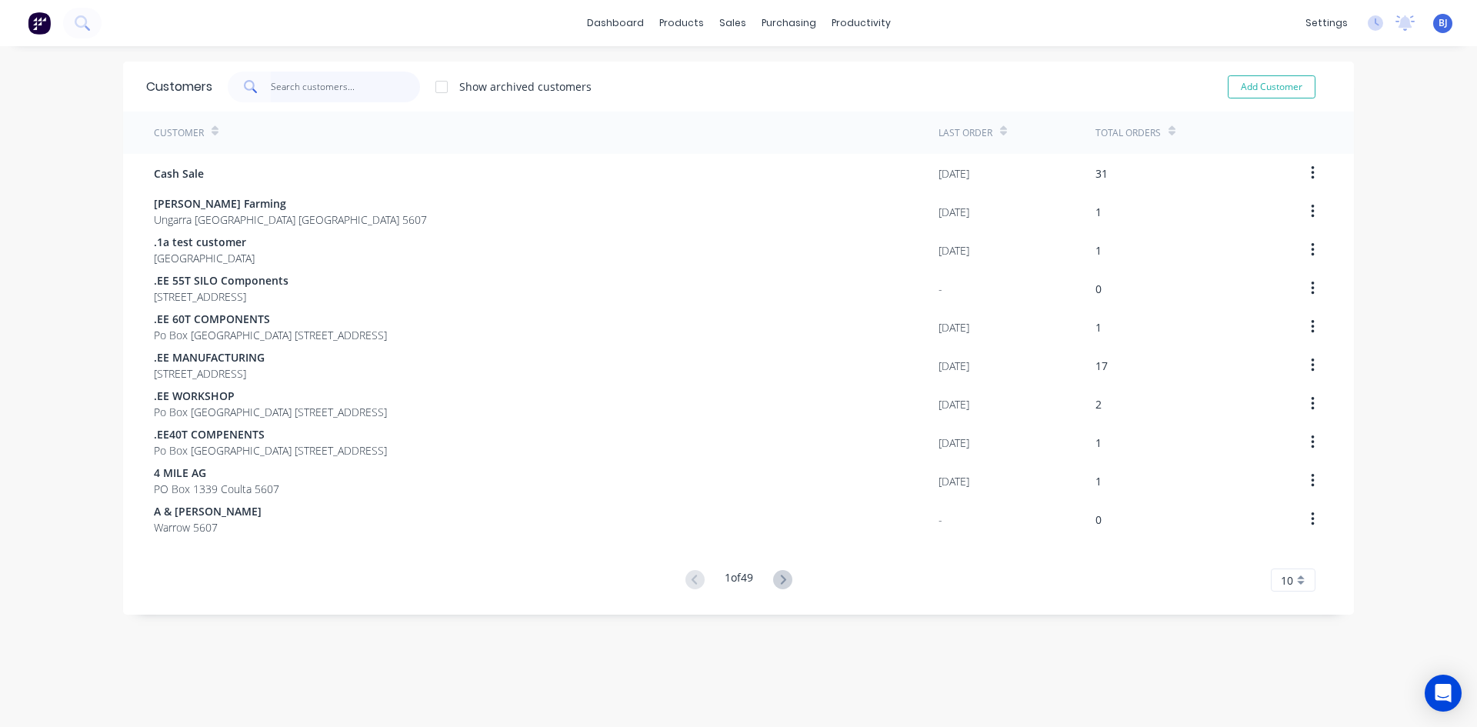
click at [317, 86] on input "text" at bounding box center [346, 87] width 150 height 31
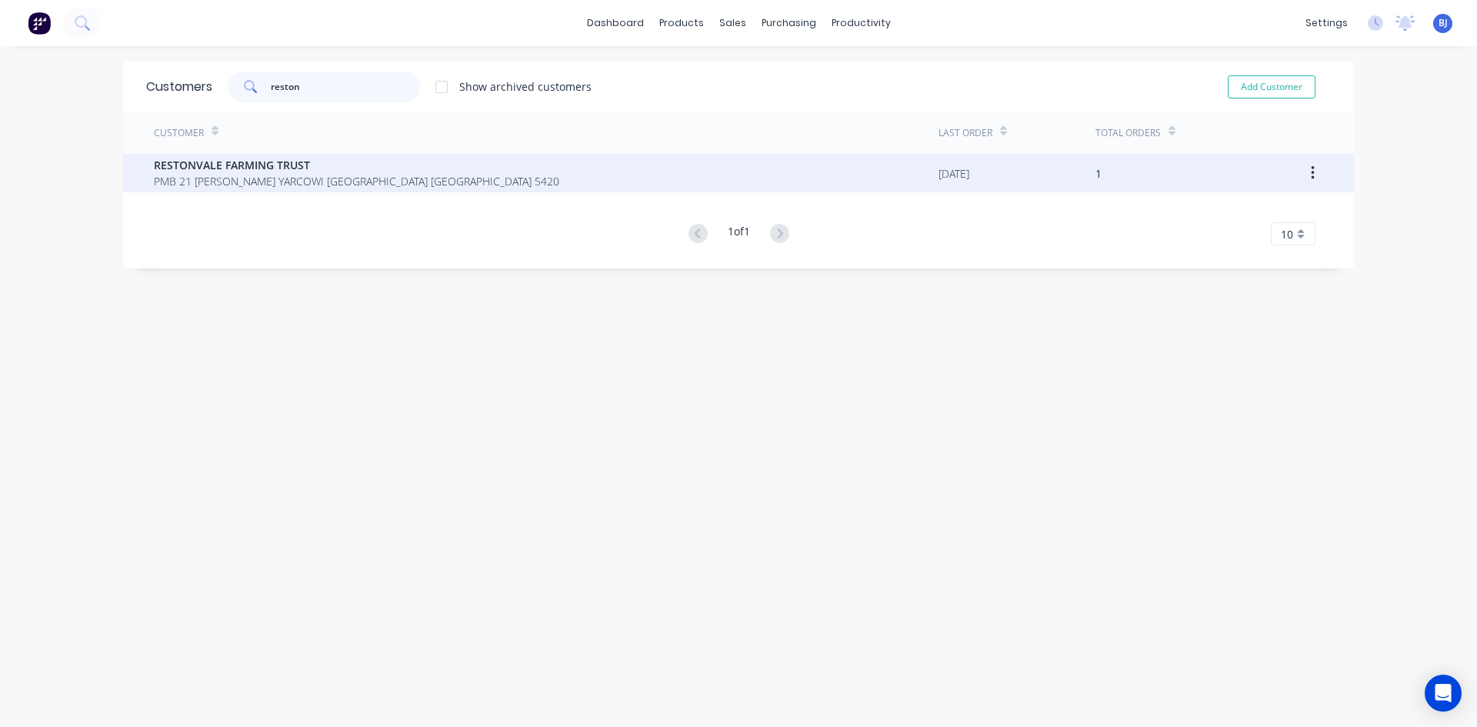
type input "reston"
click at [219, 176] on span "PMB 21 [PERSON_NAME] YARCOWI [GEOGRAPHIC_DATA] [GEOGRAPHIC_DATA] 5420" at bounding box center [356, 181] width 405 height 16
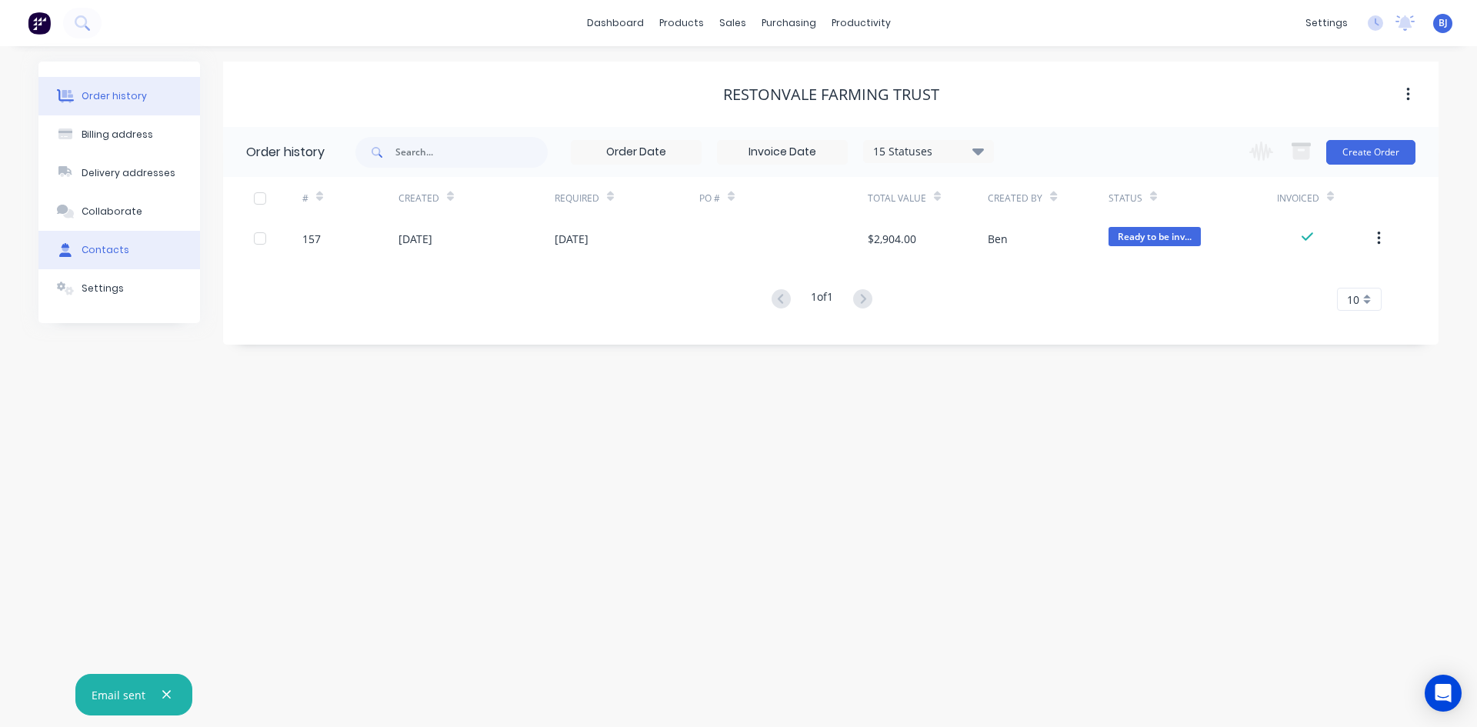
click at [115, 252] on div "Contacts" at bounding box center [106, 250] width 48 height 14
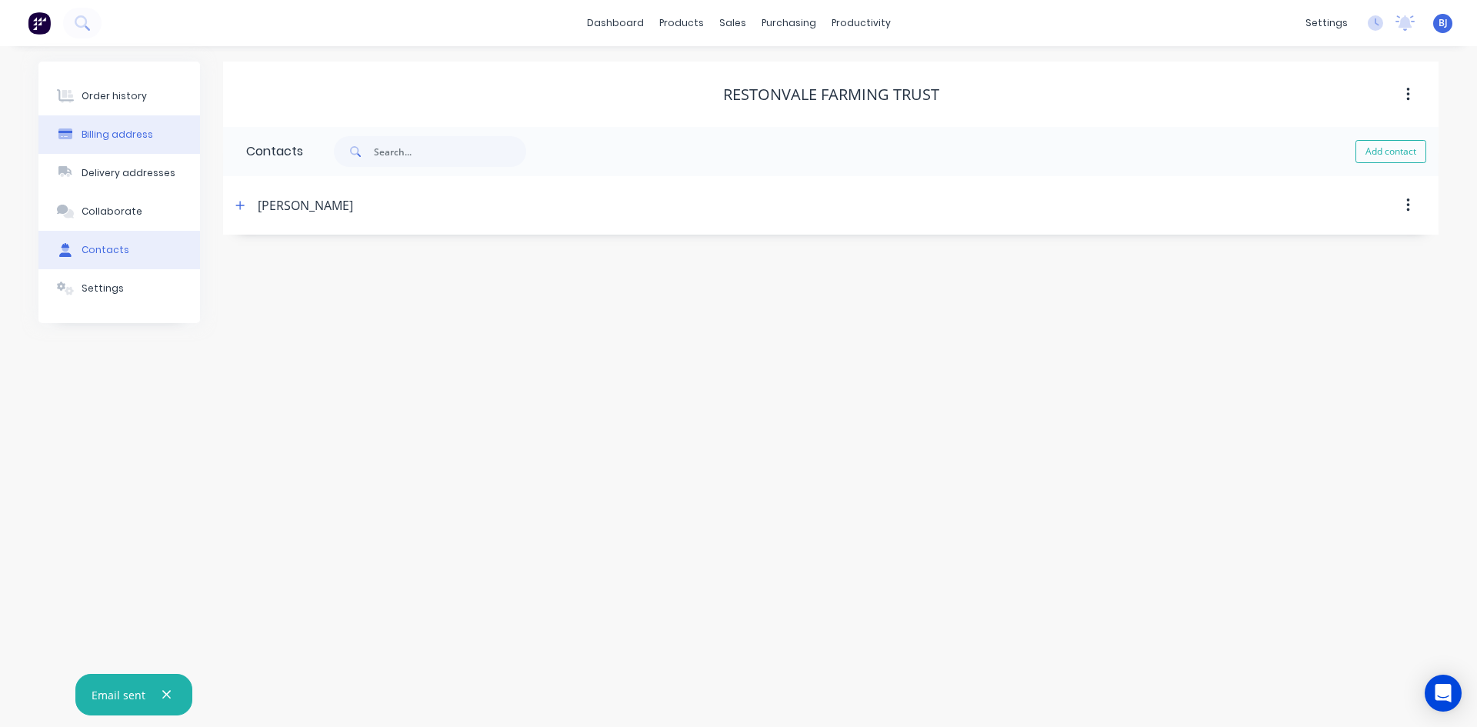
click at [129, 140] on div "Billing address" at bounding box center [118, 135] width 72 height 14
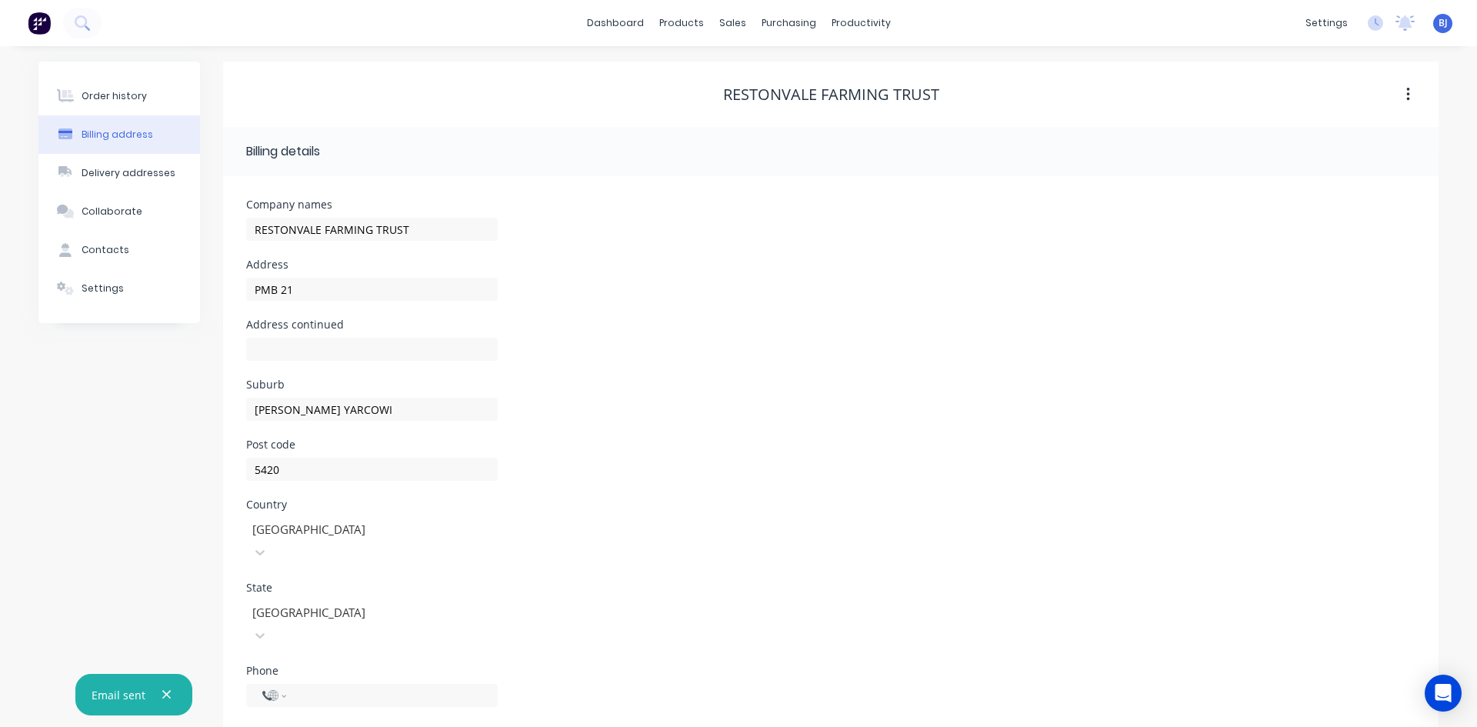
select select "AU"
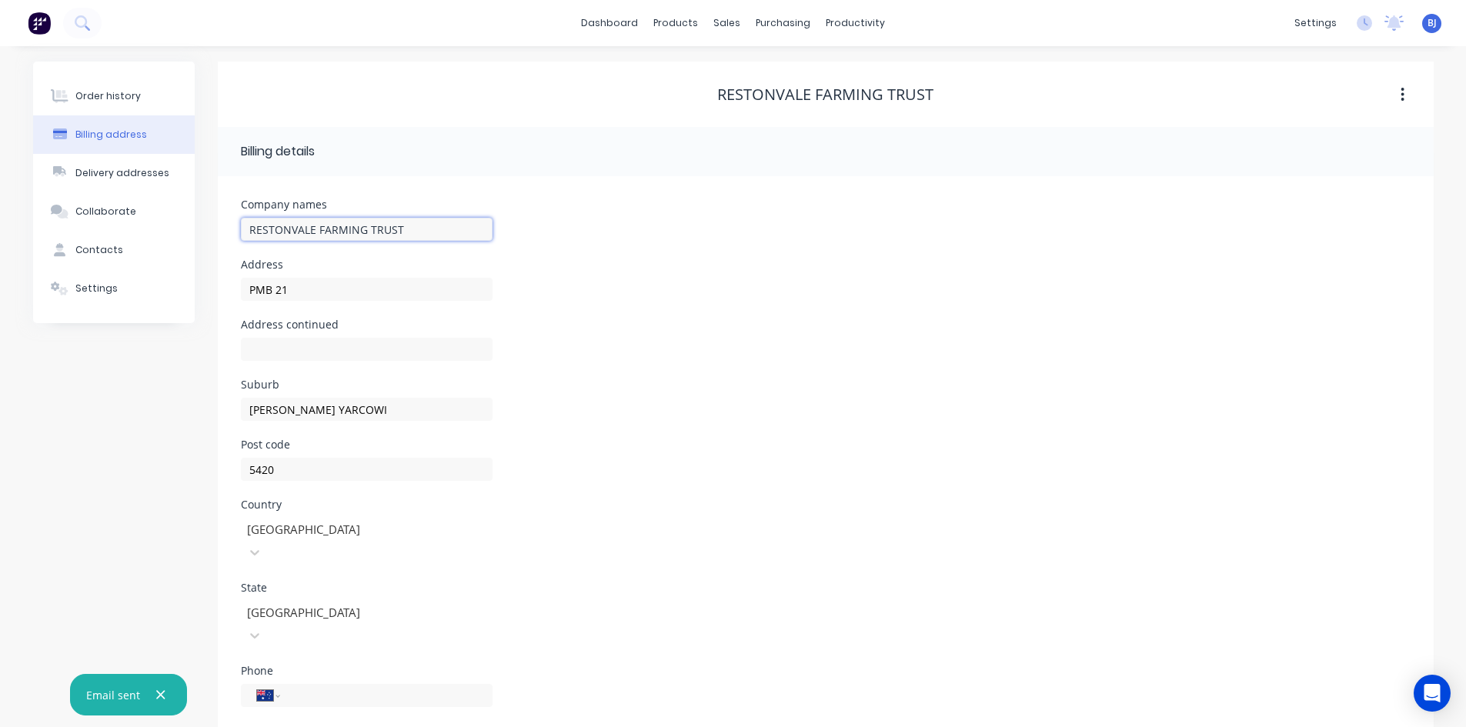
click at [245, 229] on input "RESTONVALE FARMING TRUST" at bounding box center [367, 229] width 252 height 23
type input "RESTONVALE Pty Ltd tf RESTONVALE FARMING TRUST"
drag, startPoint x: 335, startPoint y: 410, endPoint x: 415, endPoint y: 445, distance: 87.9
click at [338, 412] on input "[PERSON_NAME] YARCOWI" at bounding box center [367, 409] width 252 height 23
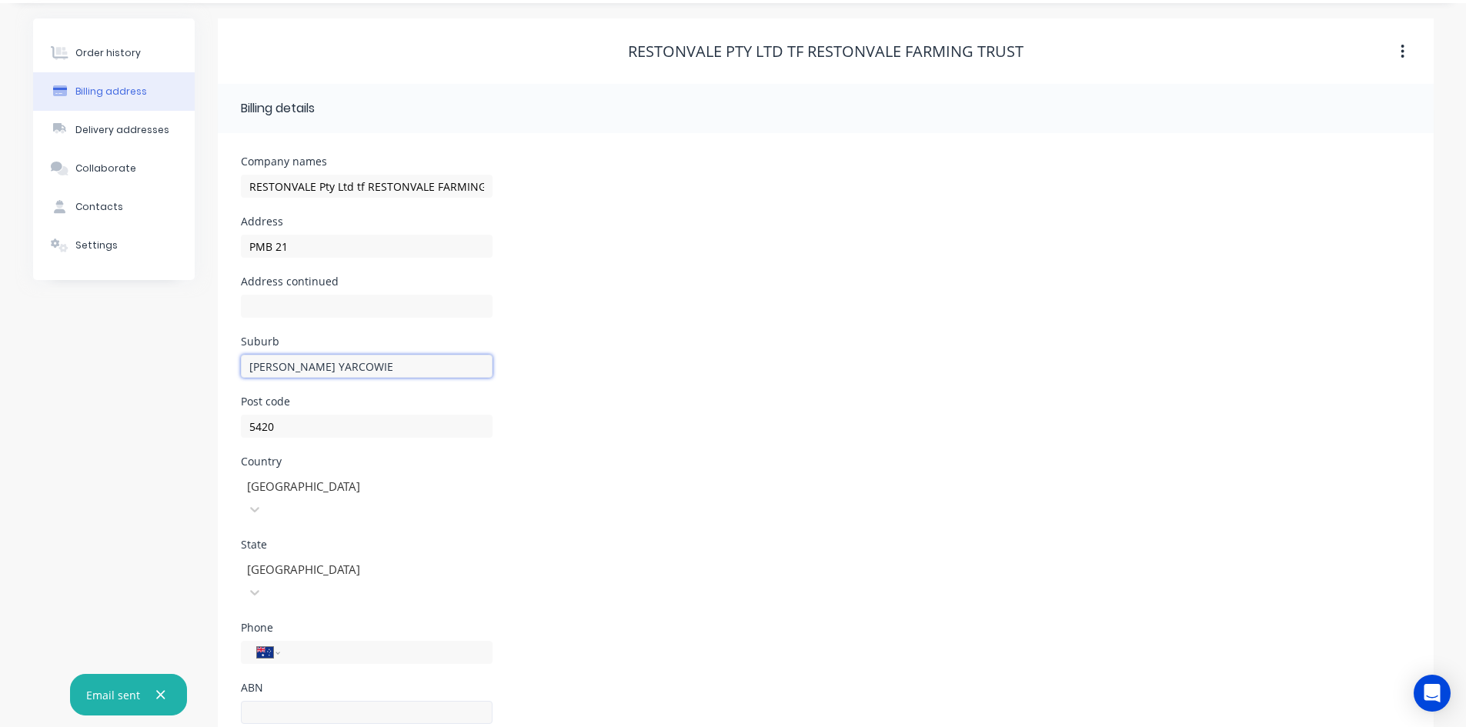
type input "[PERSON_NAME] YARCOWIE"
click at [262, 701] on input "text" at bounding box center [367, 712] width 252 height 23
type input "92664119951"
click at [157, 692] on icon "button" at bounding box center [161, 695] width 8 height 8
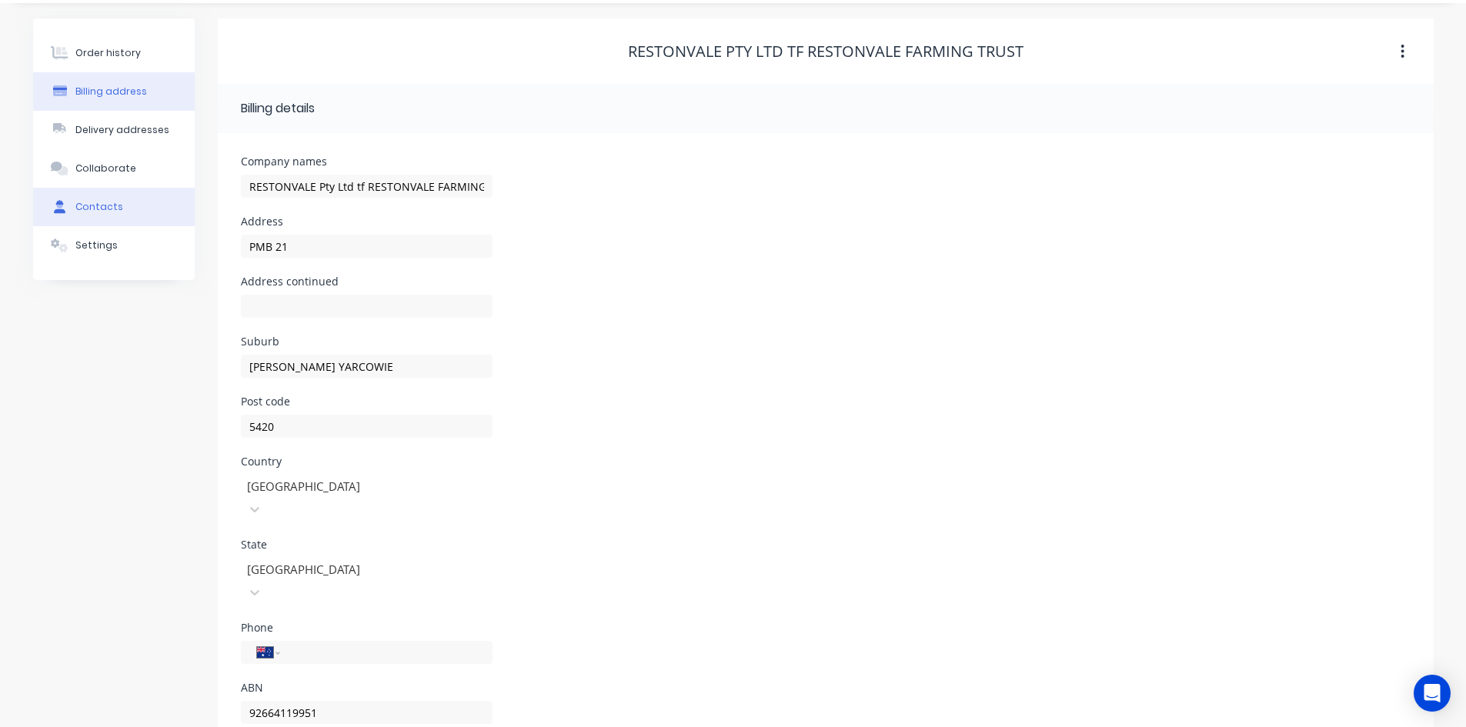
click at [113, 205] on div "Contacts" at bounding box center [99, 207] width 48 height 14
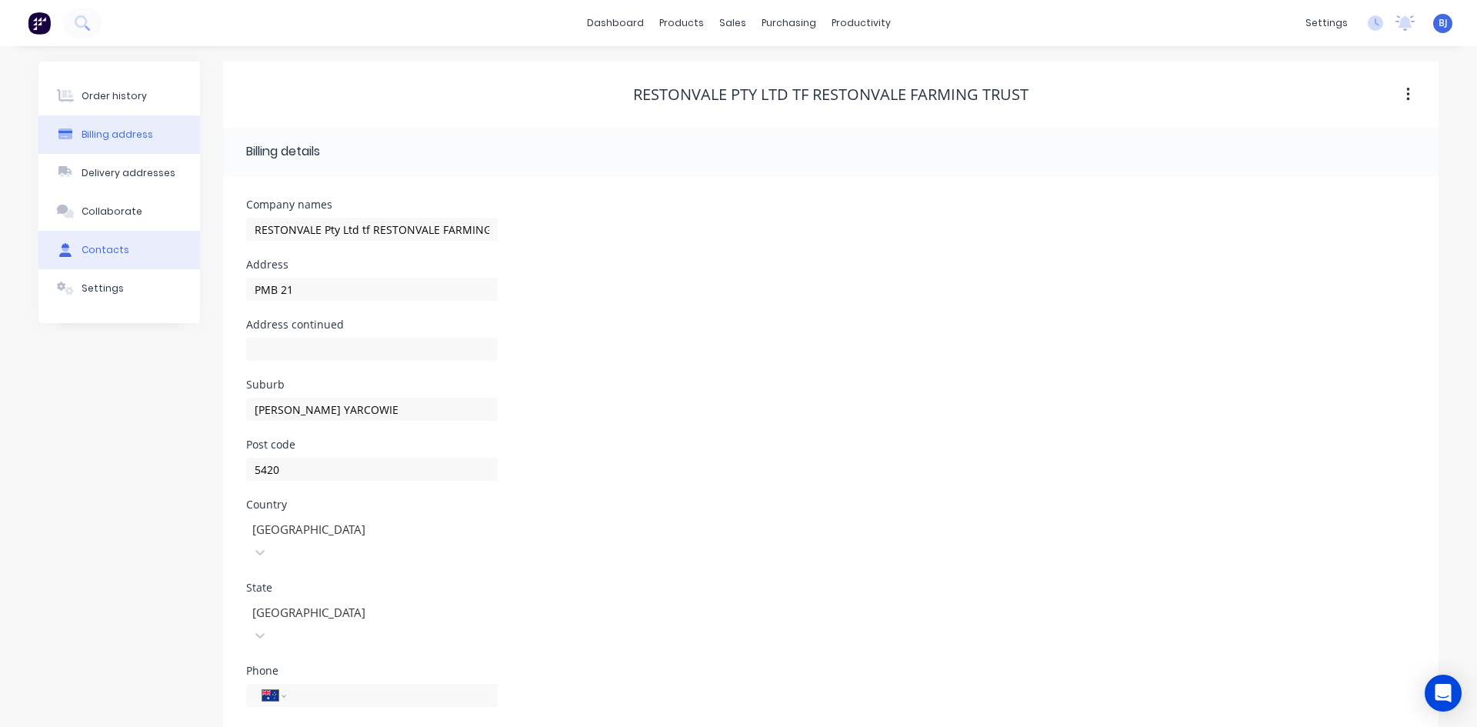
select select "AU"
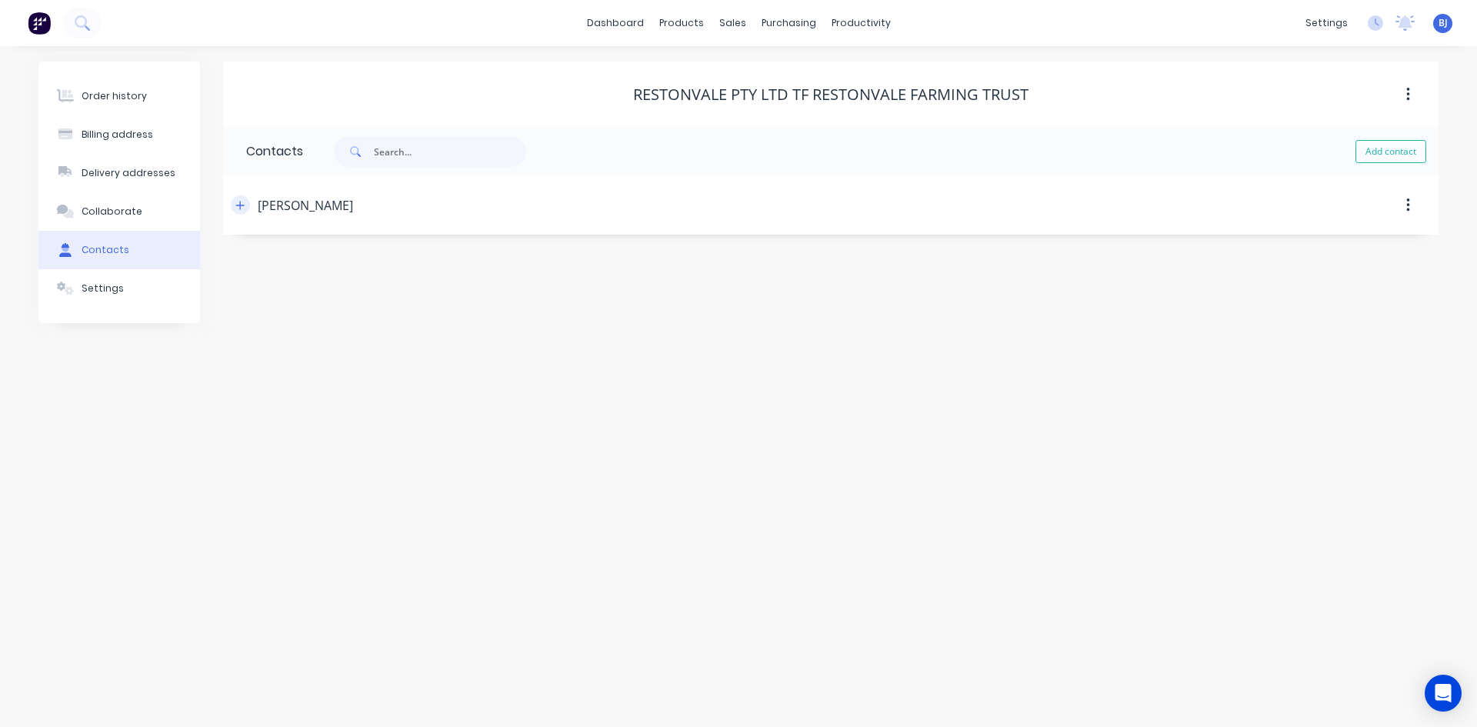
click at [236, 202] on icon "button" at bounding box center [239, 205] width 9 height 11
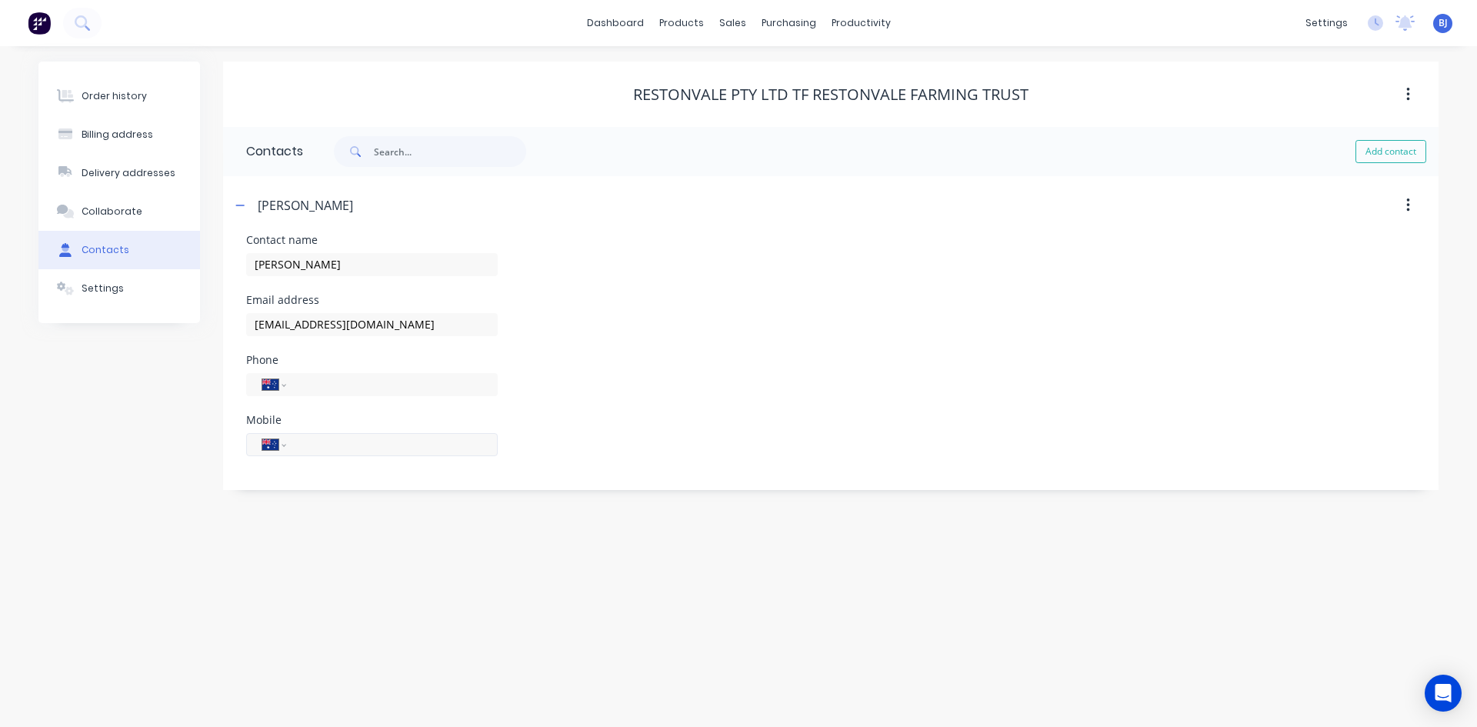
click at [309, 442] on input "tel" at bounding box center [389, 444] width 185 height 18
type input "0448 123 670"
click at [1379, 145] on button "Add contact" at bounding box center [1391, 151] width 71 height 23
select select "AU"
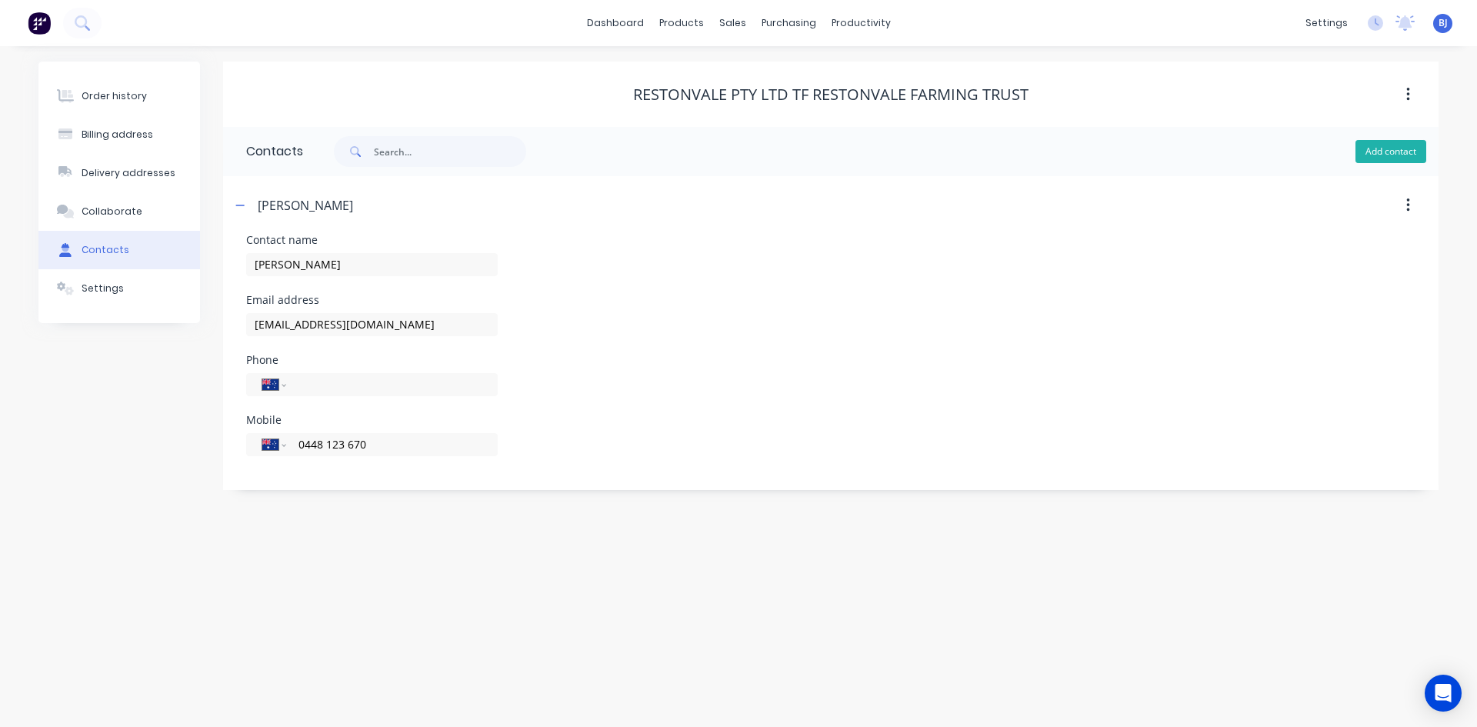
click at [1388, 148] on button "Add contact" at bounding box center [1391, 151] width 71 height 23
select select "AU"
click at [268, 259] on input "text" at bounding box center [372, 264] width 252 height 23
type input "[PERSON_NAME]"
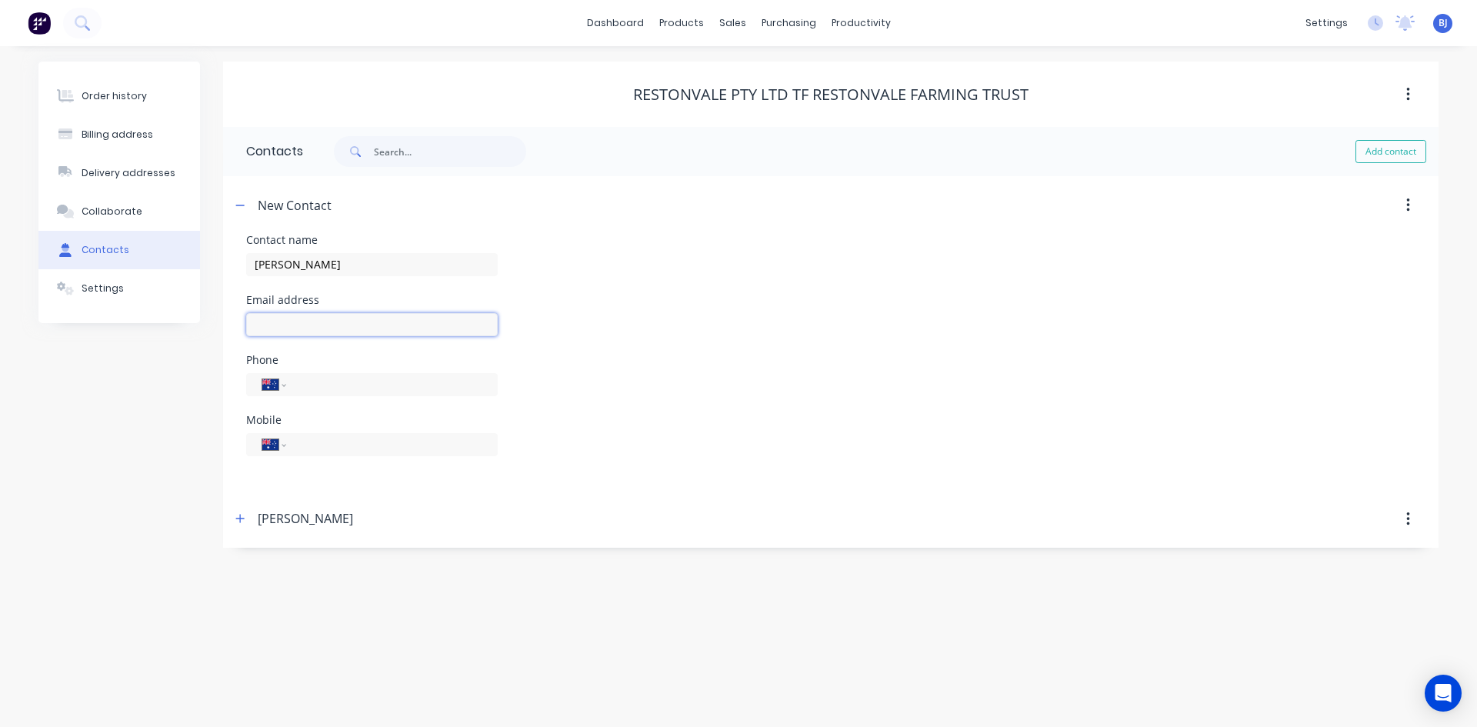
click at [284, 323] on input "text" at bounding box center [372, 324] width 252 height 23
select select "AU"
click at [282, 322] on input "text" at bounding box center [372, 324] width 252 height 23
type input "[EMAIL_ADDRESS][DOMAIN_NAME]"
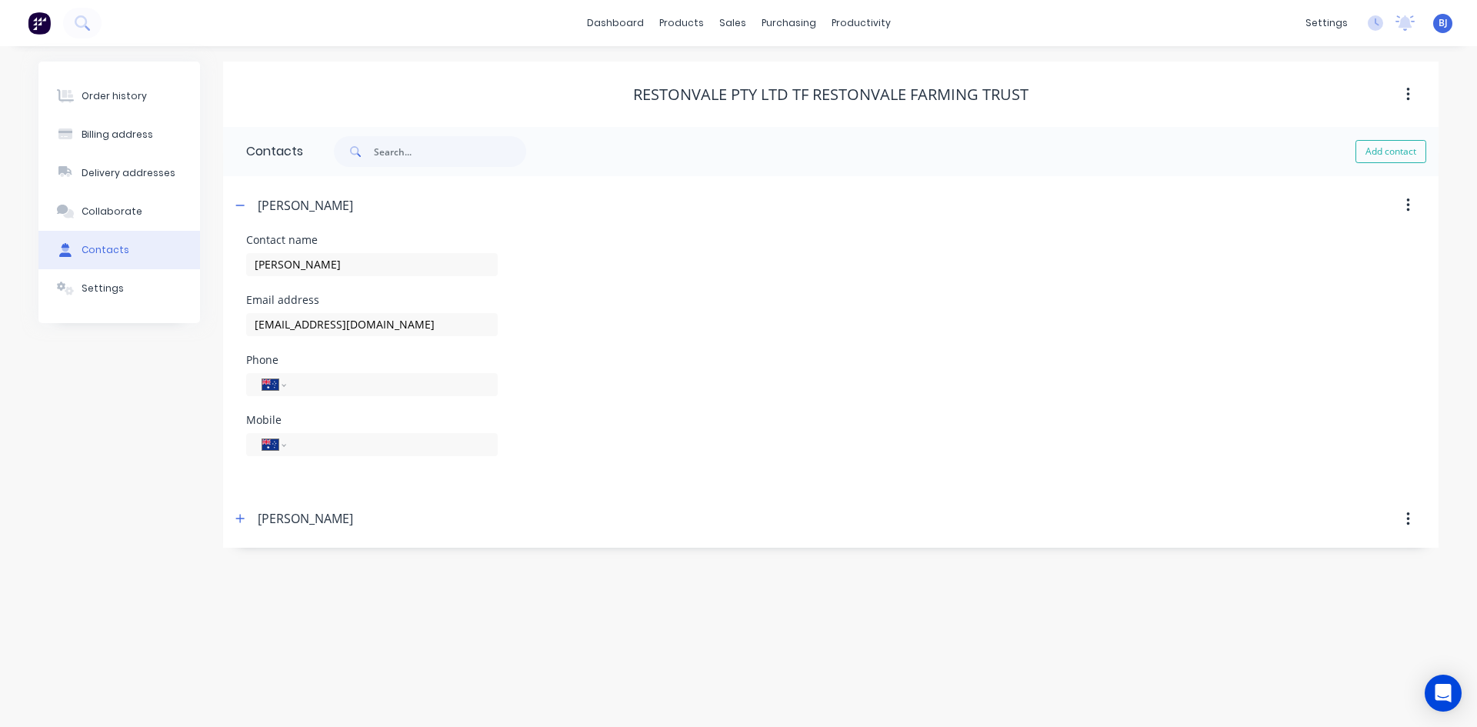
drag, startPoint x: 309, startPoint y: 453, endPoint x: 334, endPoint y: 460, distance: 26.3
click at [314, 453] on input "tel" at bounding box center [389, 444] width 185 height 18
type input "0428 485 652"
click at [118, 138] on div "Billing address" at bounding box center [118, 135] width 72 height 14
select select "AU"
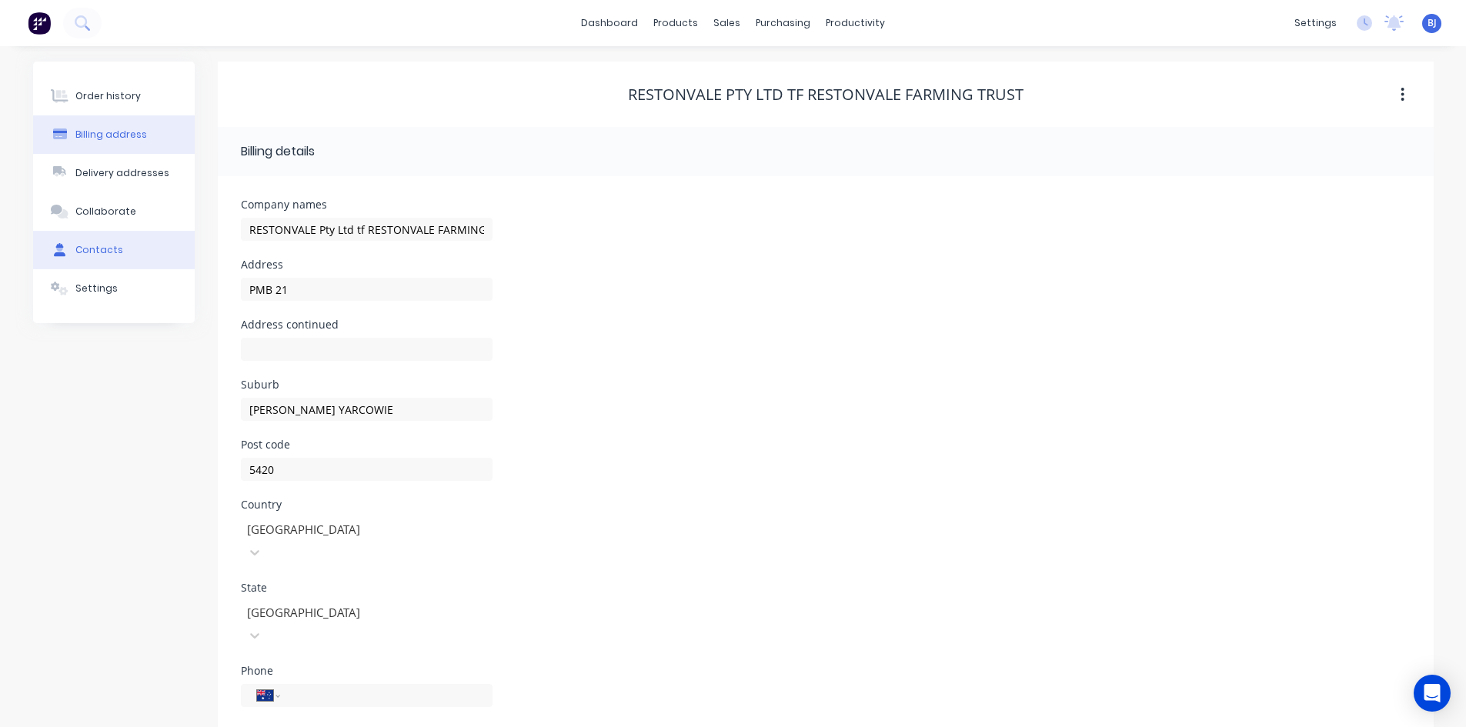
click at [115, 252] on div "Contacts" at bounding box center [99, 250] width 48 height 14
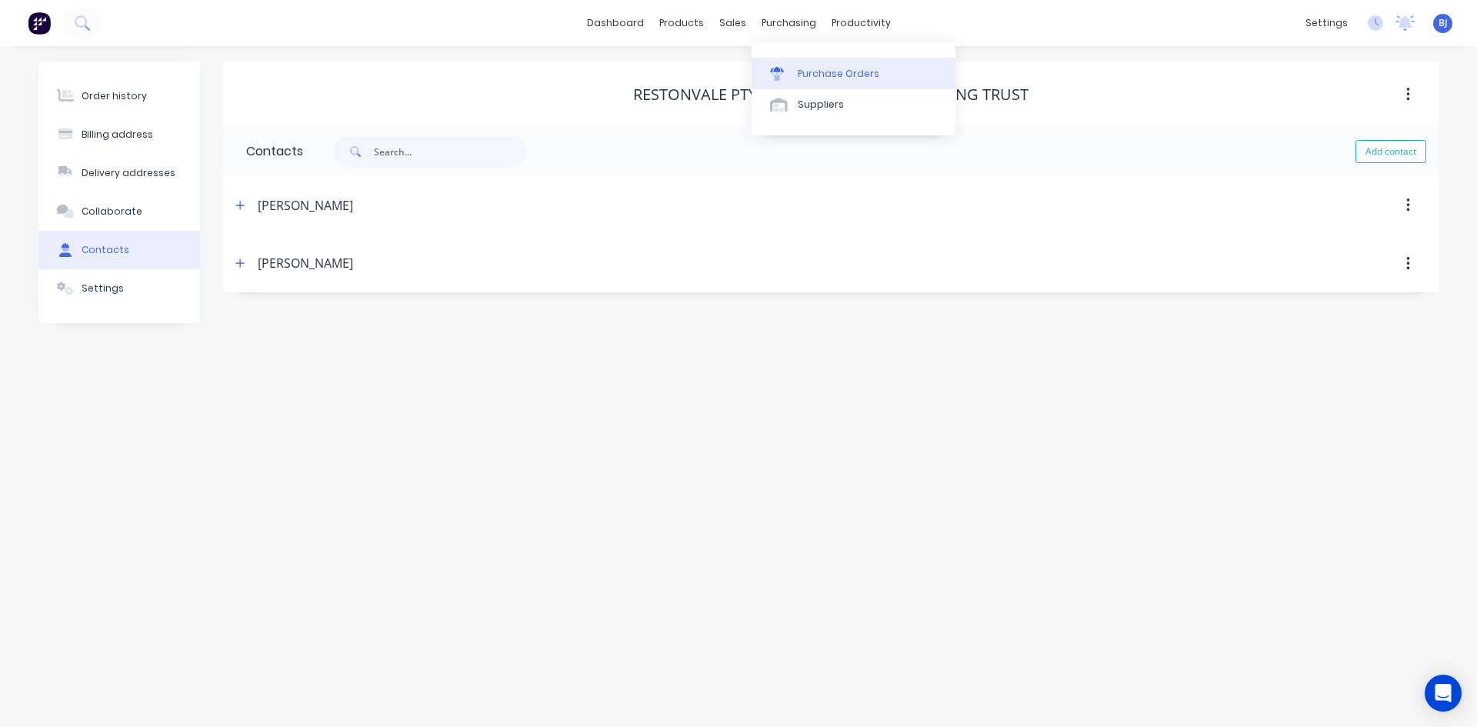
click at [786, 77] on div at bounding box center [781, 74] width 23 height 14
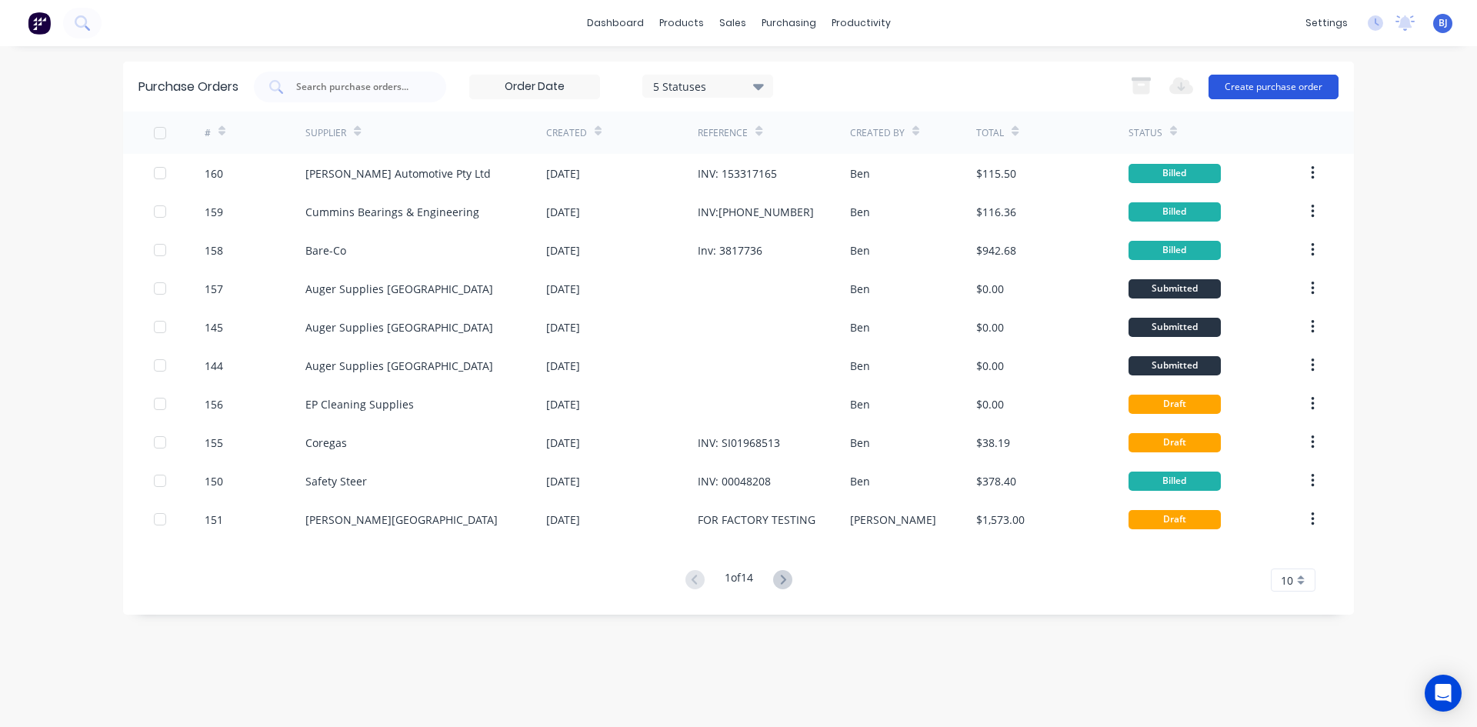
click at [1281, 85] on button "Create purchase order" at bounding box center [1274, 87] width 130 height 25
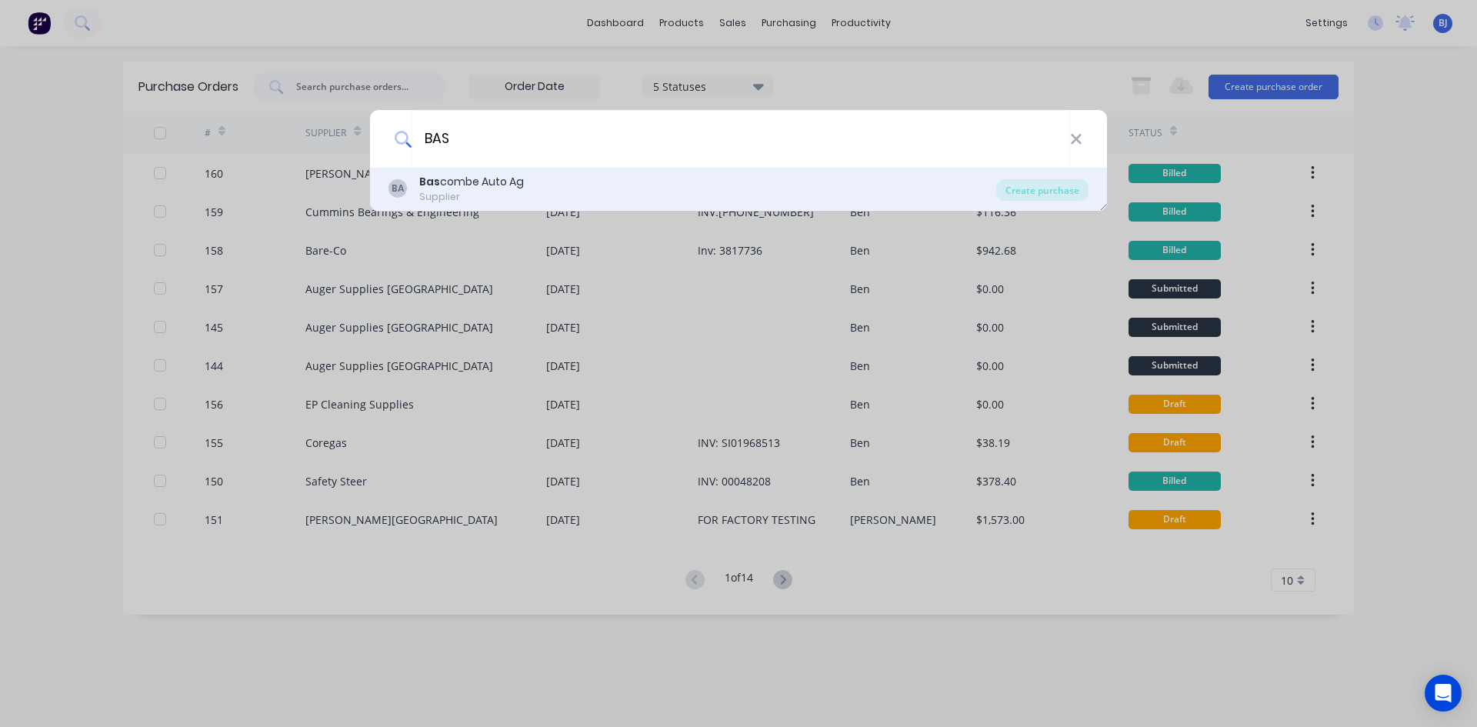
type input "BAS"
click at [457, 190] on div "Supplier" at bounding box center [471, 197] width 105 height 14
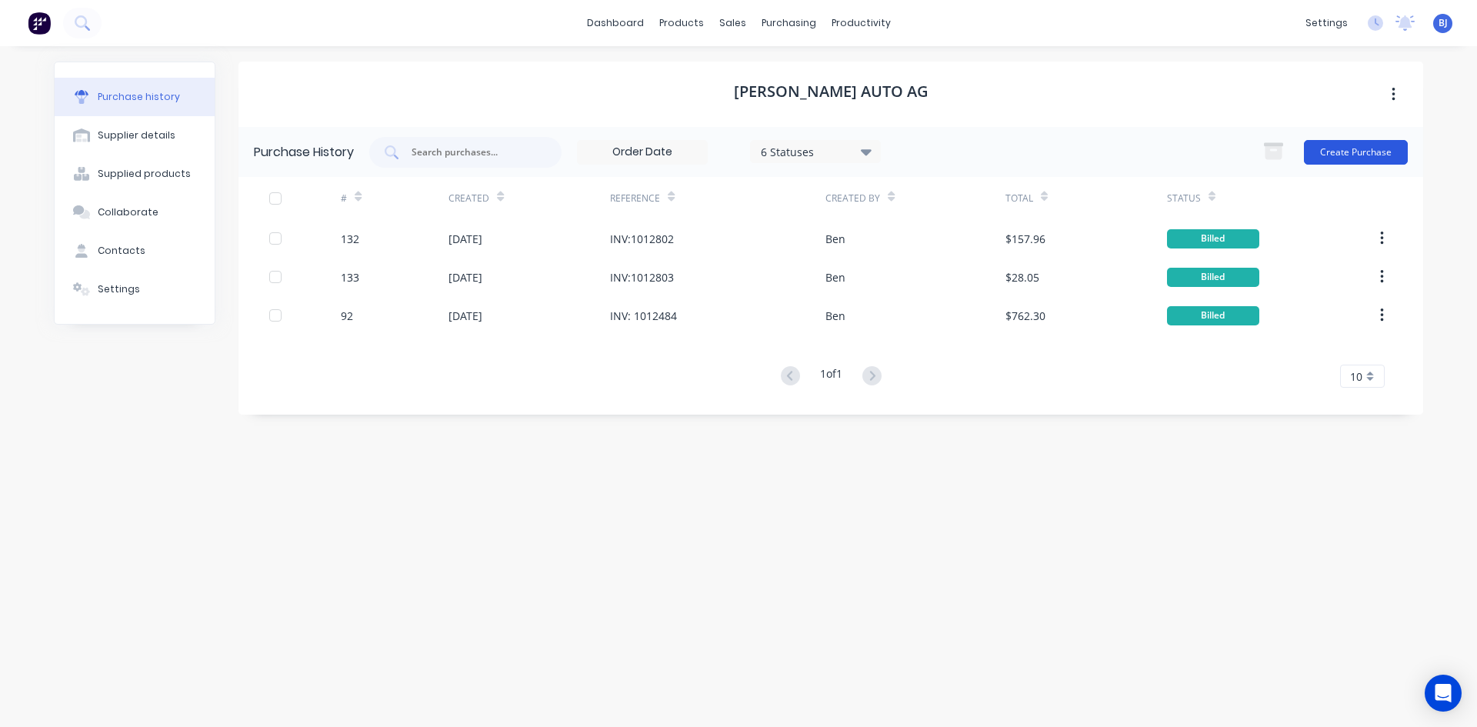
click at [1345, 149] on button "Create Purchase" at bounding box center [1356, 152] width 104 height 25
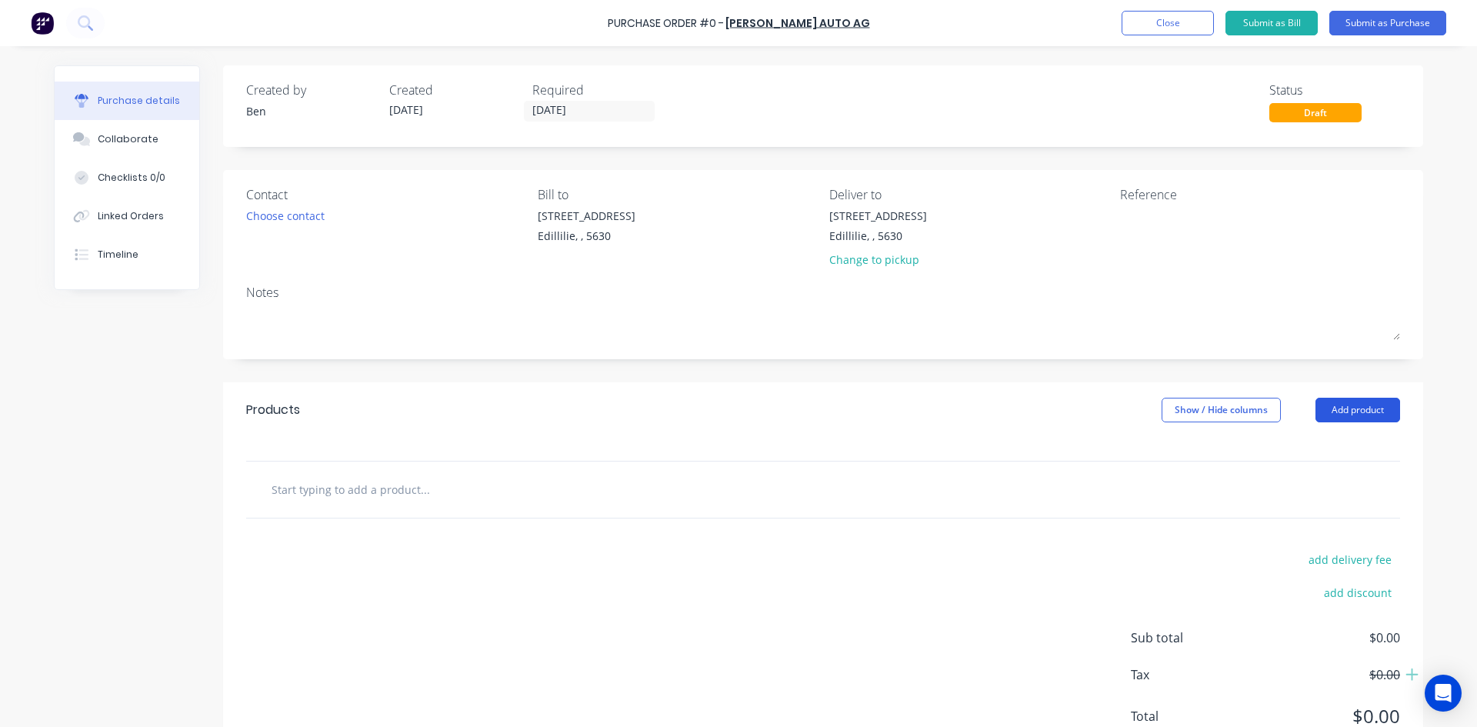
drag, startPoint x: 1366, startPoint y: 411, endPoint x: 1360, endPoint y: 417, distance: 8.2
click at [1365, 411] on button "Add product" at bounding box center [1358, 410] width 85 height 25
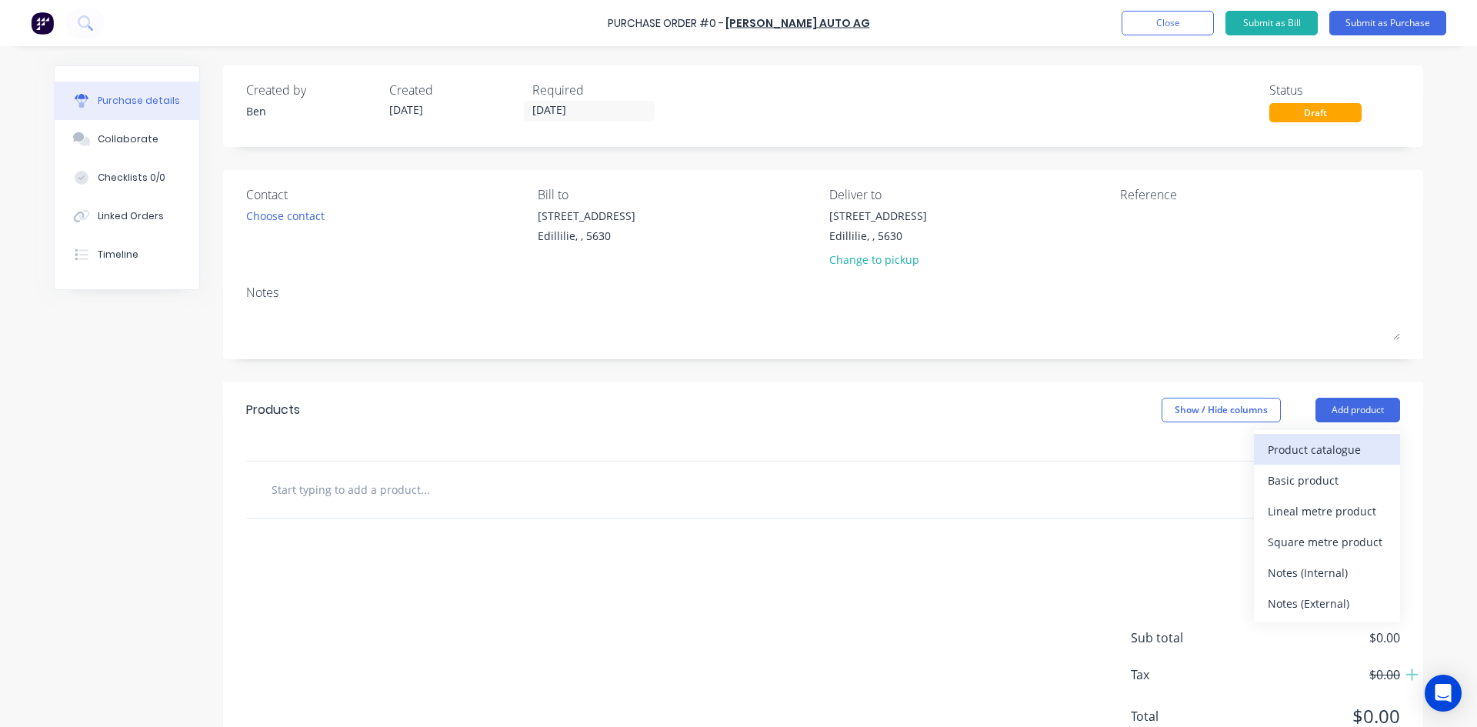
click at [1303, 447] on div "Product catalogue" at bounding box center [1327, 450] width 118 height 22
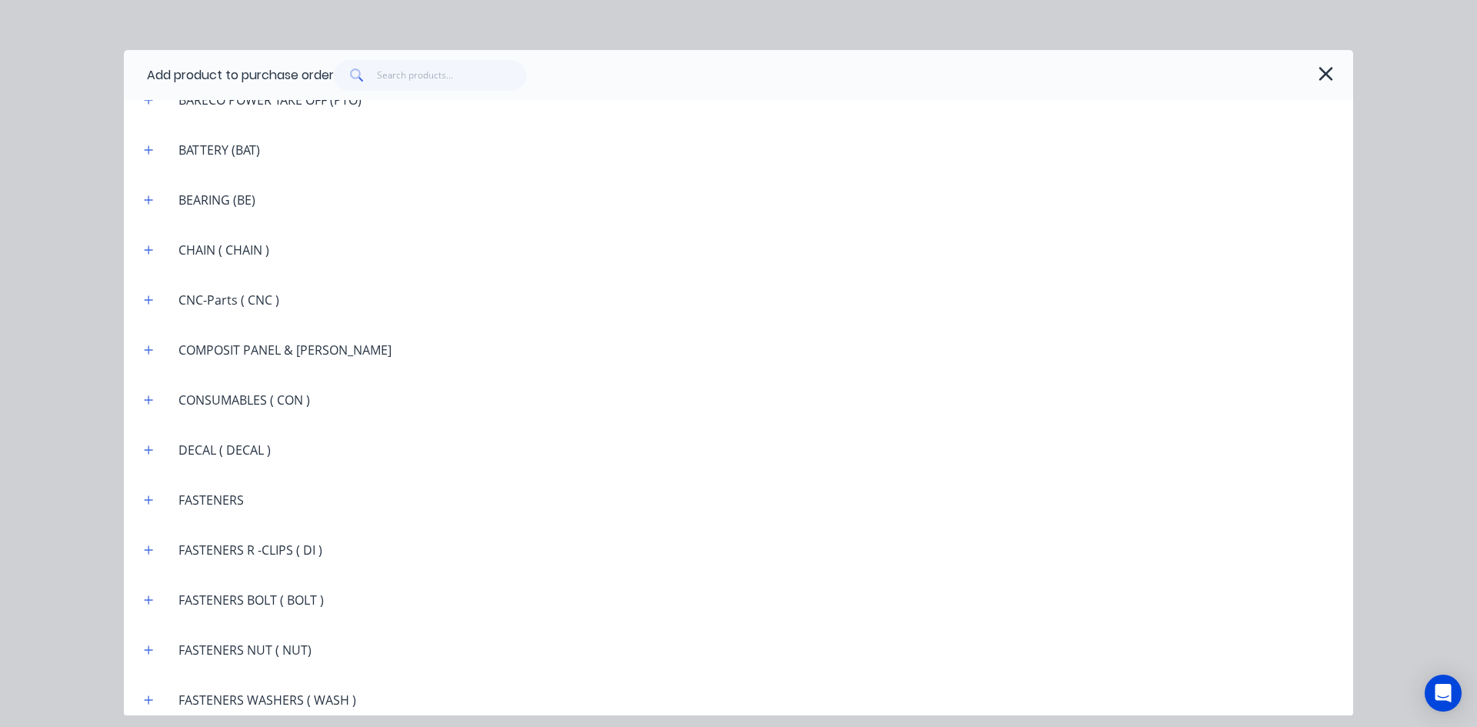
scroll to position [1077, 0]
click at [147, 397] on icon "button" at bounding box center [148, 398] width 9 height 11
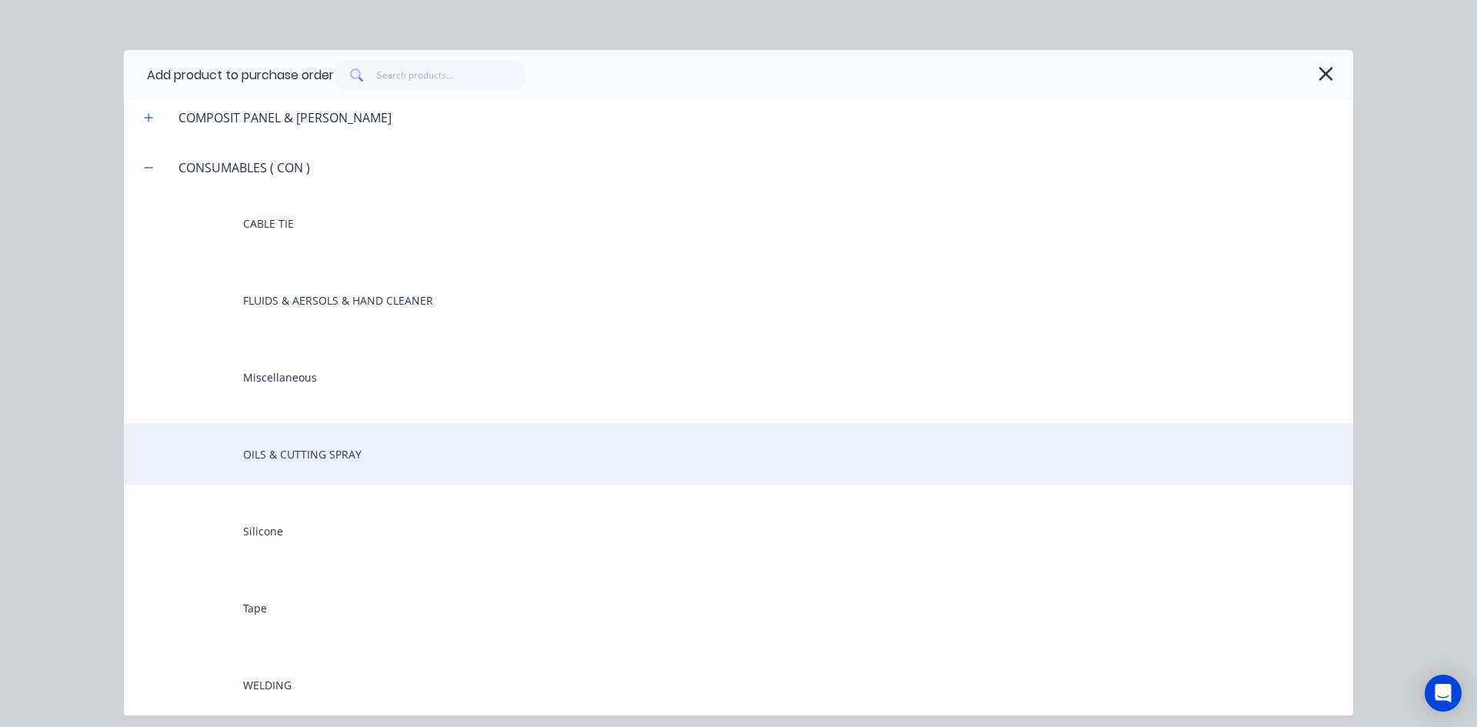
scroll to position [1385, 0]
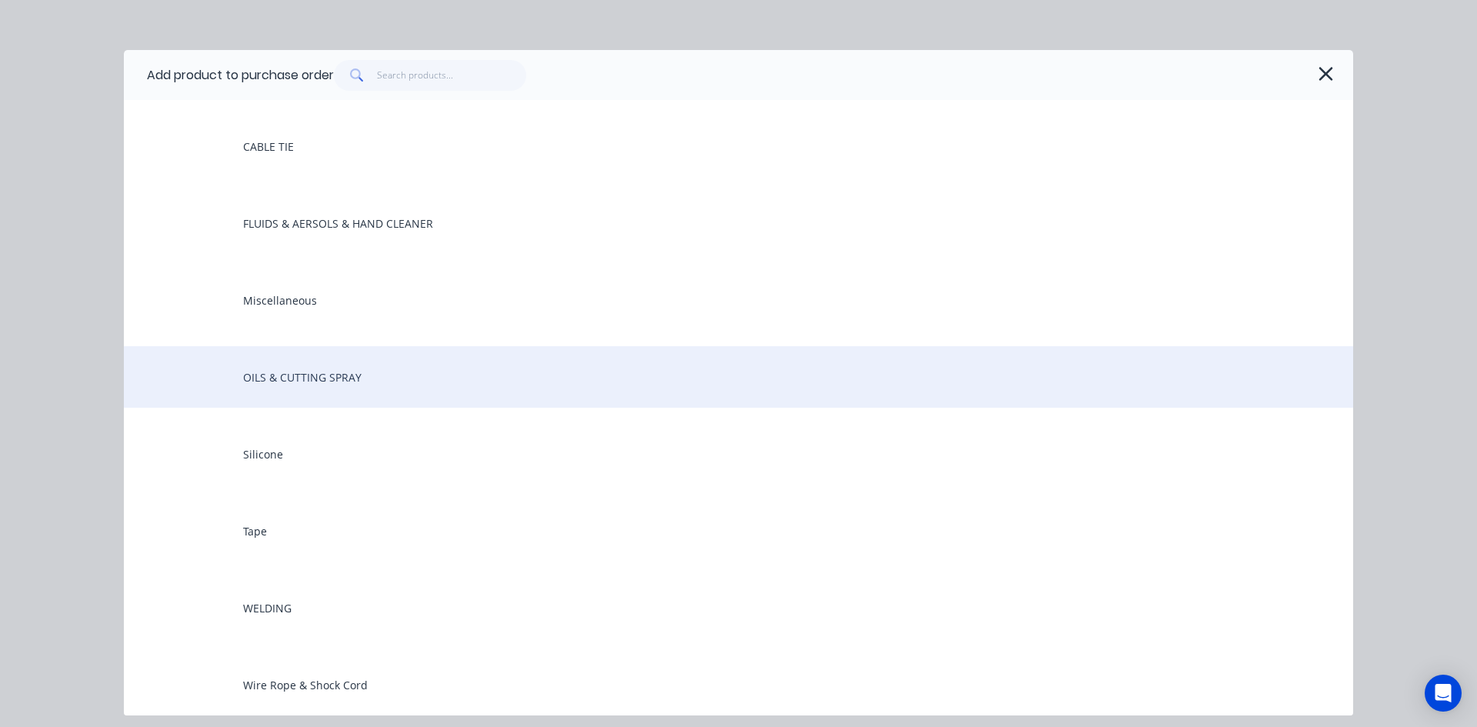
click at [295, 381] on div "OILS & CUTTING SPRAY" at bounding box center [738, 377] width 1229 height 62
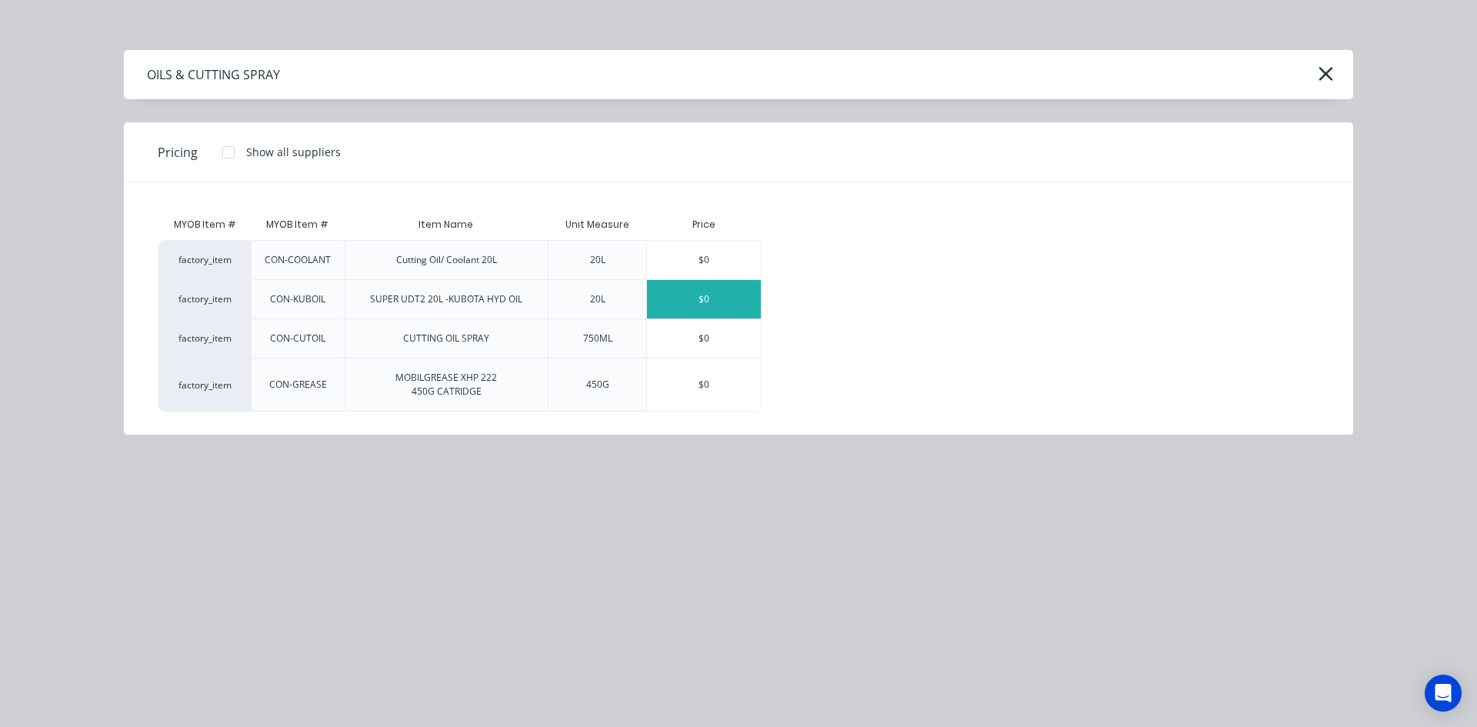
click at [699, 299] on div "$0" at bounding box center [704, 299] width 114 height 38
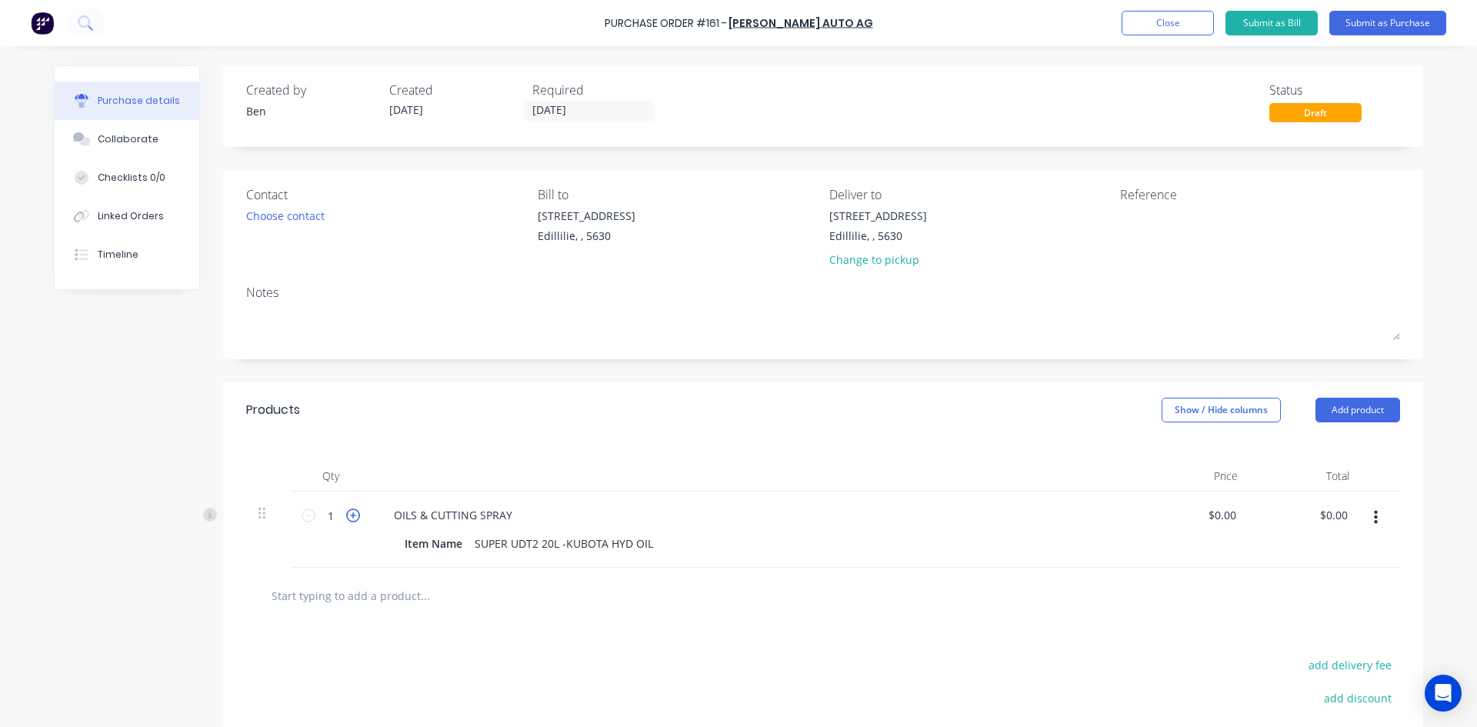
click at [349, 517] on icon at bounding box center [353, 516] width 14 height 14
type input "2"
click at [1322, 515] on input "0.00" at bounding box center [1336, 515] width 29 height 22
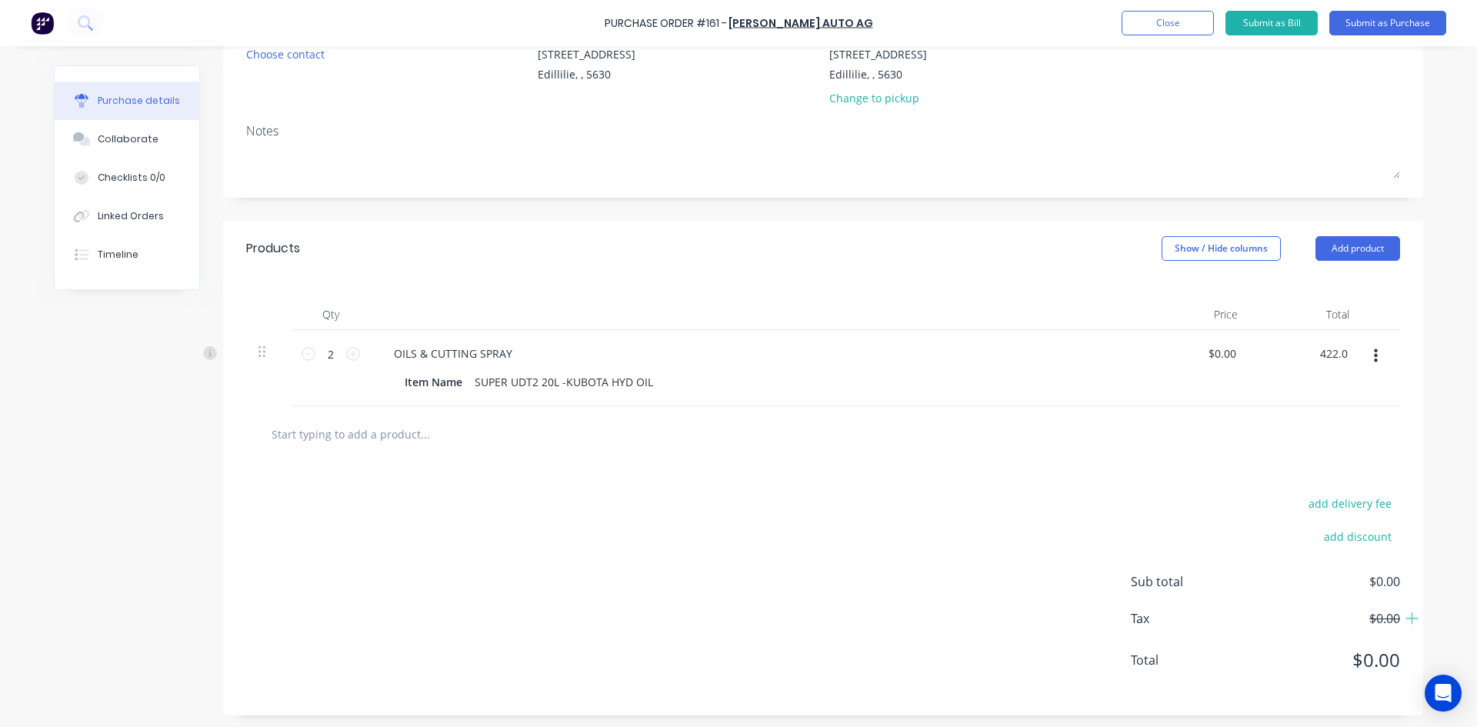
scroll to position [165, 0]
type input "422.0"
type input "$211.00"
click at [1014, 531] on div "add delivery fee add discount Sub total $422.00 Tax $42.20 Total $464.20" at bounding box center [823, 585] width 1200 height 253
type input "422.00"
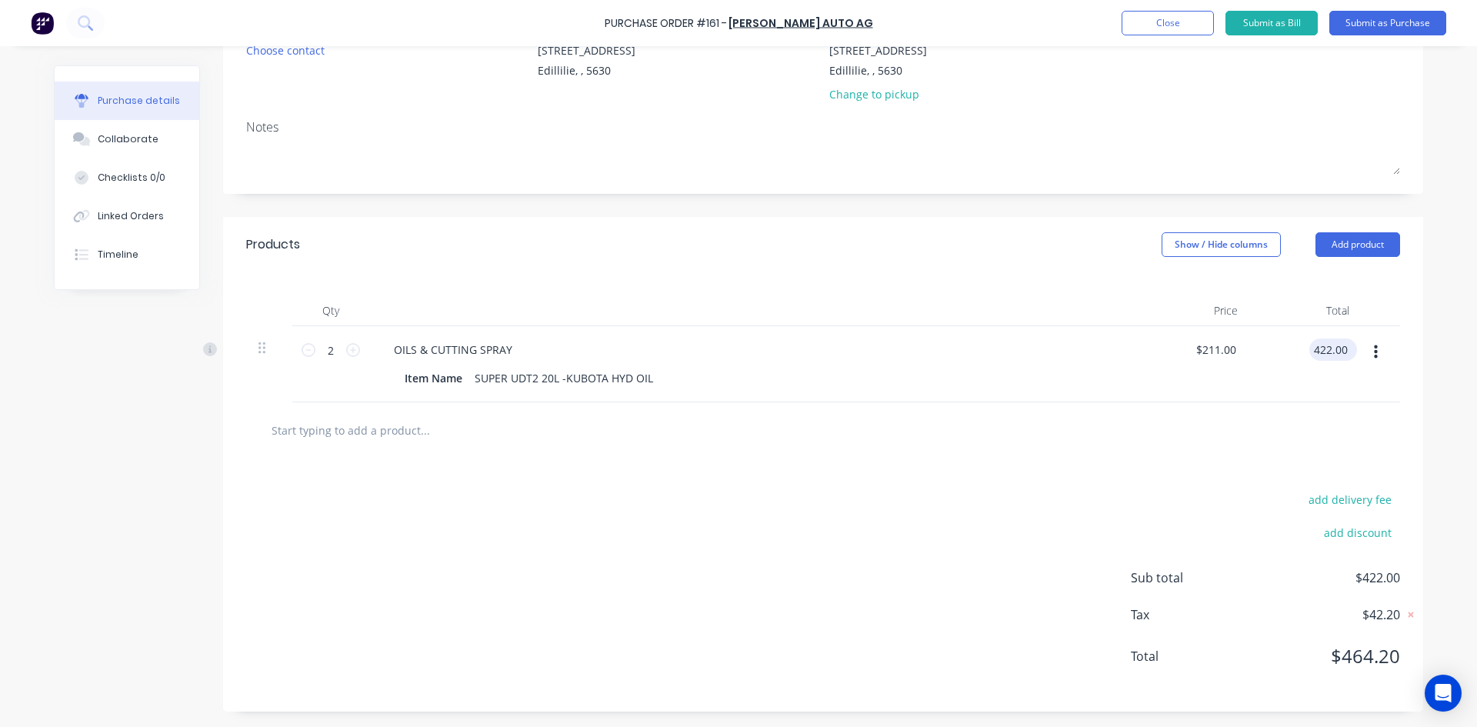
click at [1331, 348] on input "422.00" at bounding box center [1331, 350] width 42 height 22
type input "442.0"
type input "$221.00"
type input "$442.00"
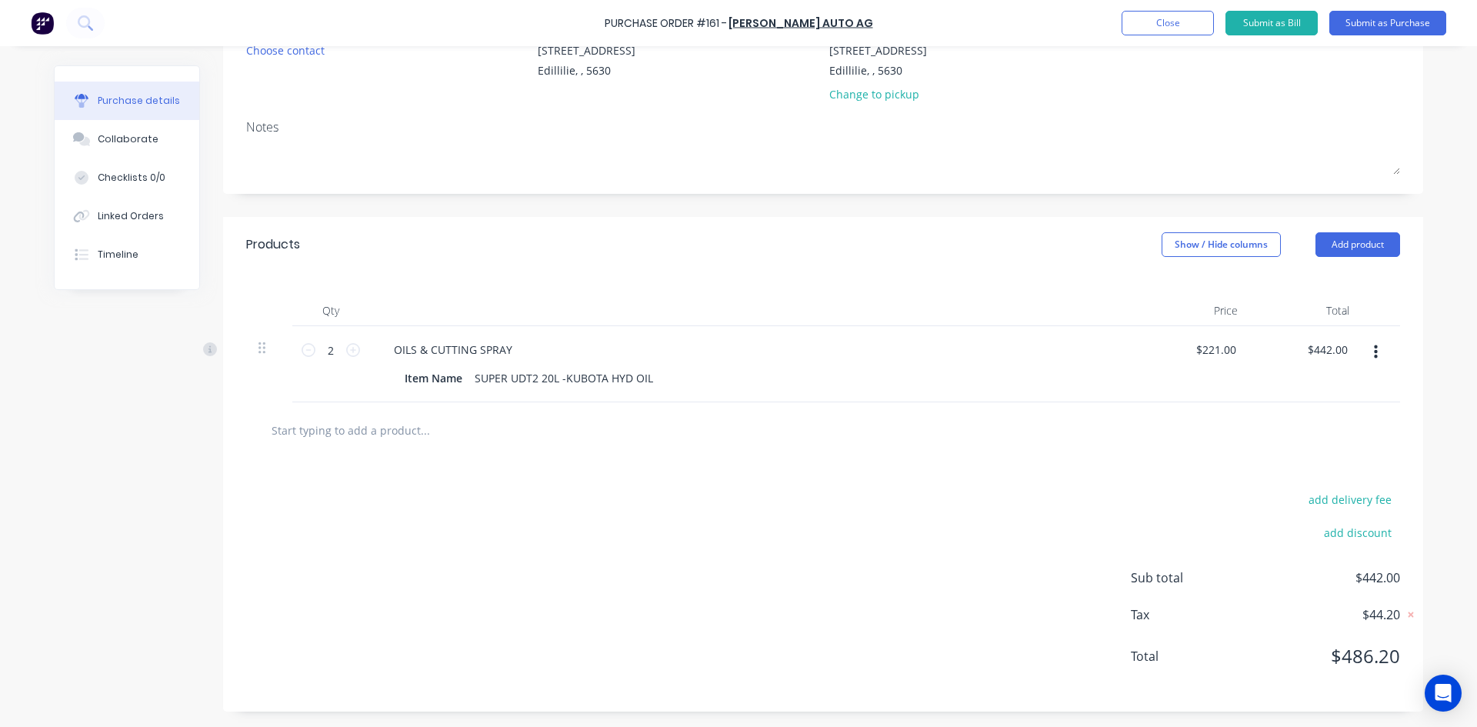
click at [1316, 420] on div at bounding box center [823, 430] width 1129 height 31
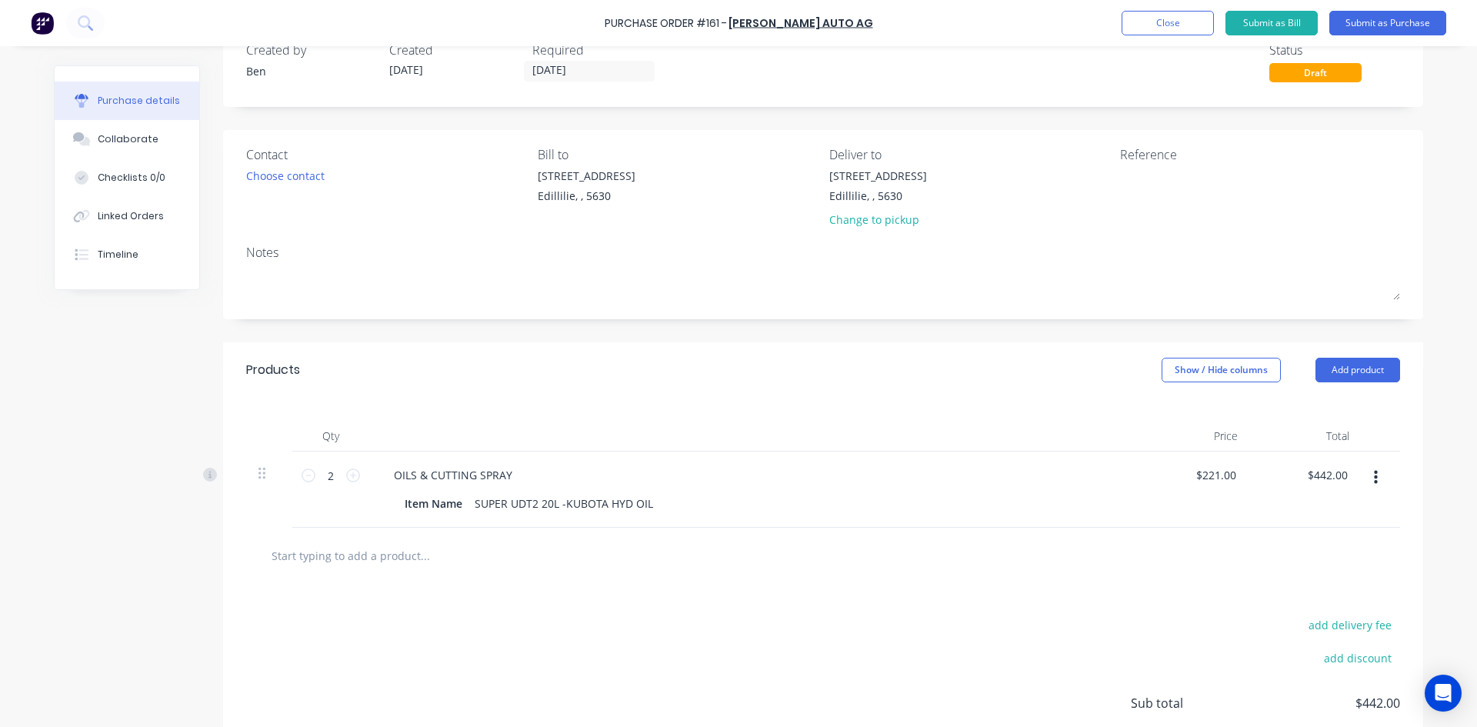
scroll to position [0, 0]
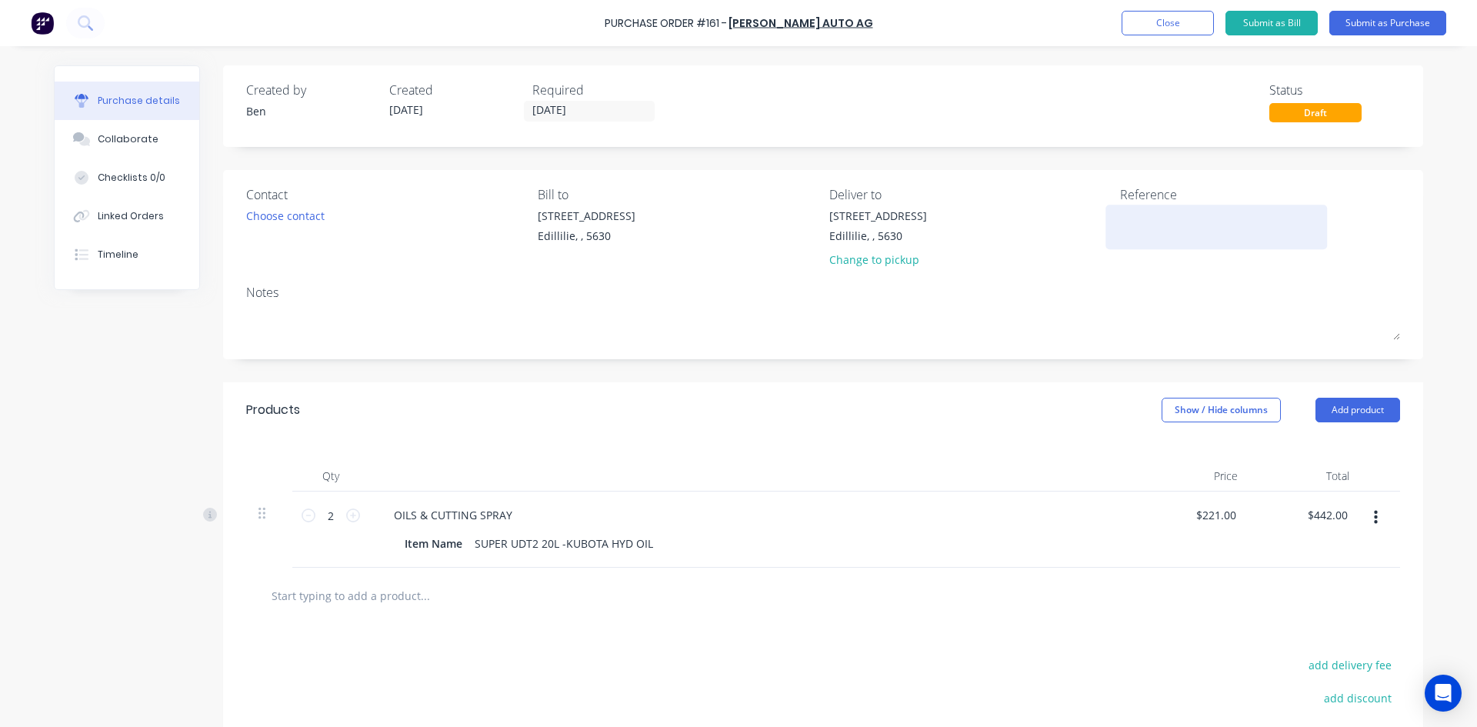
click at [1143, 223] on textarea at bounding box center [1216, 225] width 192 height 35
type textarea "INV:1013014"
type textarea "x"
type textarea "INV:1013014"
click at [1396, 14] on button "Submit as Purchase" at bounding box center [1388, 23] width 117 height 25
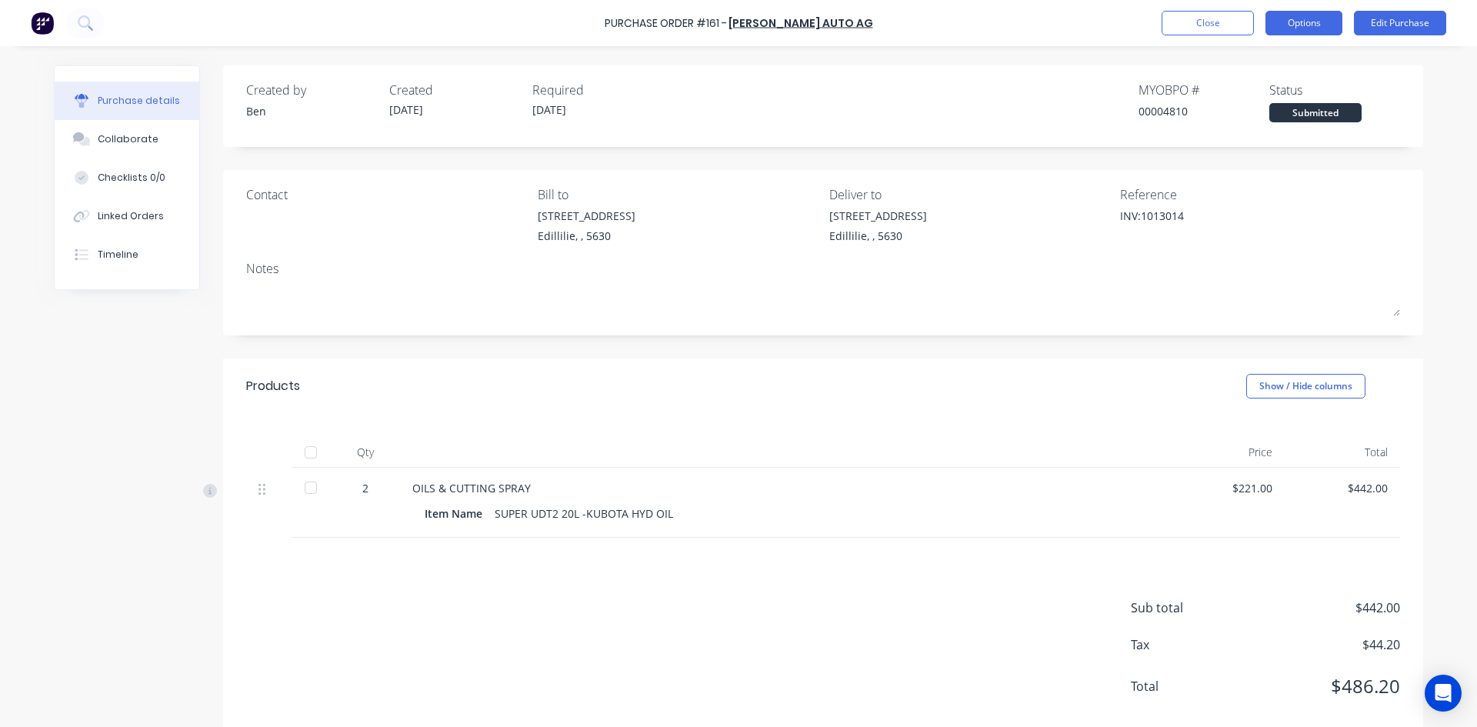
click at [1322, 30] on button "Options" at bounding box center [1304, 23] width 77 height 25
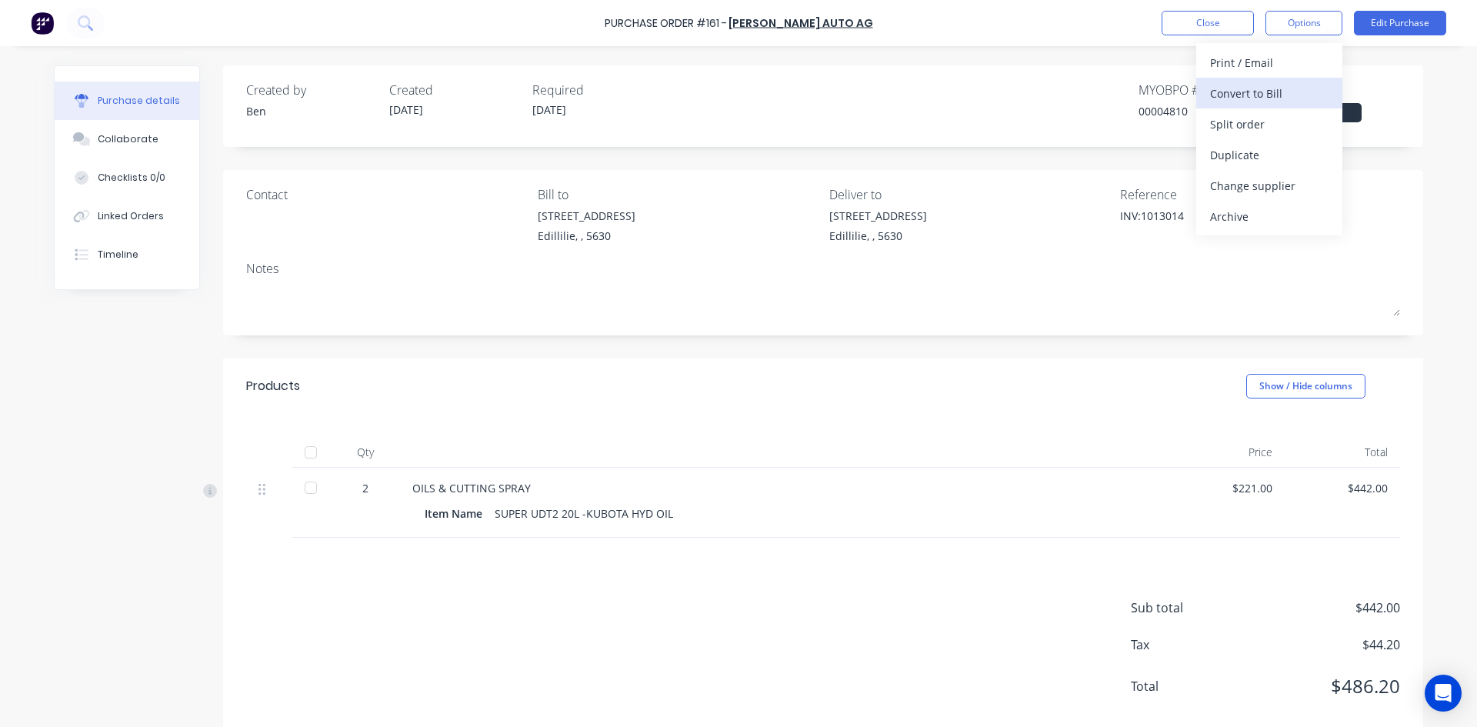
click at [1251, 90] on div "Convert to Bill" at bounding box center [1269, 93] width 118 height 22
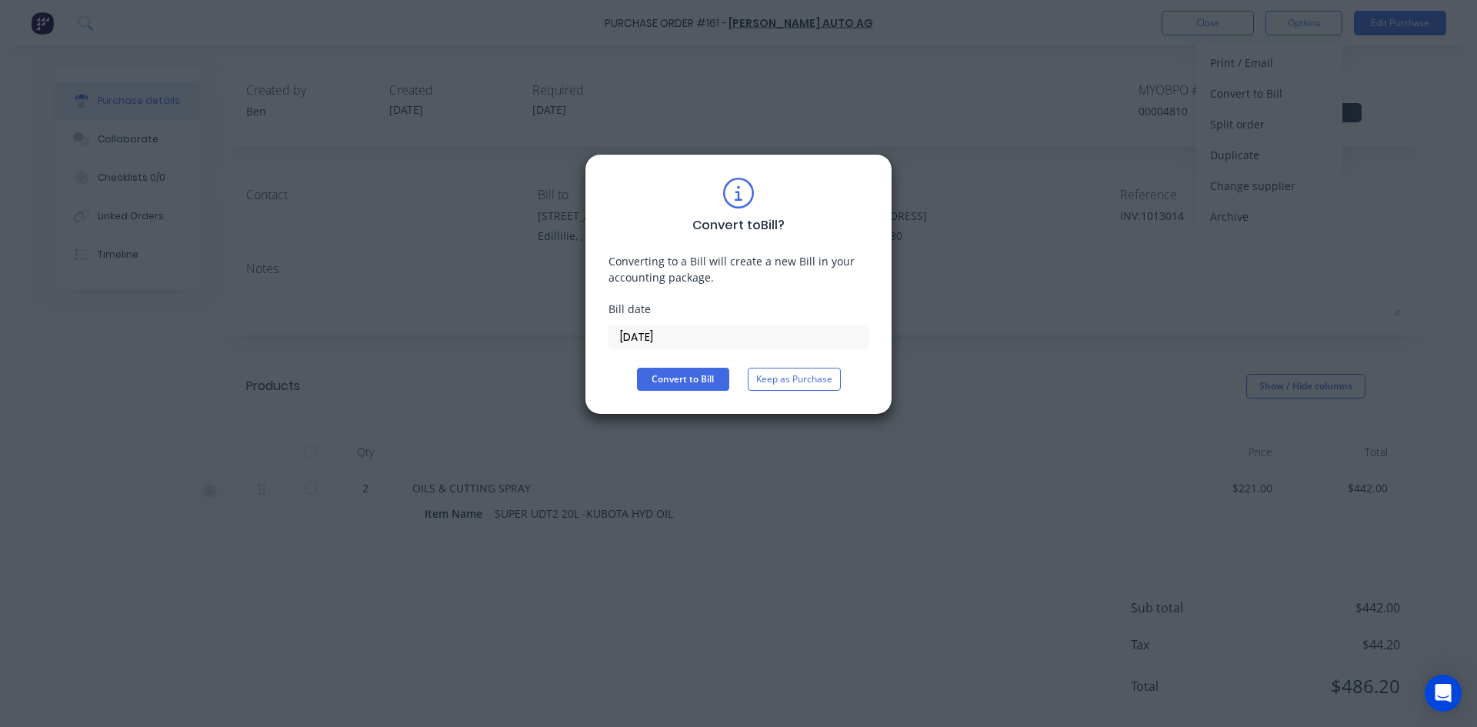
click at [669, 337] on input "[DATE]" at bounding box center [738, 336] width 259 height 23
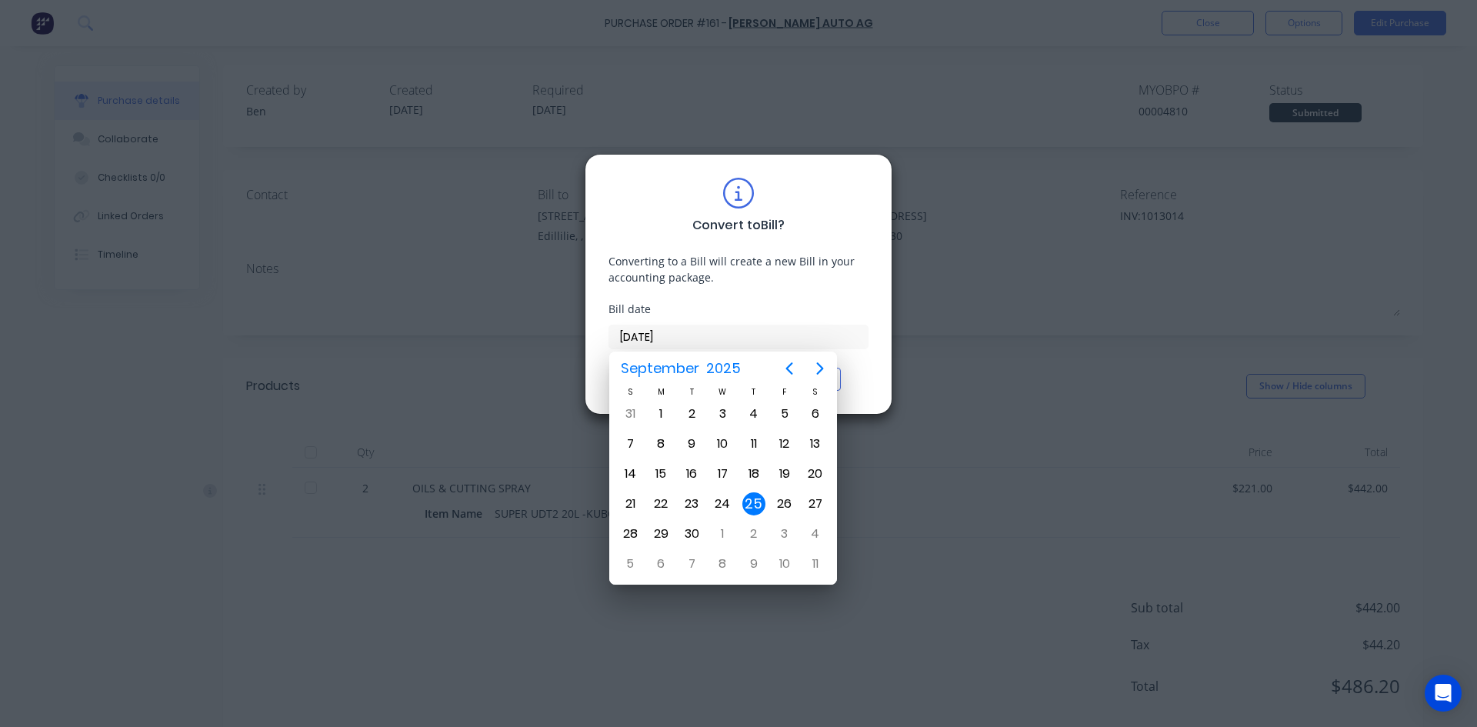
click at [753, 505] on div "25" at bounding box center [753, 503] width 23 height 23
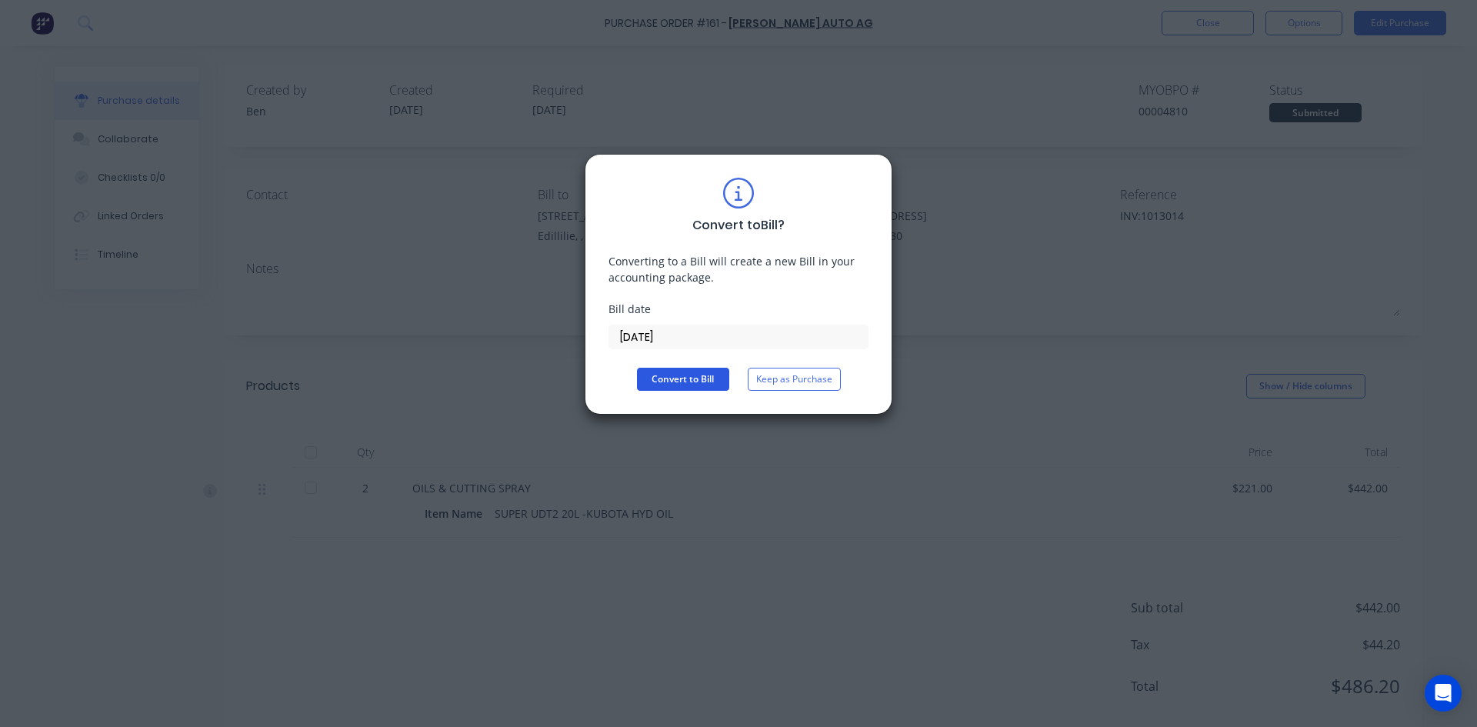
click at [711, 378] on button "Convert to Bill" at bounding box center [683, 379] width 92 height 23
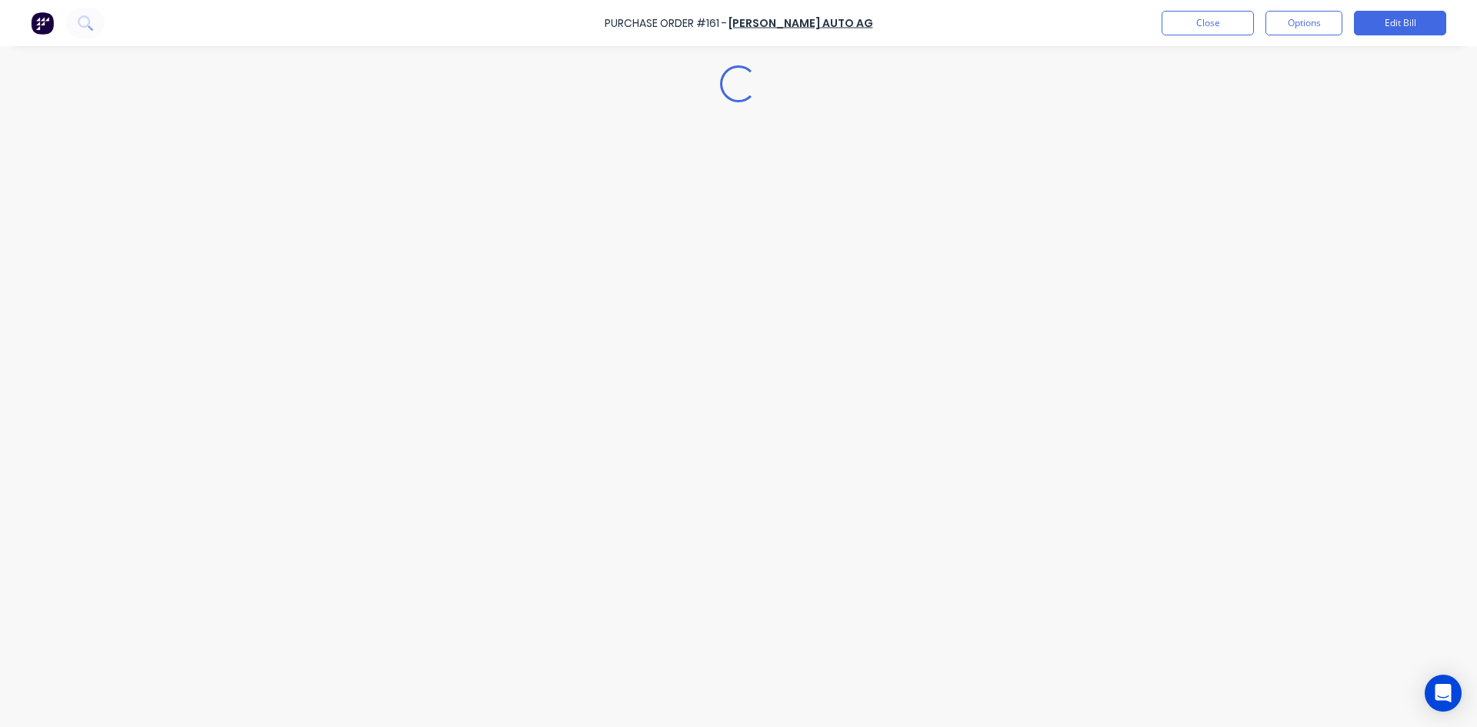
type textarea "x"
